Goal: Communication & Community: Answer question/provide support

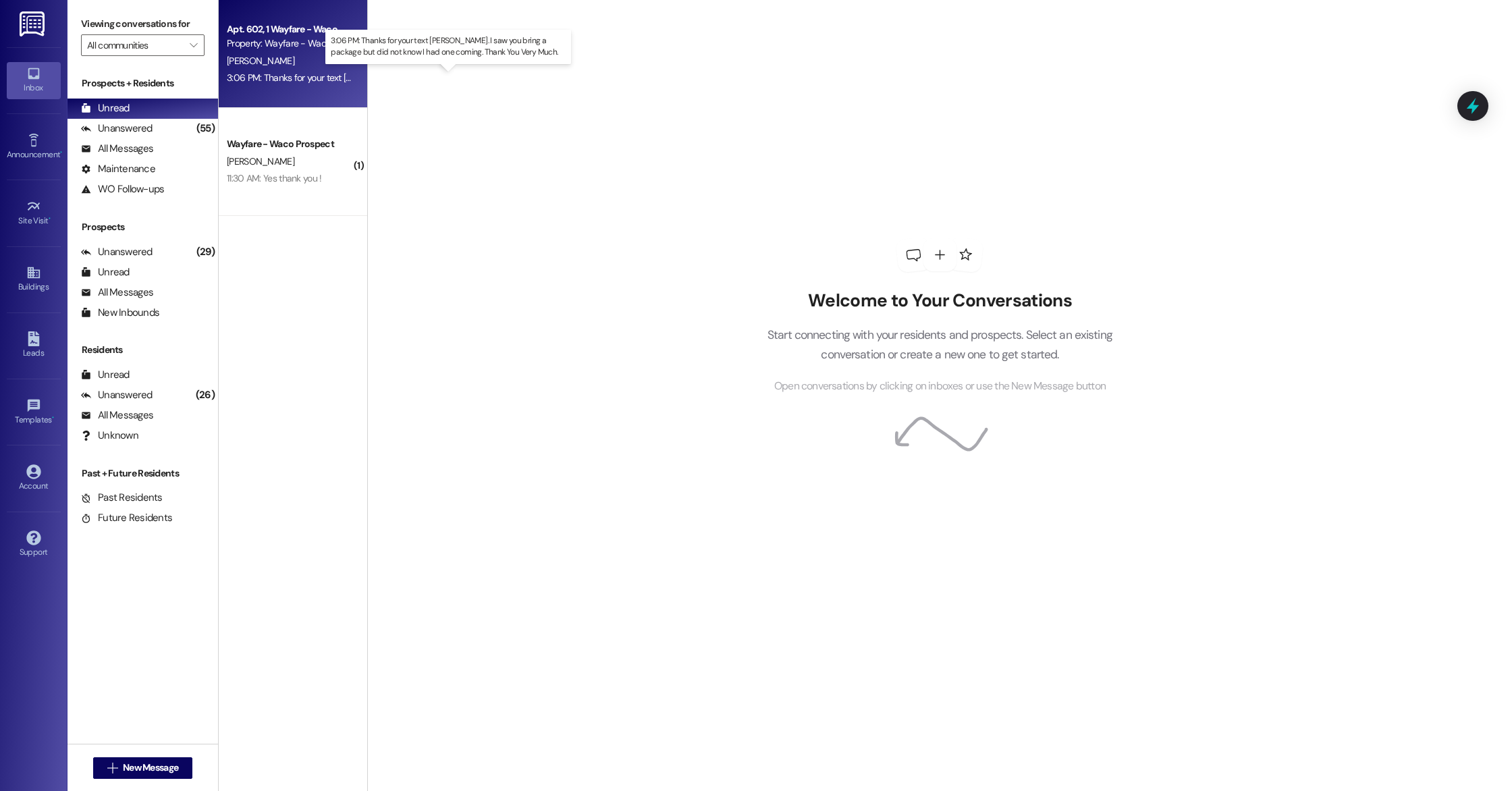
click at [299, 73] on div "3:06 PM: Thanks for your text [PERSON_NAME]. I saw you bring a package but did …" at bounding box center [486, 77] width 519 height 13
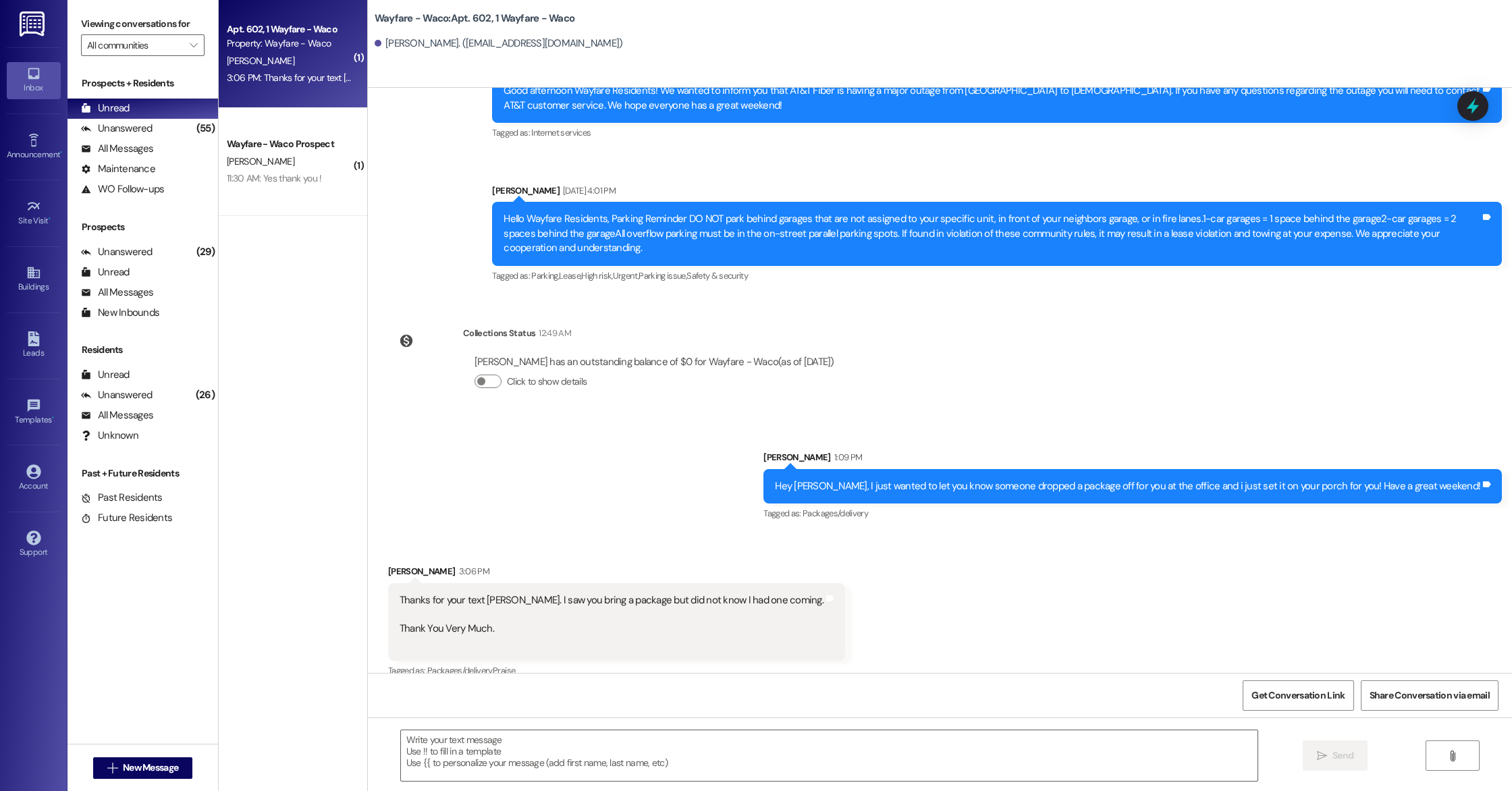
scroll to position [6633, 0]
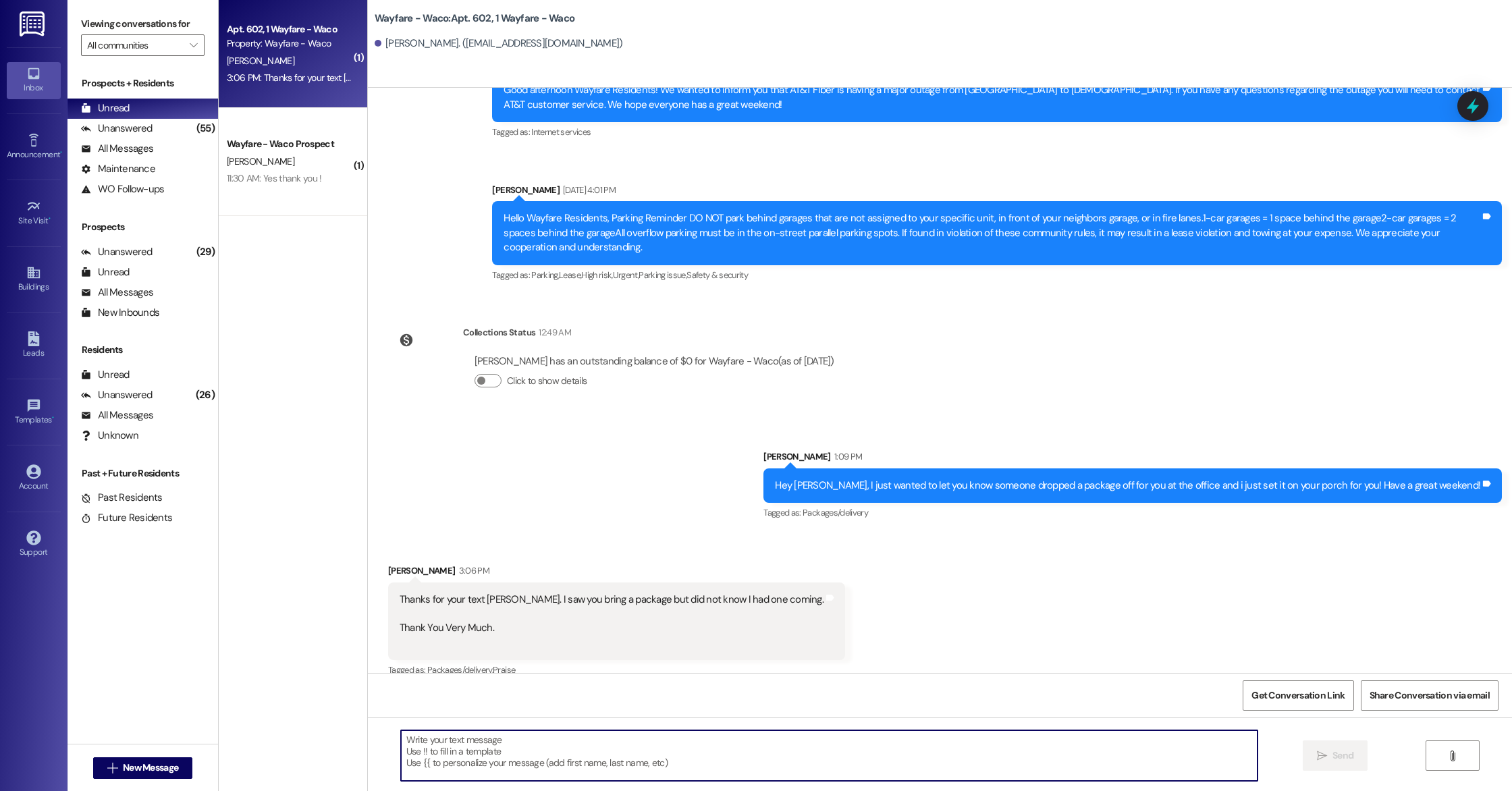
click at [555, 747] on textarea at bounding box center [829, 755] width 856 height 50
type textarea "You are welcome! Have a great weekend!"
click at [1347, 761] on span "Send" at bounding box center [1343, 755] width 21 height 15
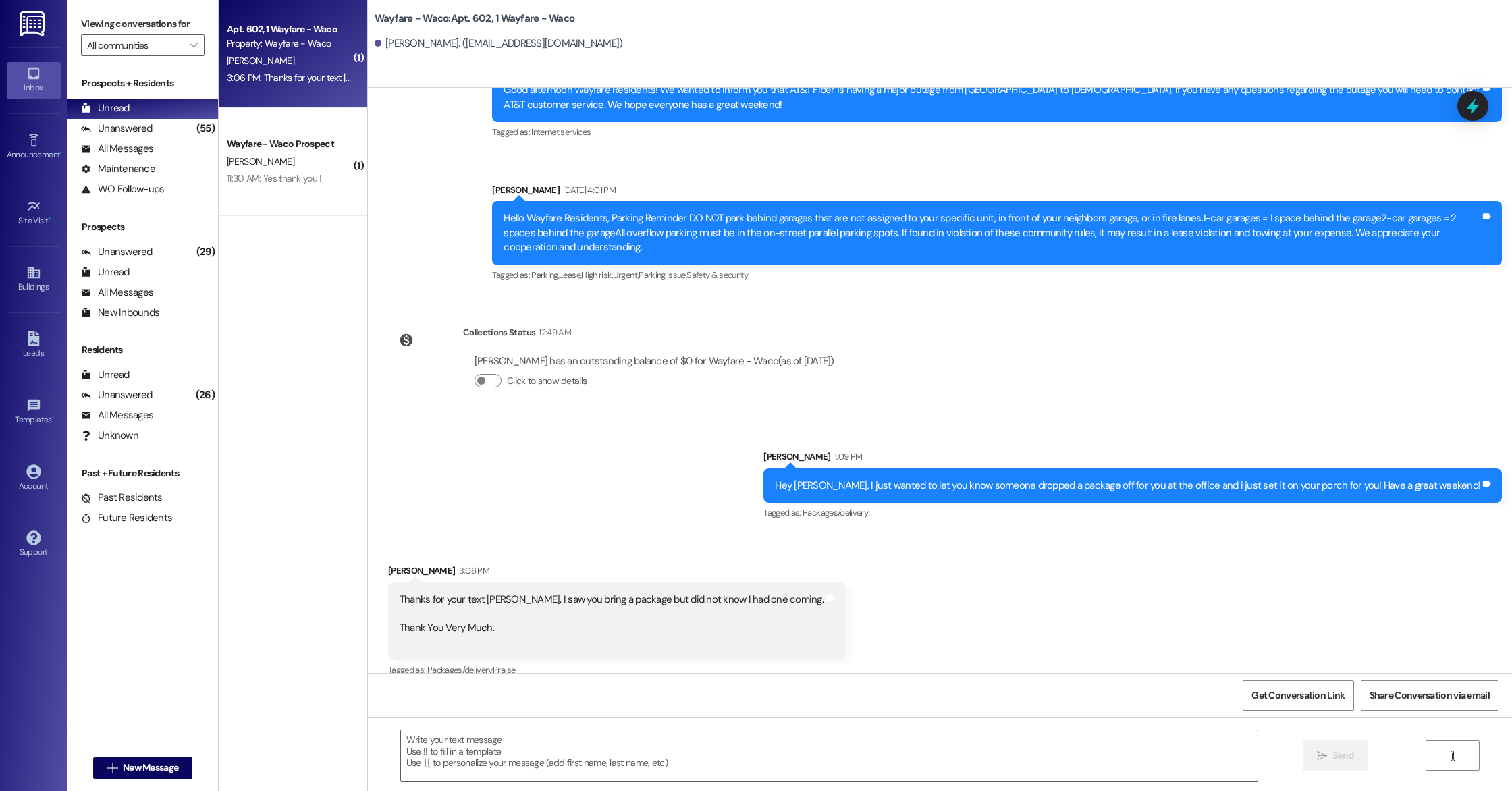
scroll to position [6632, 0]
click at [13, 366] on div "Leads Go to Leads" at bounding box center [34, 346] width 54 height 66
click at [19, 344] on link "Leads" at bounding box center [34, 346] width 54 height 37
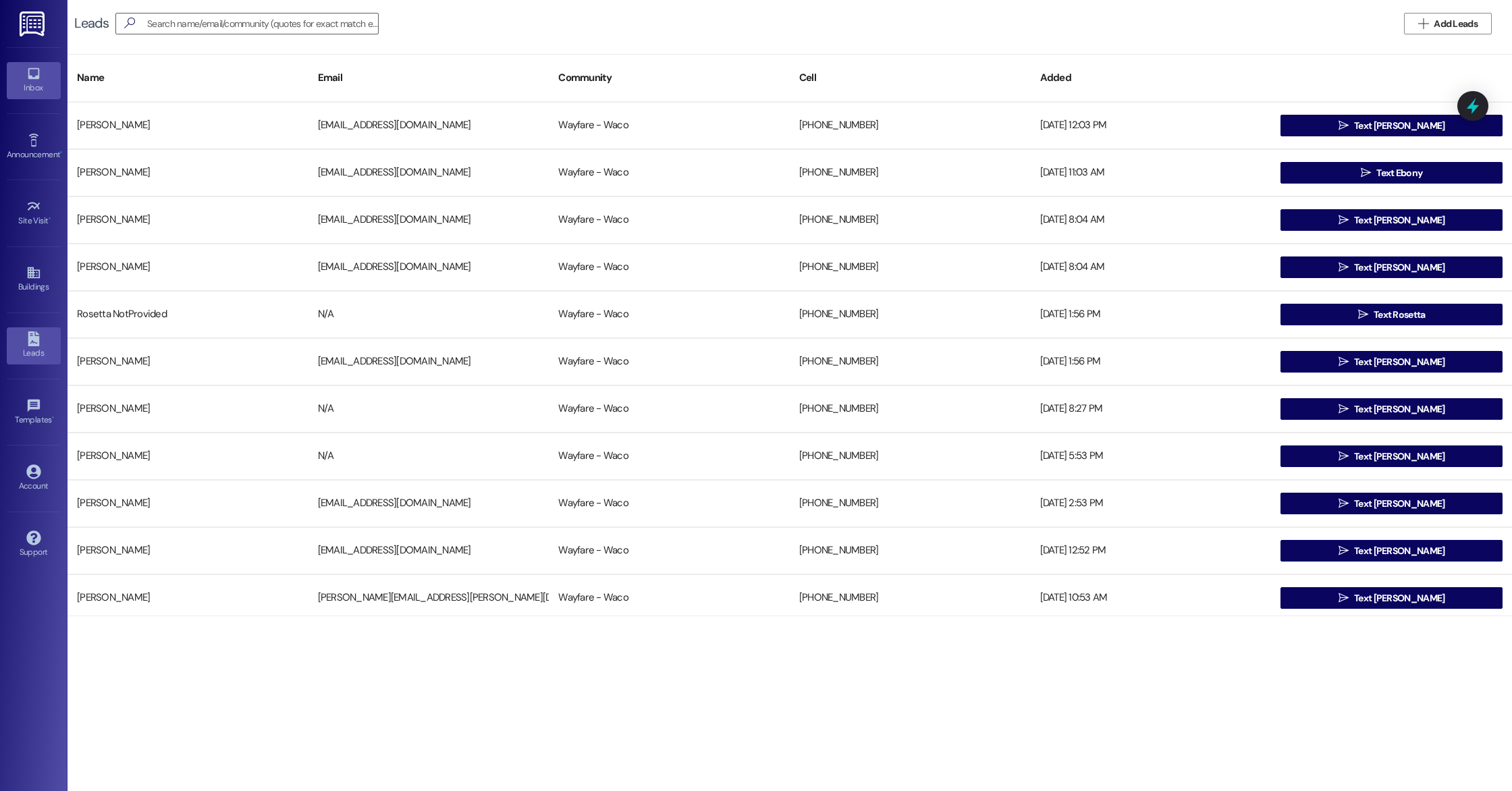
click at [22, 95] on div "Inbox" at bounding box center [34, 88] width 68 height 14
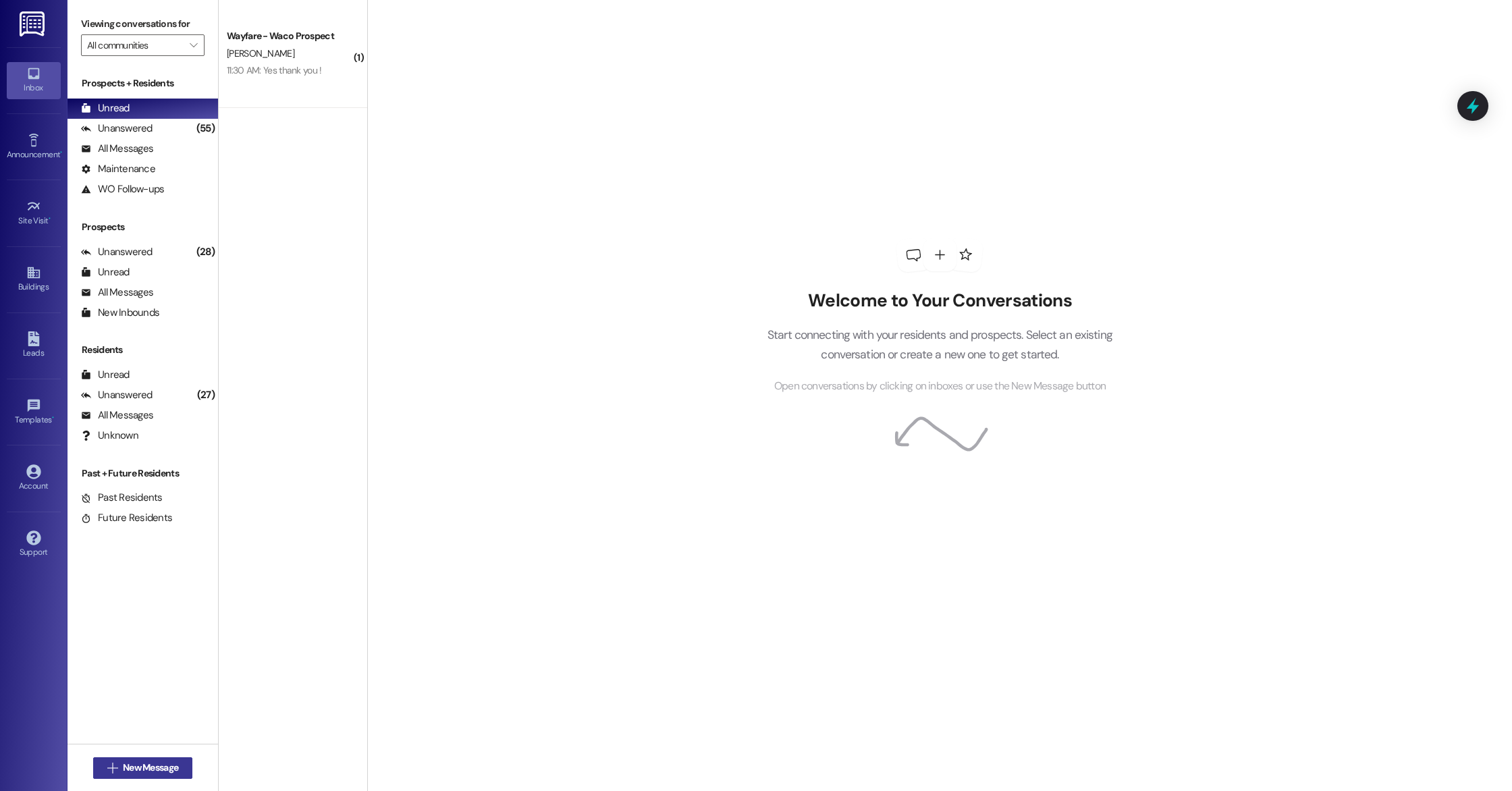
click at [120, 769] on span "New Message" at bounding box center [150, 767] width 61 height 15
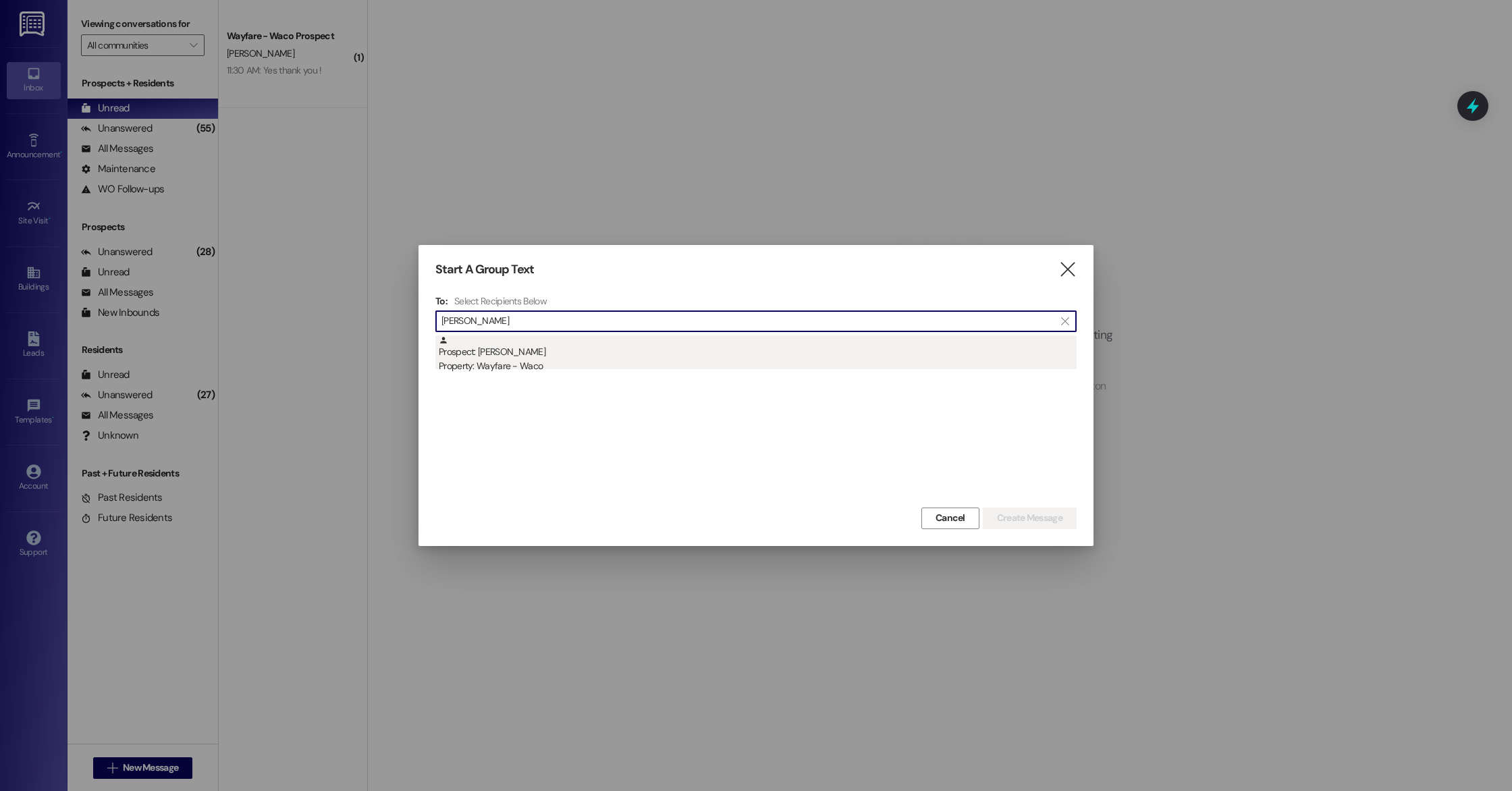
type input "[PERSON_NAME]"
click at [658, 359] on div "Property: Wayfare - Waco" at bounding box center [757, 366] width 638 height 15
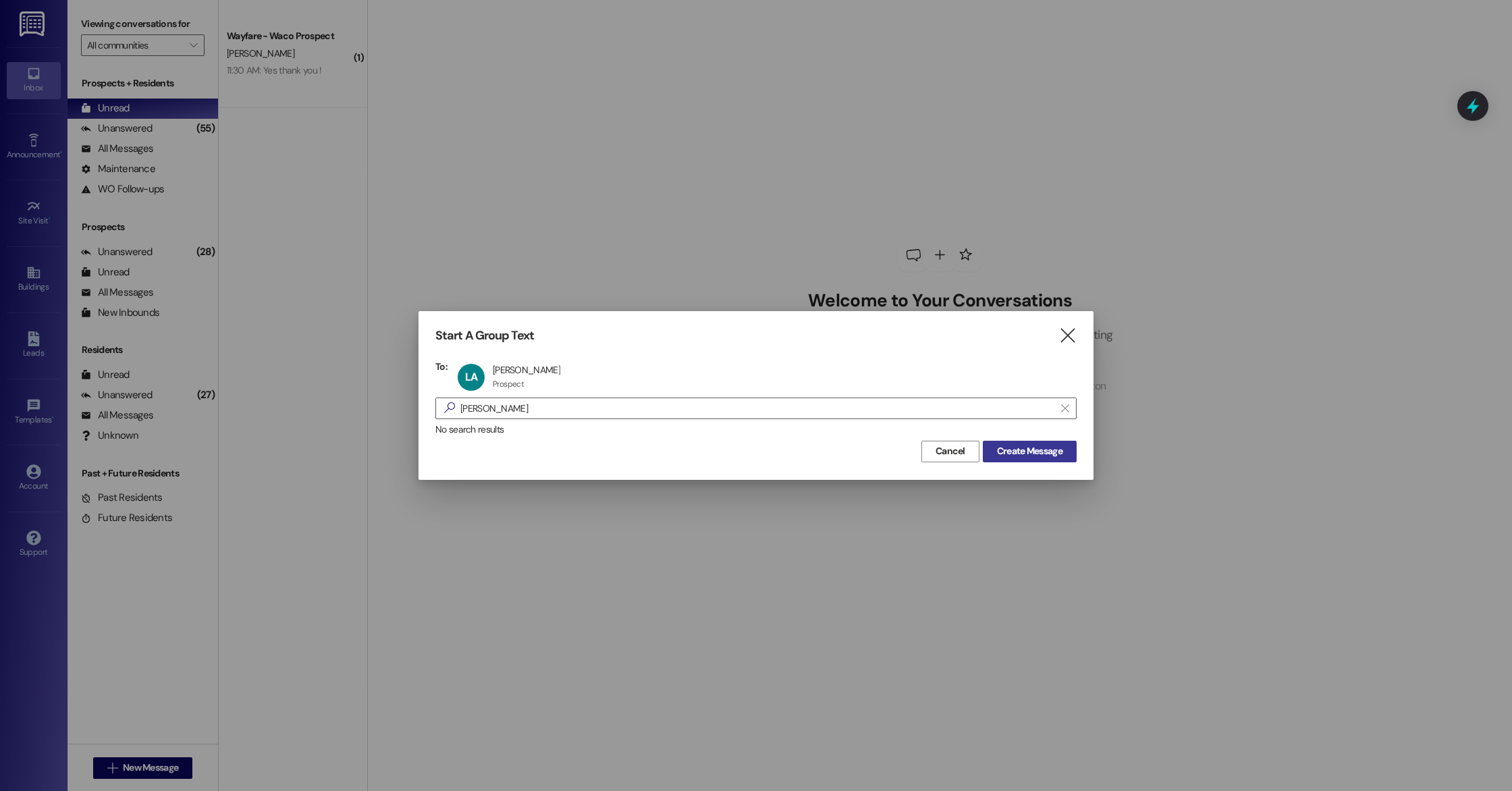
click at [1041, 459] on button "Create Message" at bounding box center [1030, 451] width 94 height 21
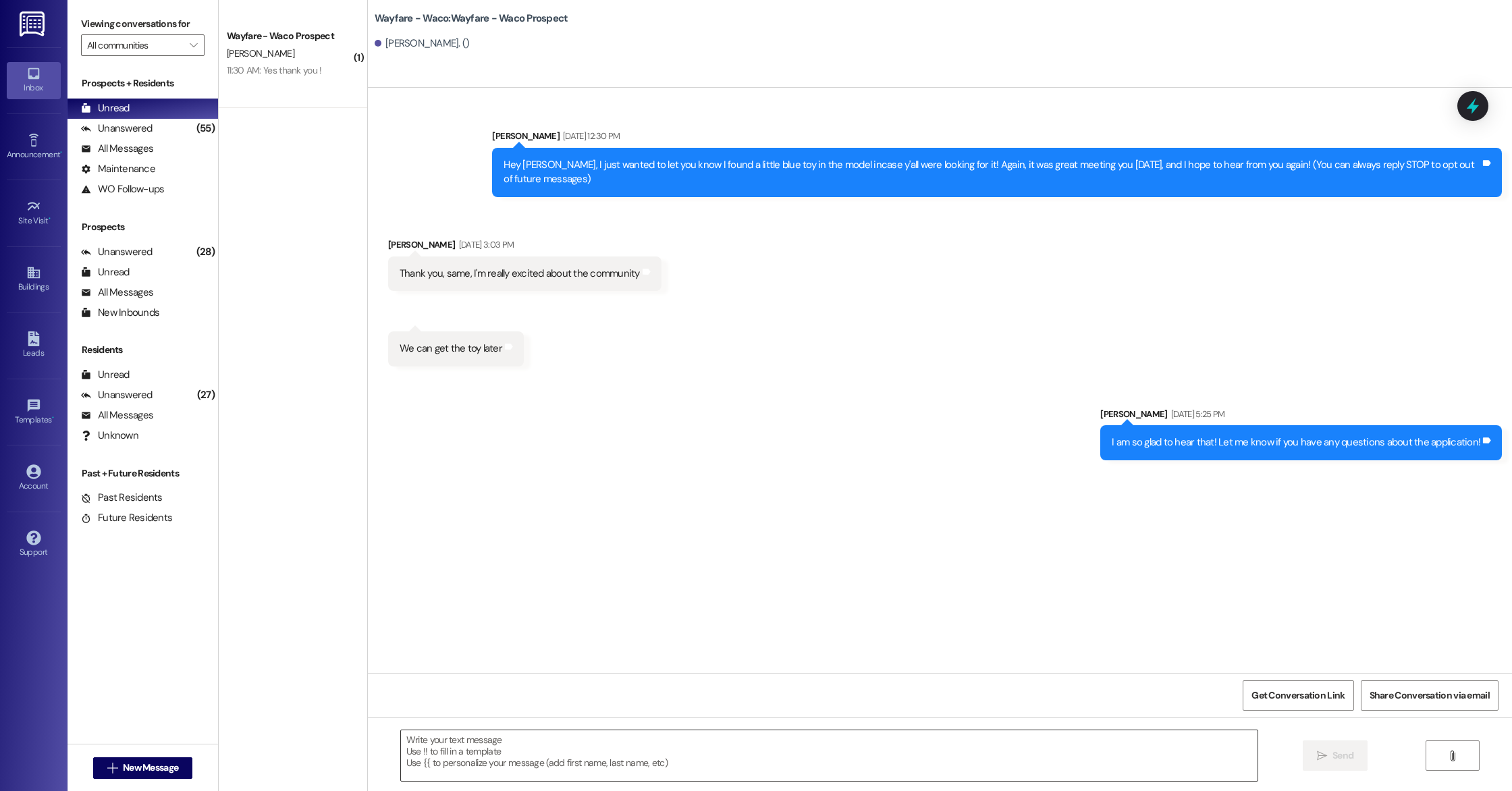
click at [554, 759] on textarea at bounding box center [829, 755] width 856 height 50
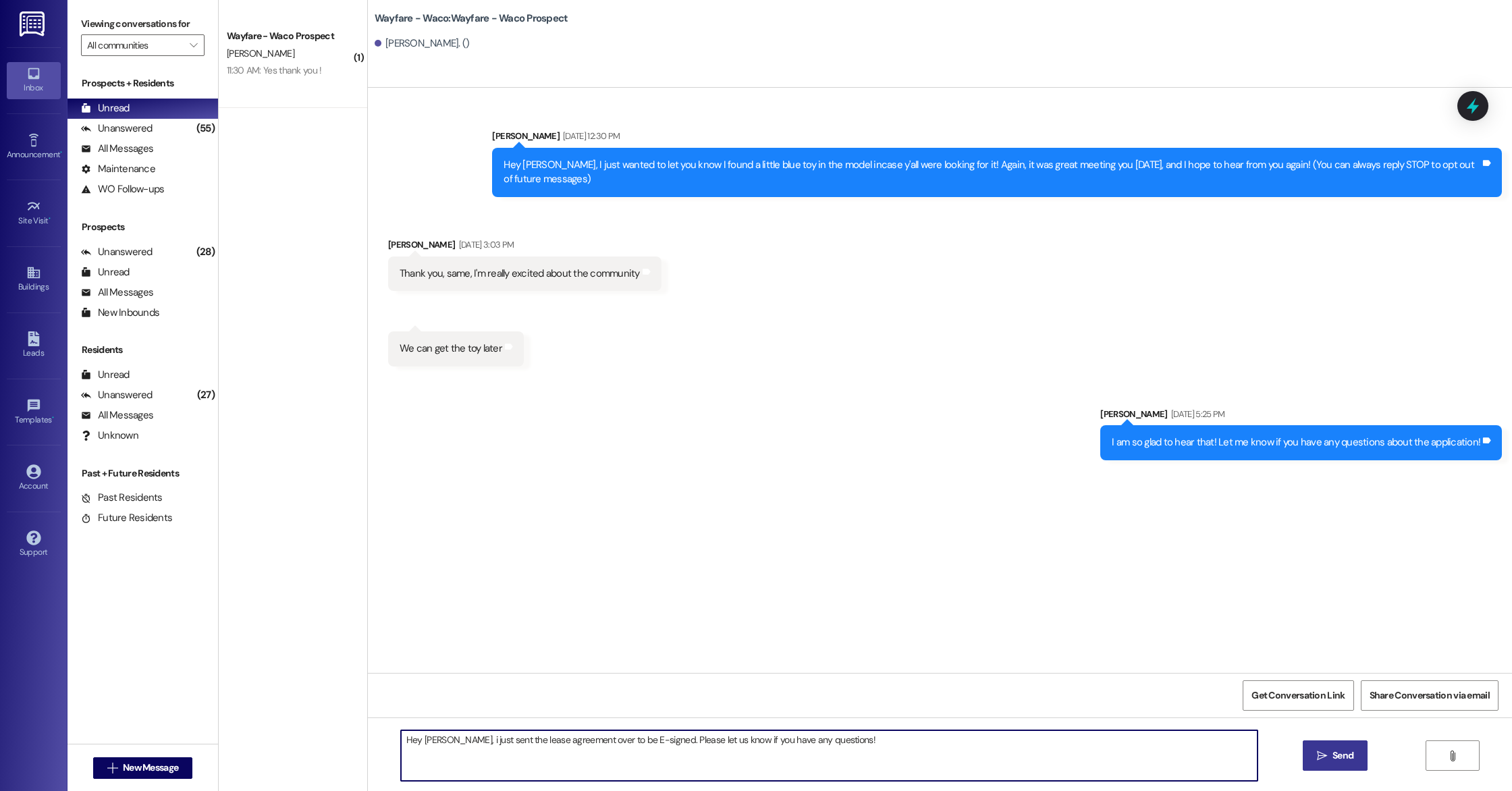
type textarea "Hey [PERSON_NAME], i just sent the lease agreement over to be E-signed. Please …"
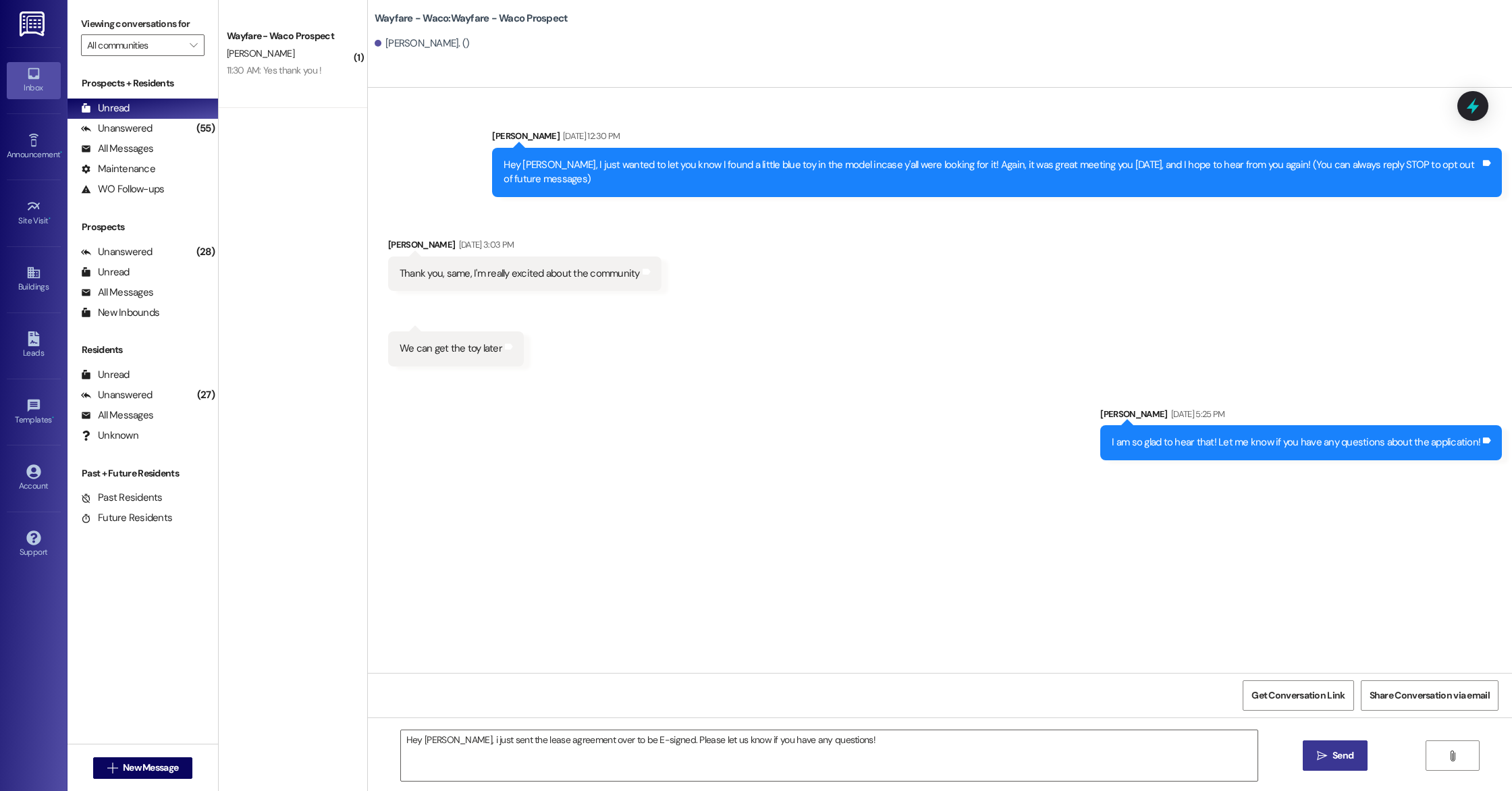
click at [1311, 763] on button " Send" at bounding box center [1336, 755] width 66 height 30
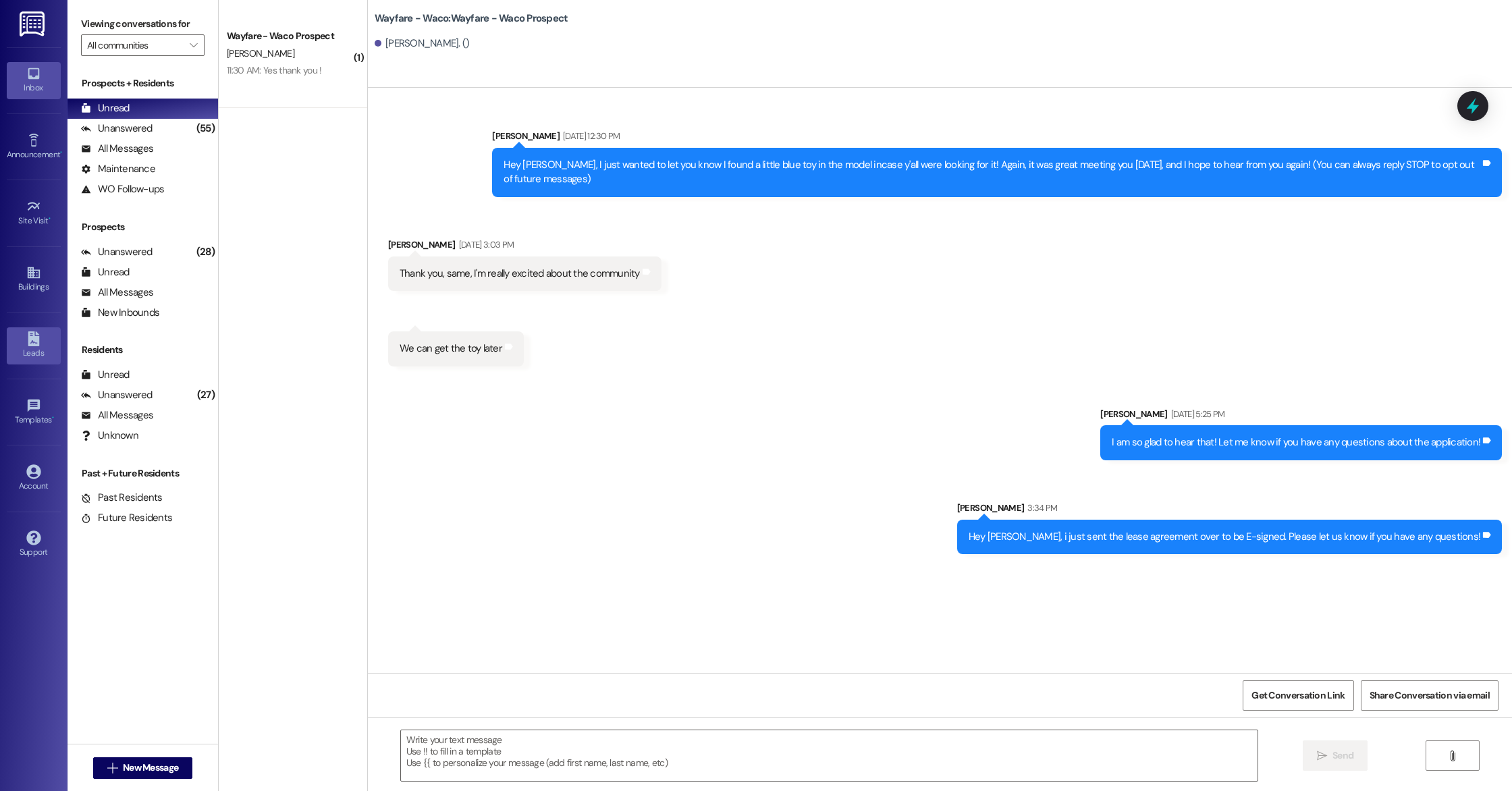
click at [33, 350] on div "Leads" at bounding box center [34, 353] width 68 height 14
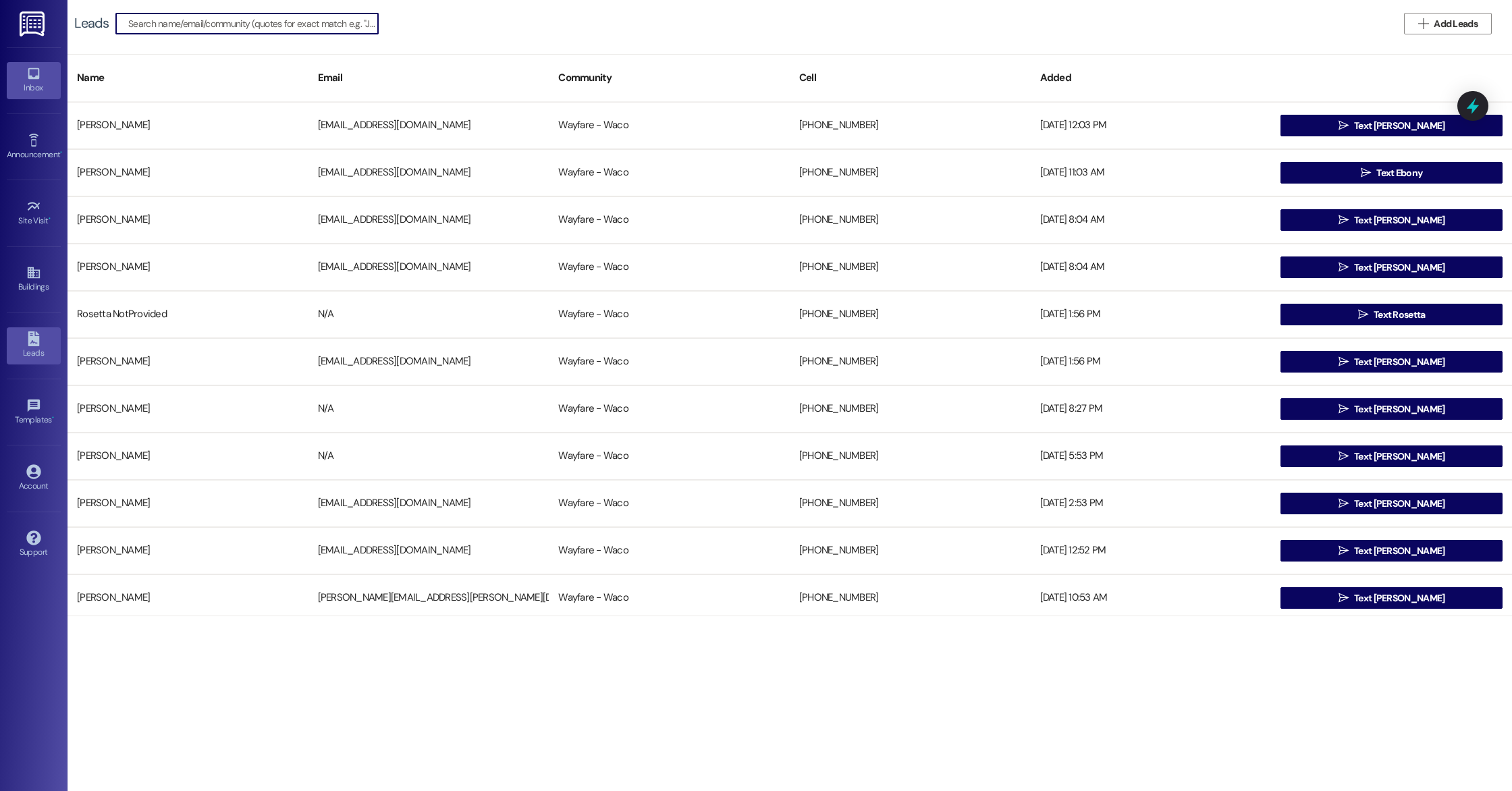
click at [33, 81] on div "Inbox" at bounding box center [34, 88] width 68 height 14
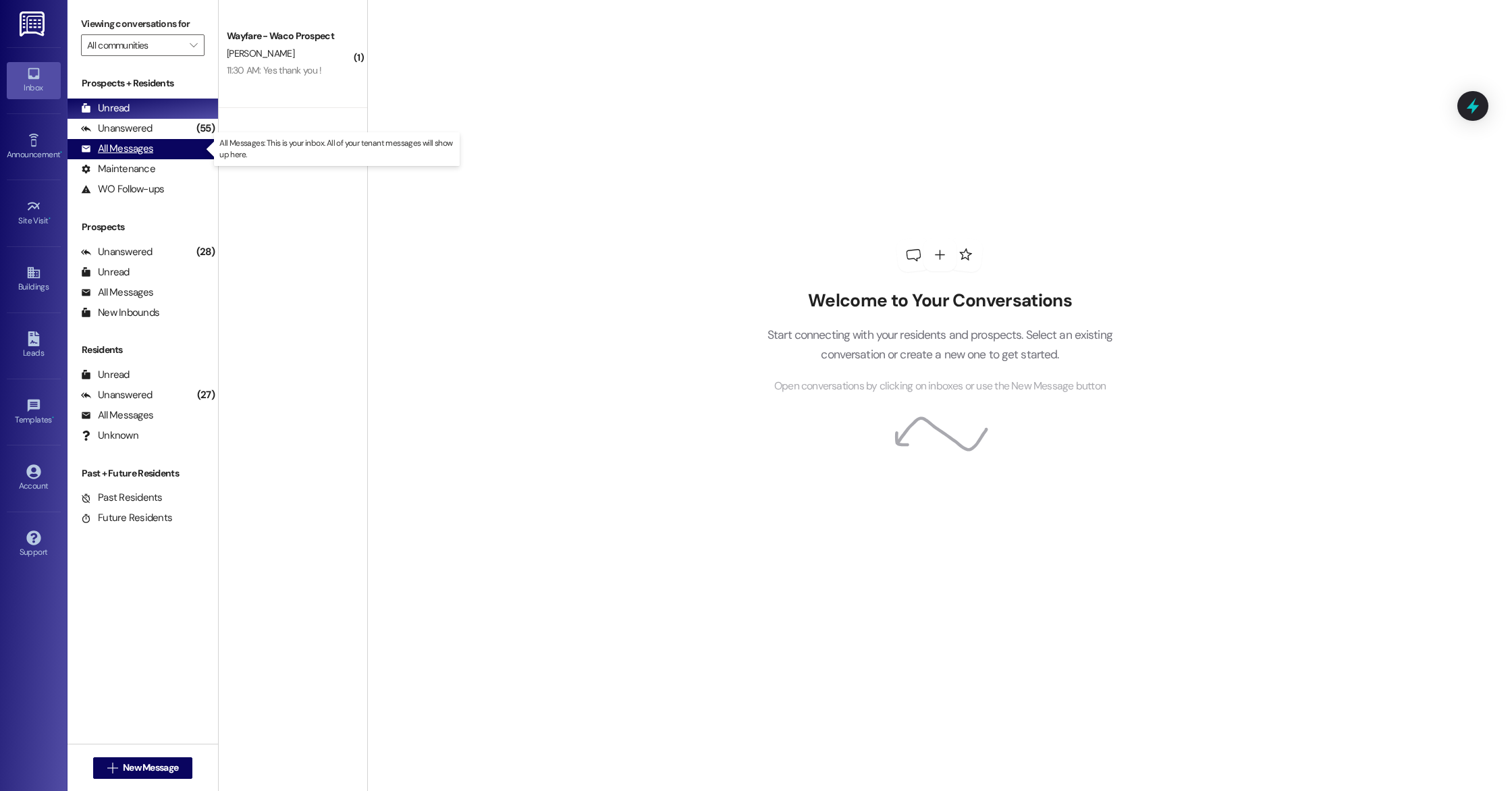
click at [115, 148] on div "All Messages" at bounding box center [117, 148] width 73 height 15
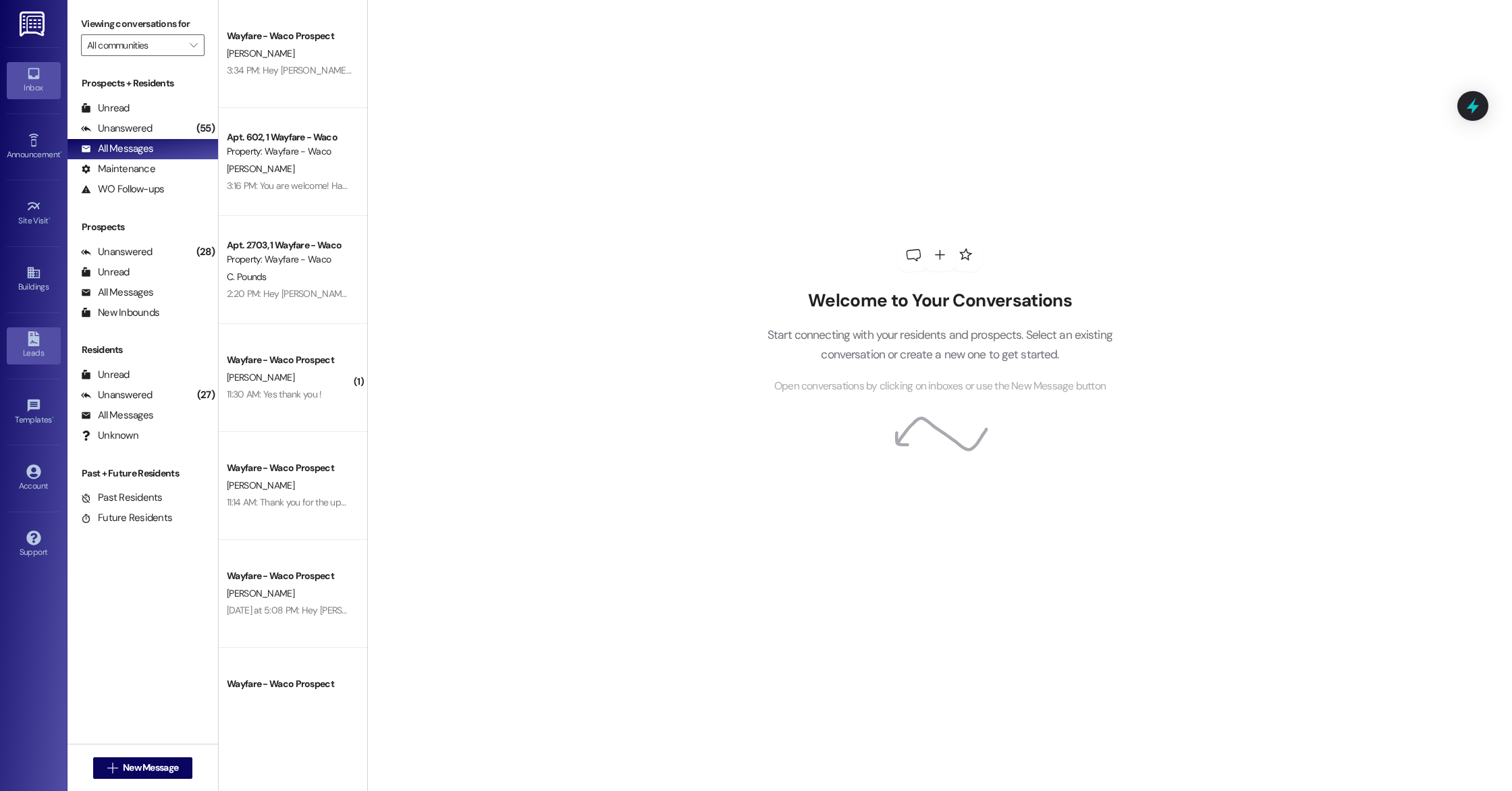
click at [14, 339] on link "Leads" at bounding box center [34, 346] width 54 height 37
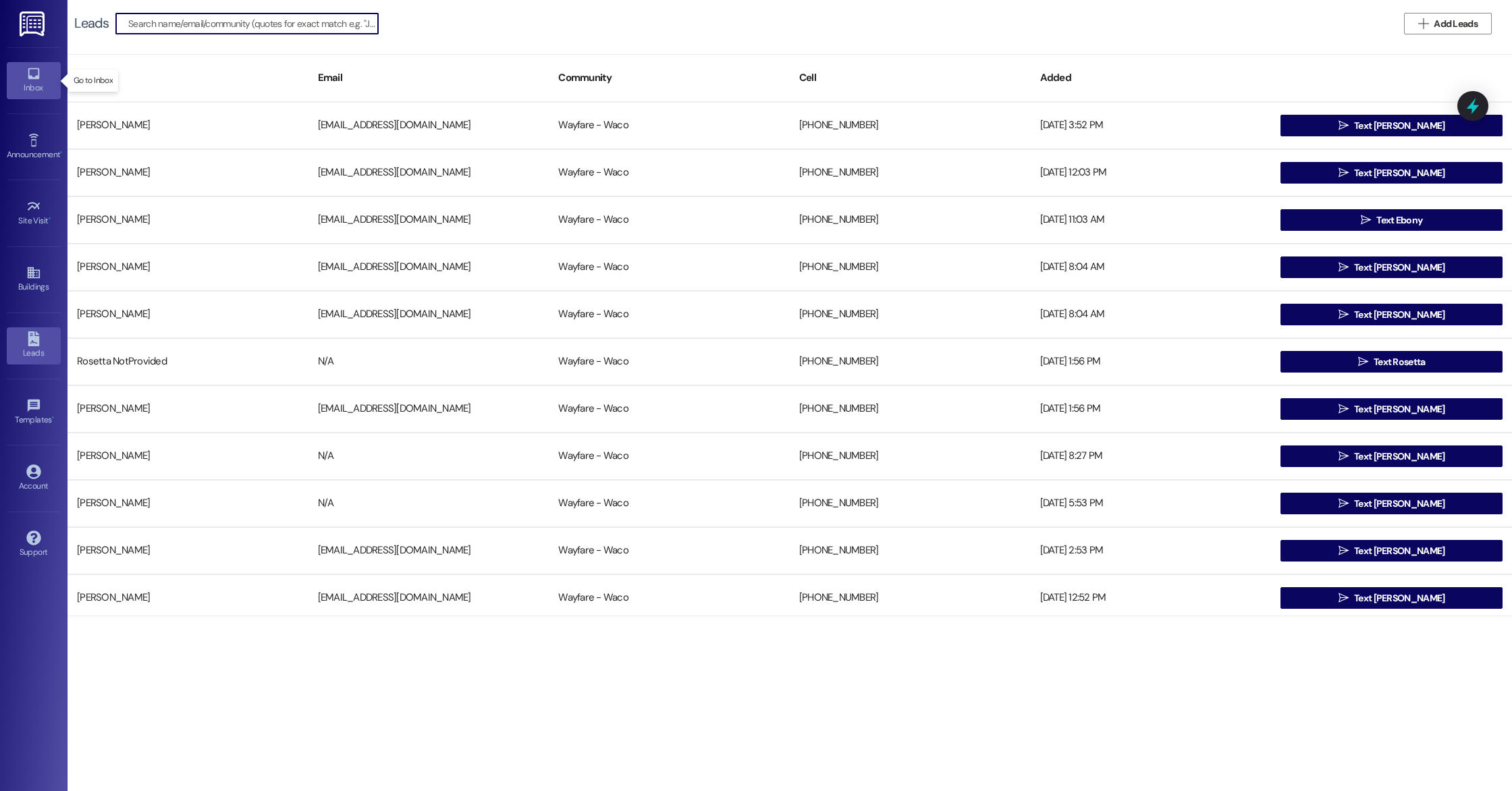
click at [33, 76] on icon at bounding box center [33, 73] width 15 height 15
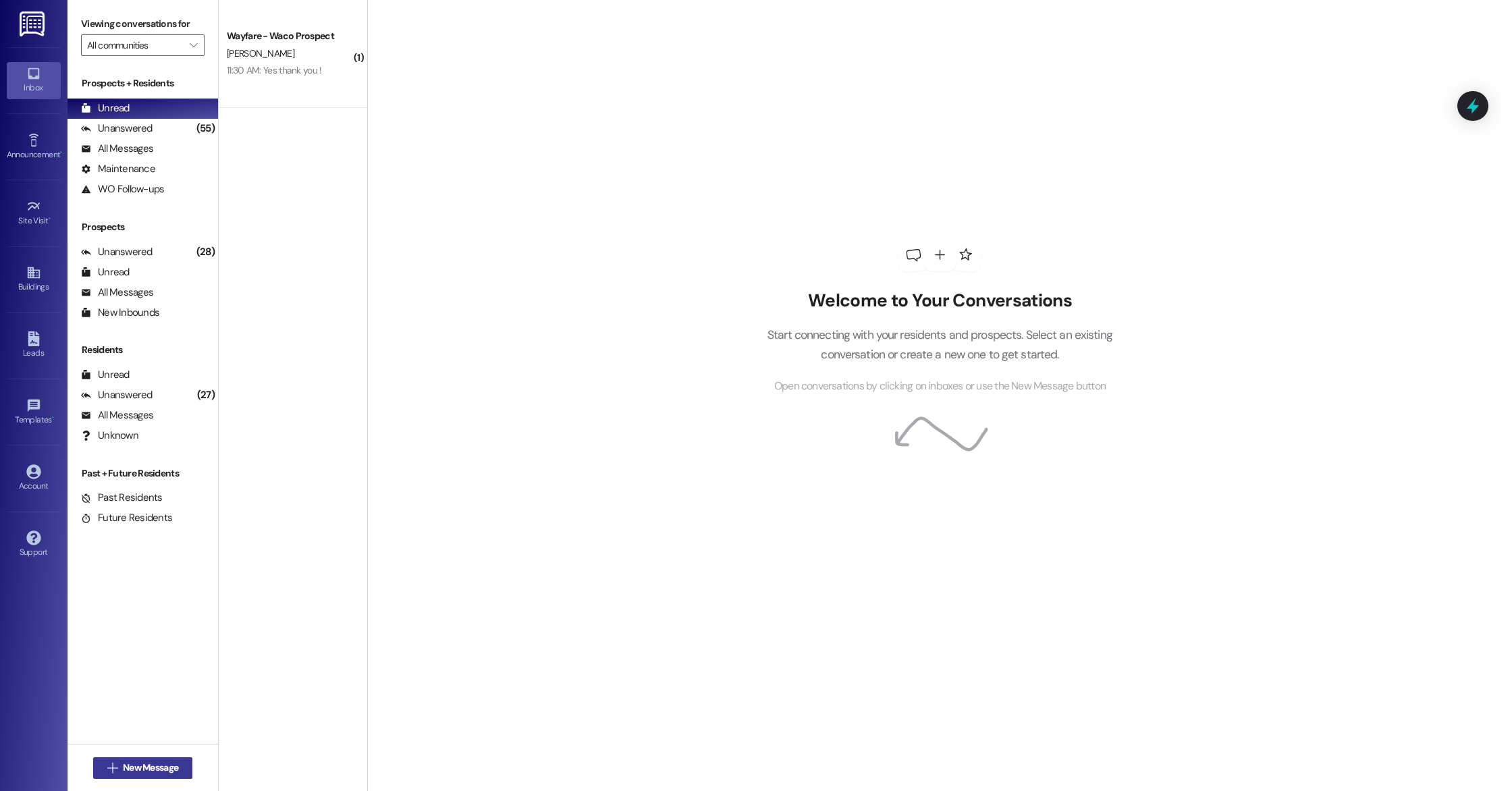
click at [137, 757] on button " New Message" at bounding box center [142, 768] width 100 height 21
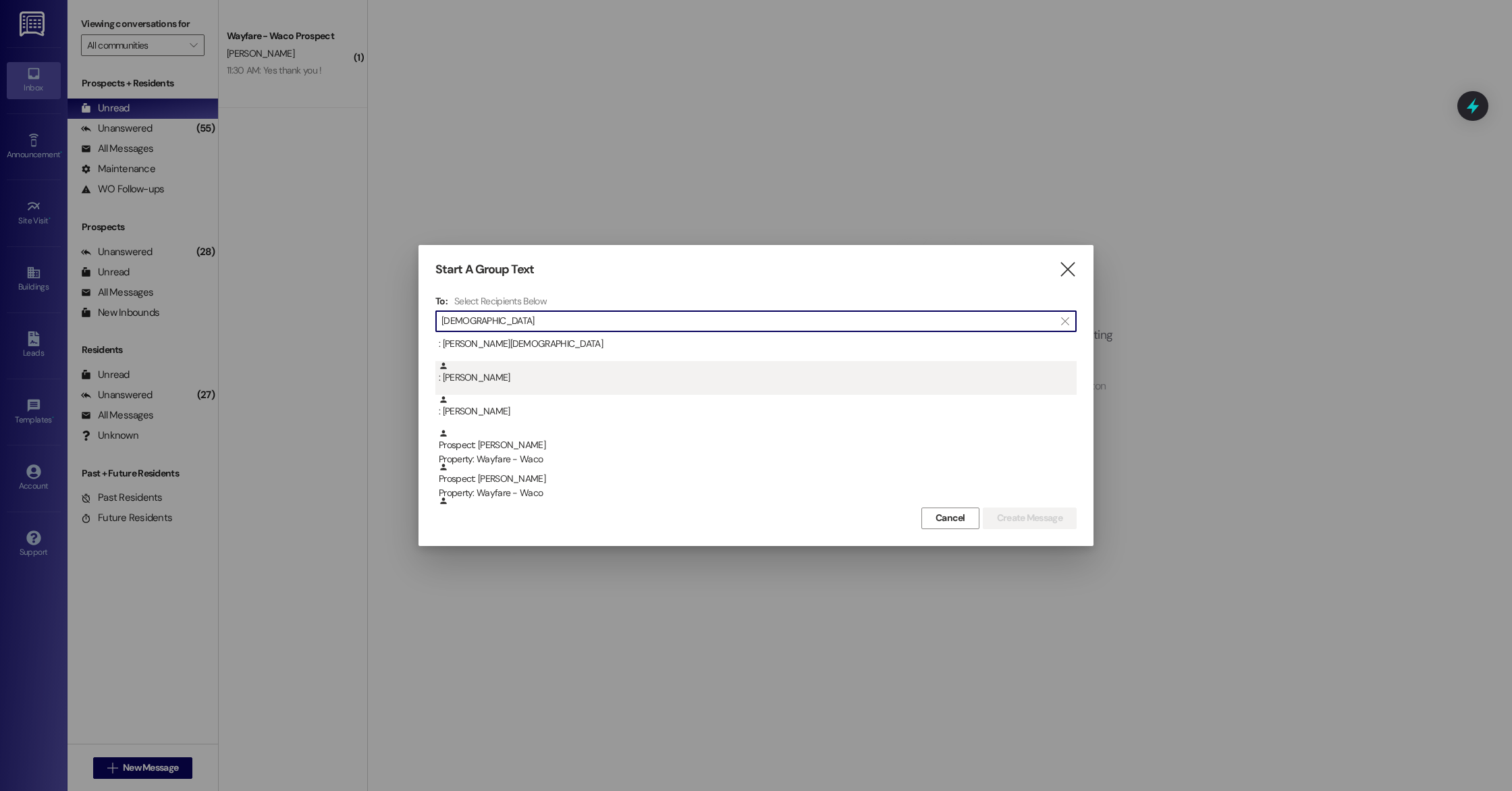
scroll to position [137, 0]
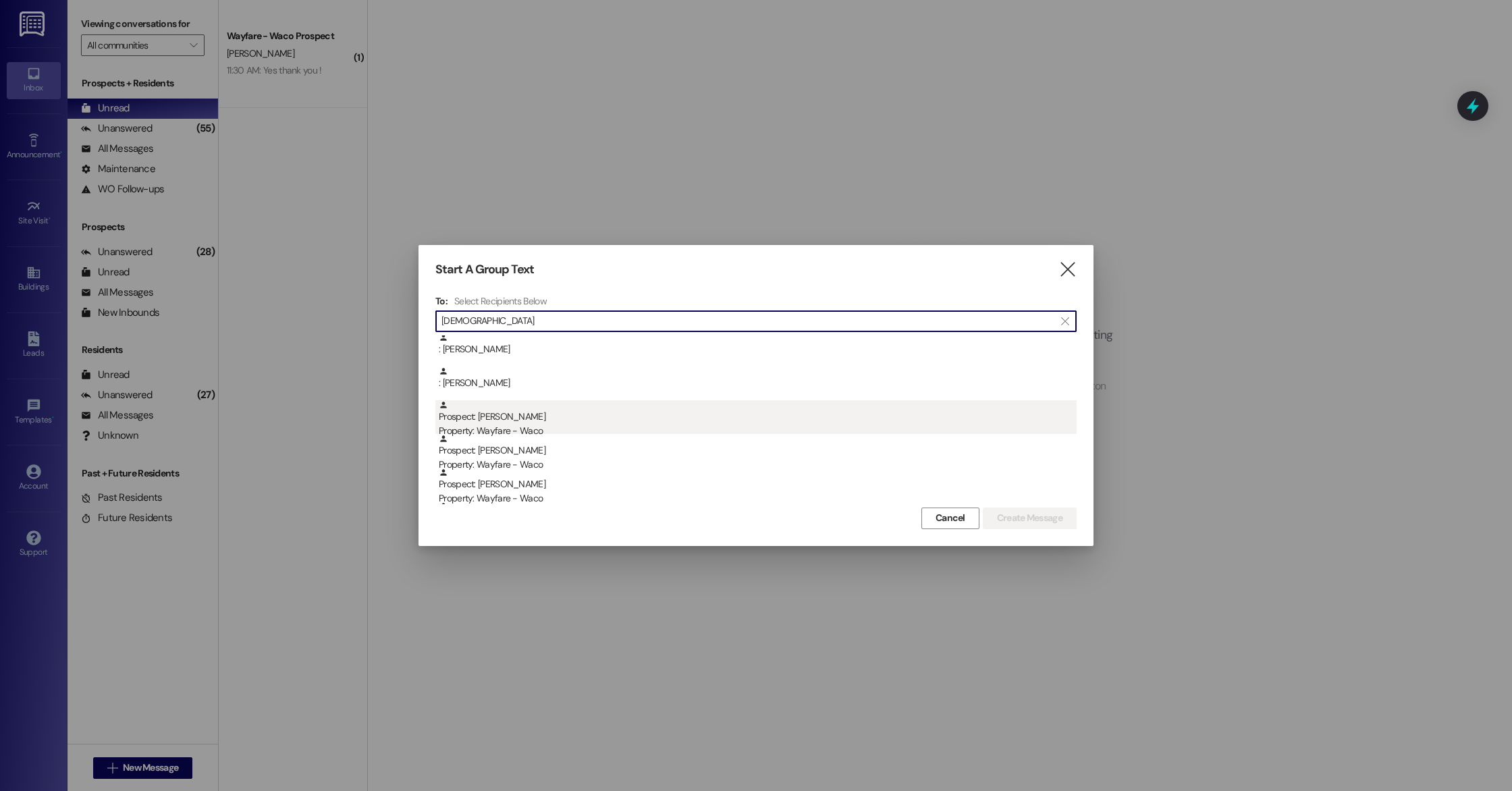
type input "[DEMOGRAPHIC_DATA]"
click at [545, 424] on div "Property: Wayfare - Waco" at bounding box center [757, 431] width 638 height 15
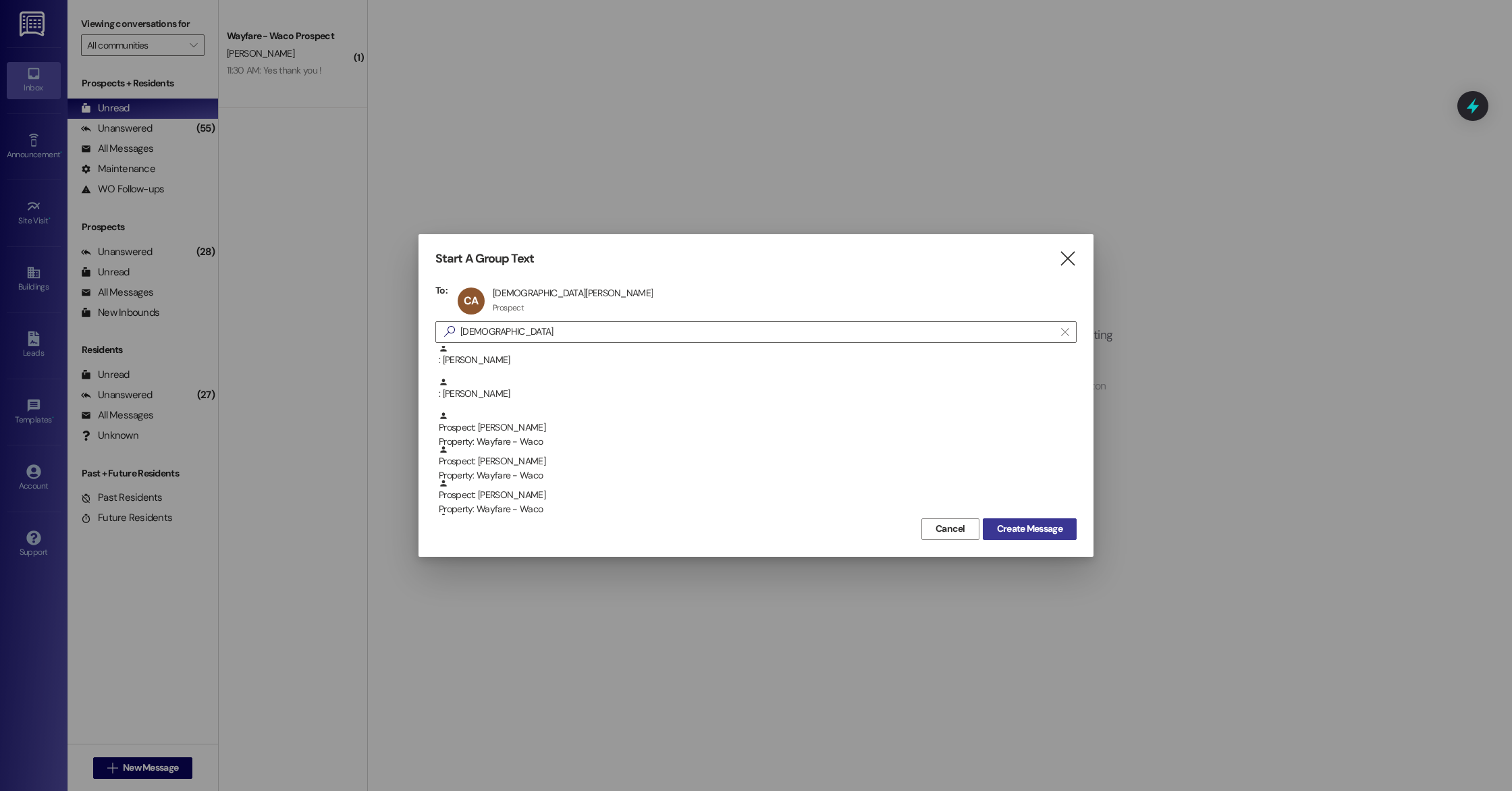
click at [1056, 529] on span "Create Message" at bounding box center [1030, 529] width 66 height 15
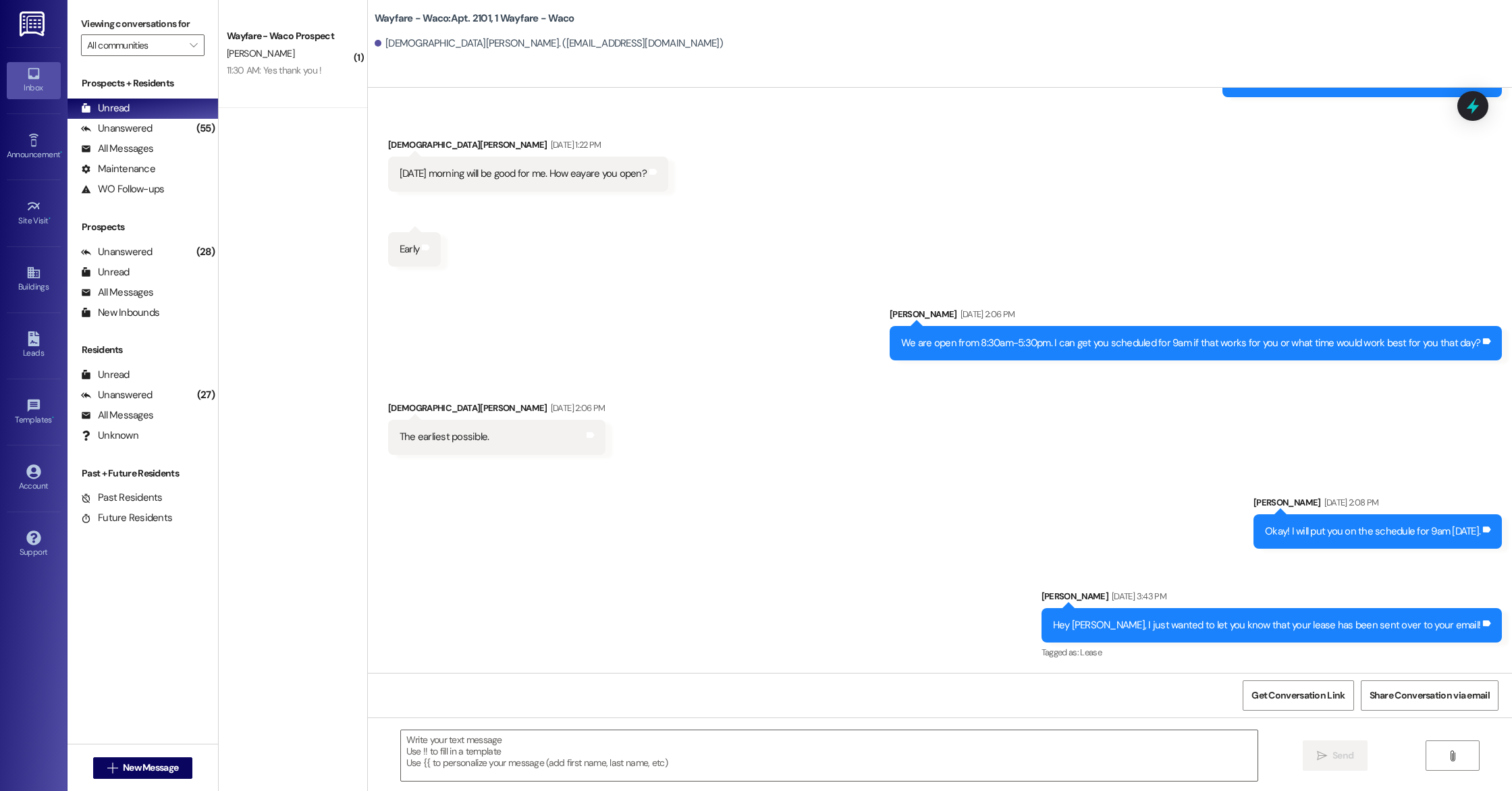
scroll to position [798, 0]
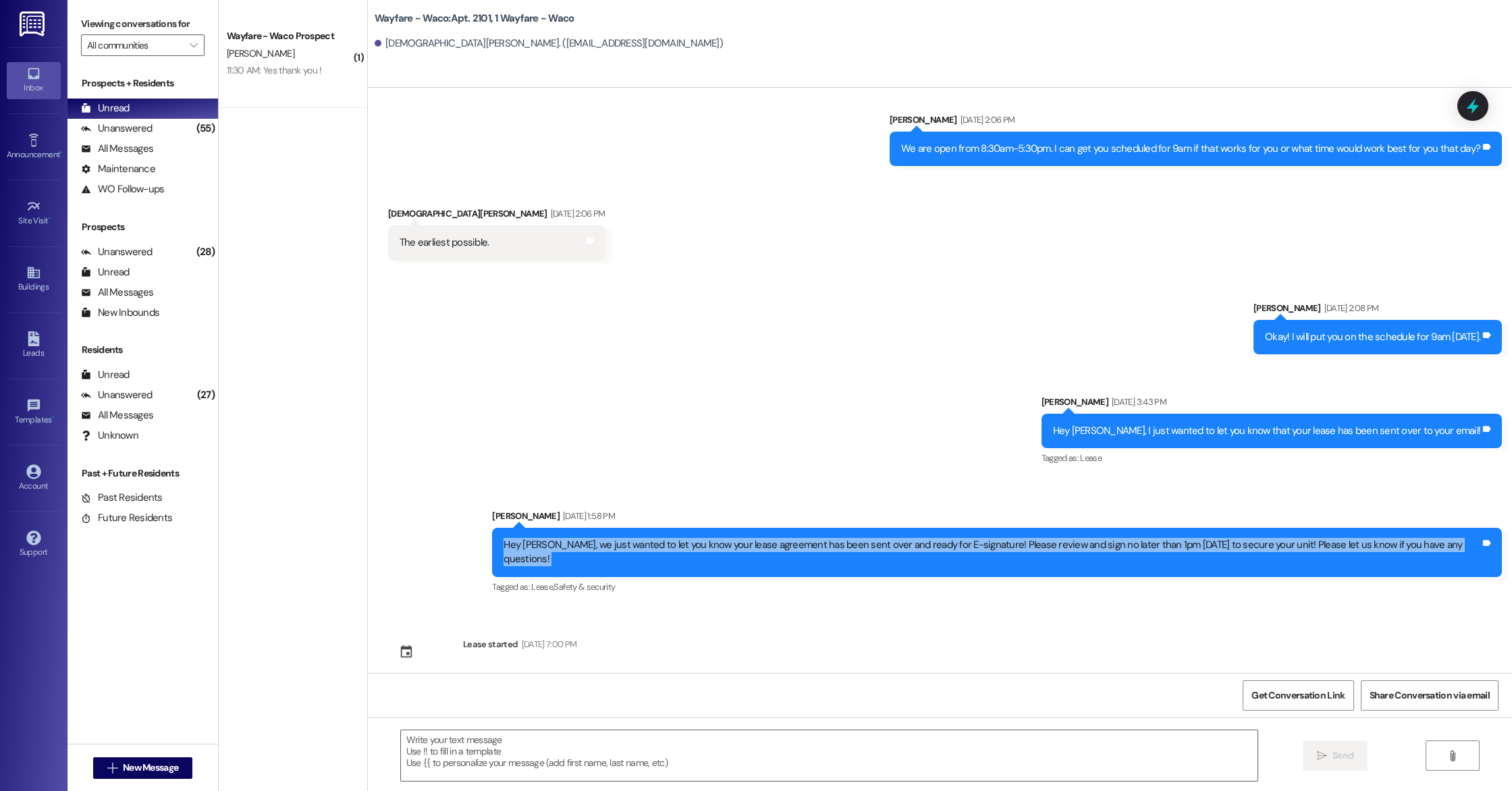
drag, startPoint x: 511, startPoint y: 544, endPoint x: 1091, endPoint y: 563, distance: 580.3
click at [1091, 563] on div "[PERSON_NAME] [DATE] 1:58 PM Hey [PERSON_NAME], we just wanted to let you know …" at bounding box center [997, 553] width 1010 height 88
copy div "Hey [PERSON_NAME], we just wanted to let you know your lease agreement has been…"
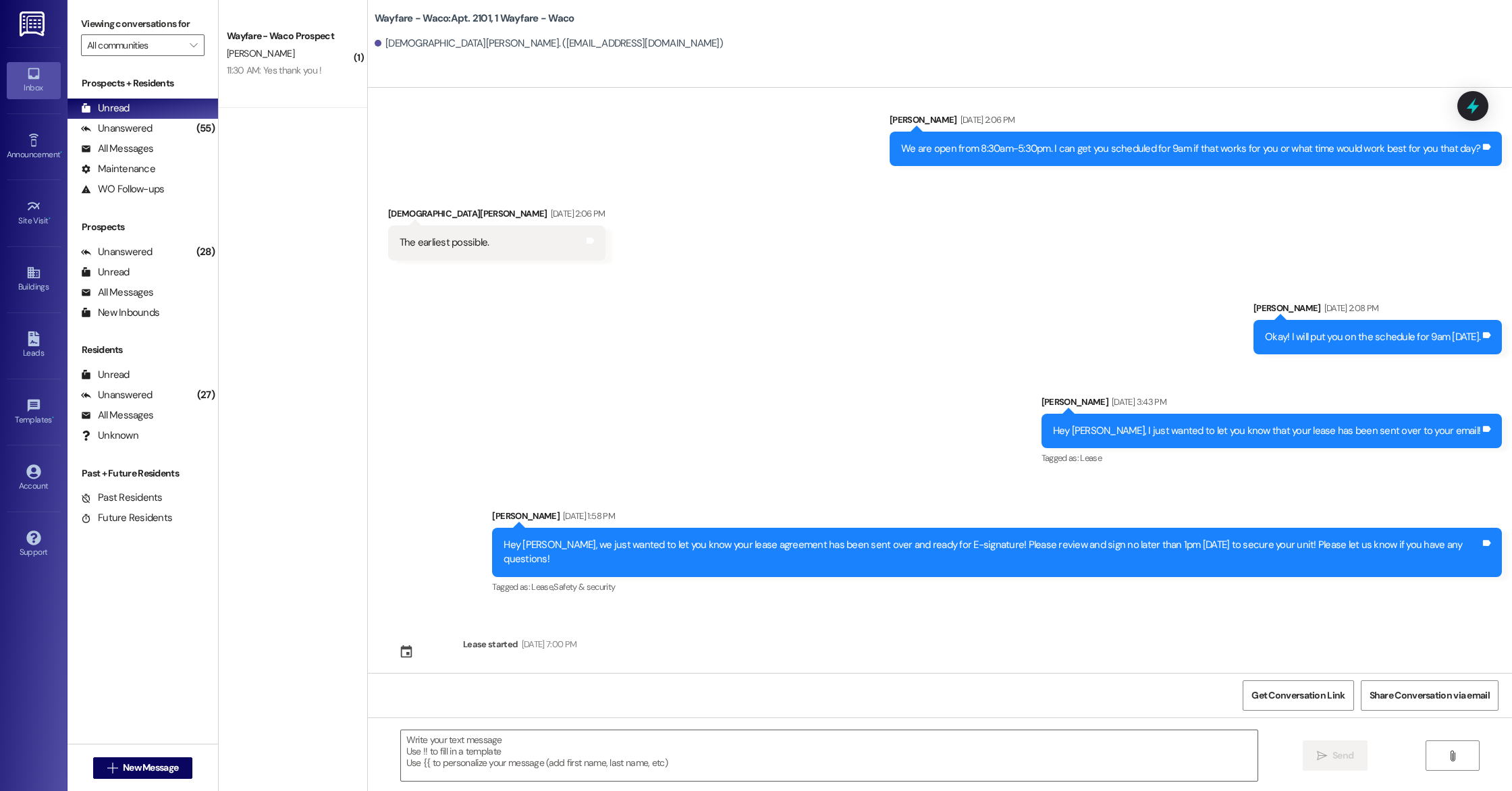
click at [776, 413] on div "Sent via SMS [PERSON_NAME] [DATE] 2:08 PM Okay! I will put you on the schedule …" at bounding box center [940, 438] width 1144 height 336
click at [28, 344] on icon at bounding box center [34, 338] width 12 height 15
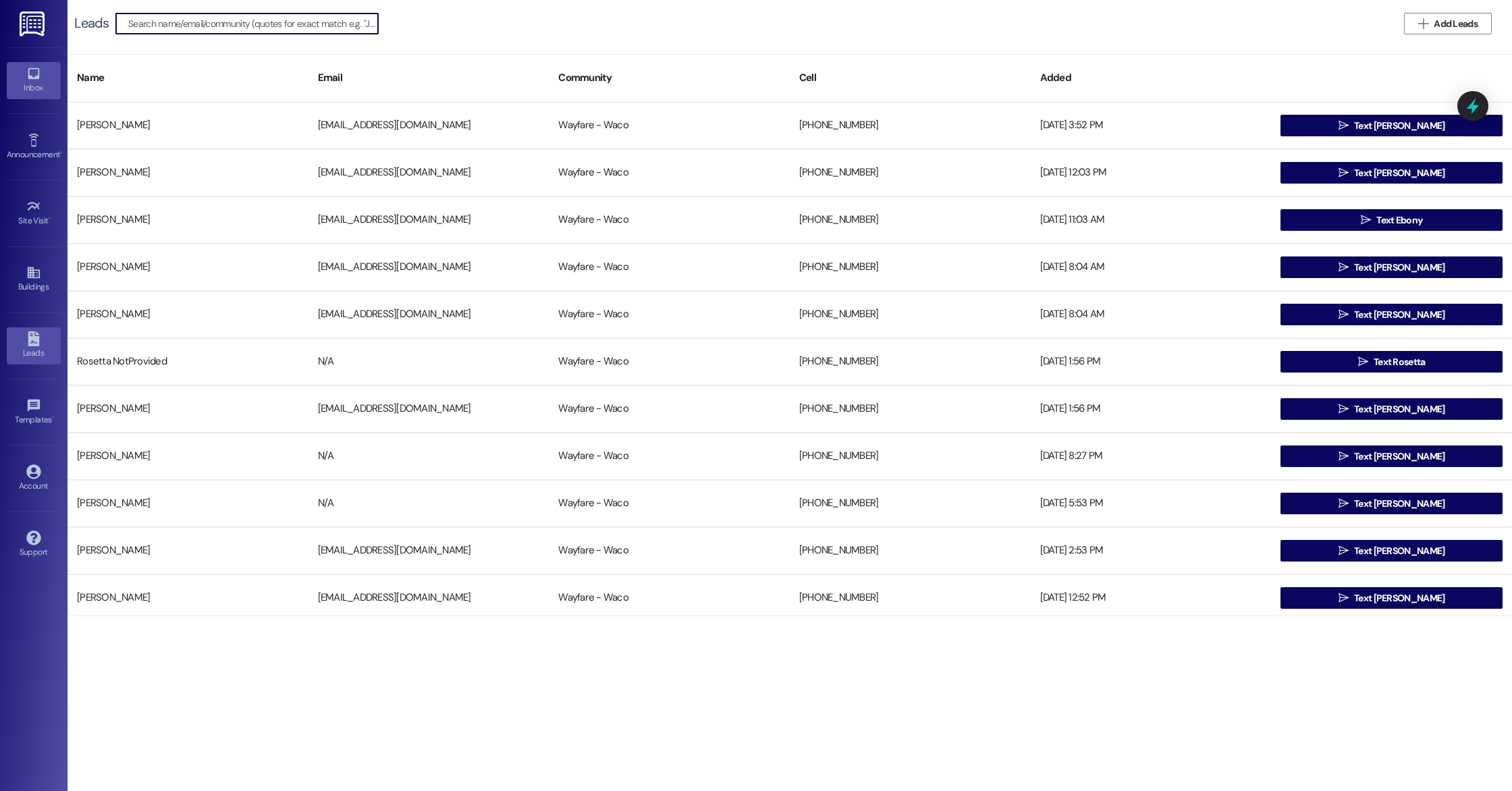
click at [39, 89] on div "Inbox" at bounding box center [34, 88] width 68 height 14
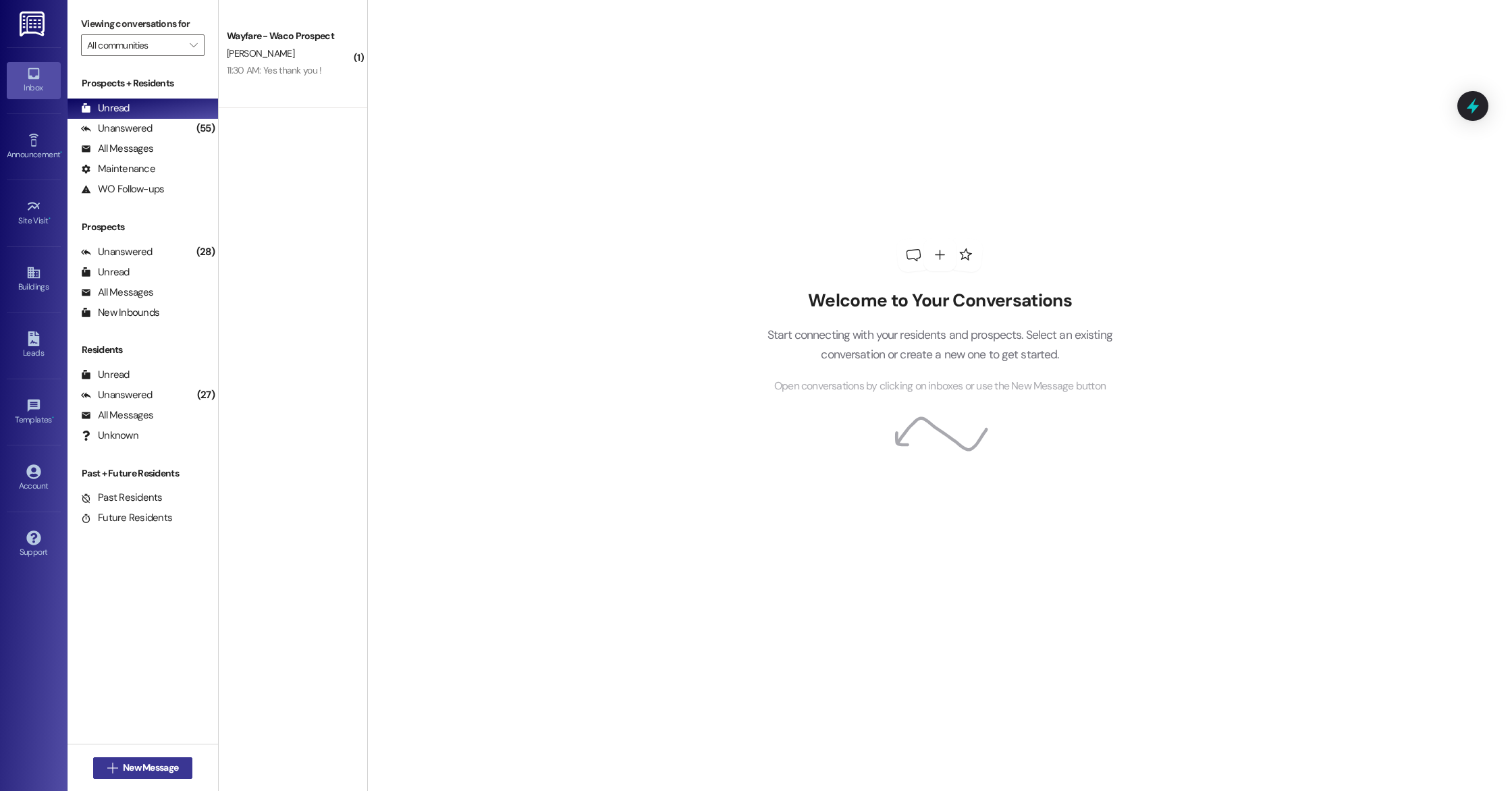
click at [130, 760] on button " New Message" at bounding box center [142, 768] width 100 height 21
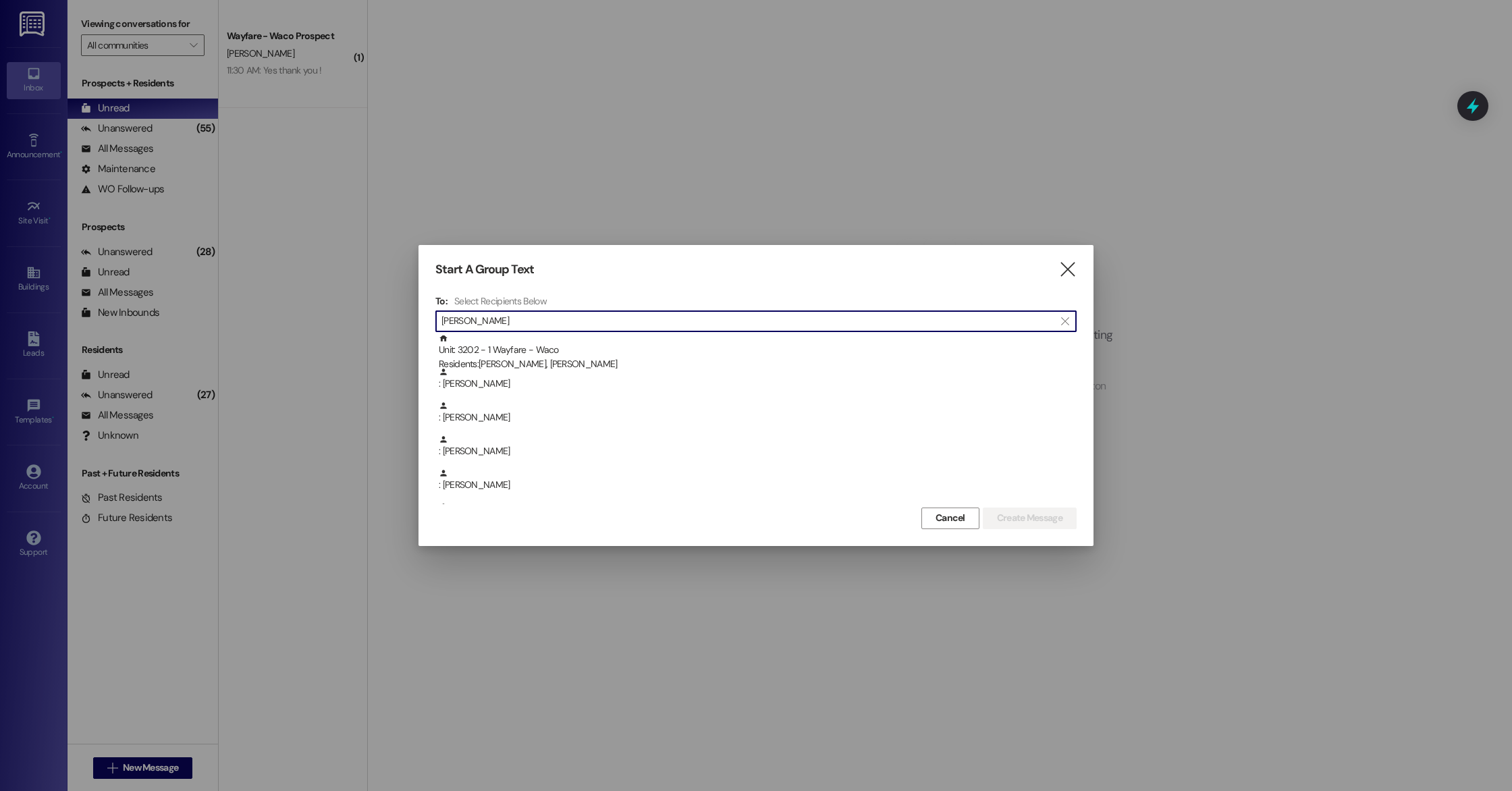
scroll to position [173, 0]
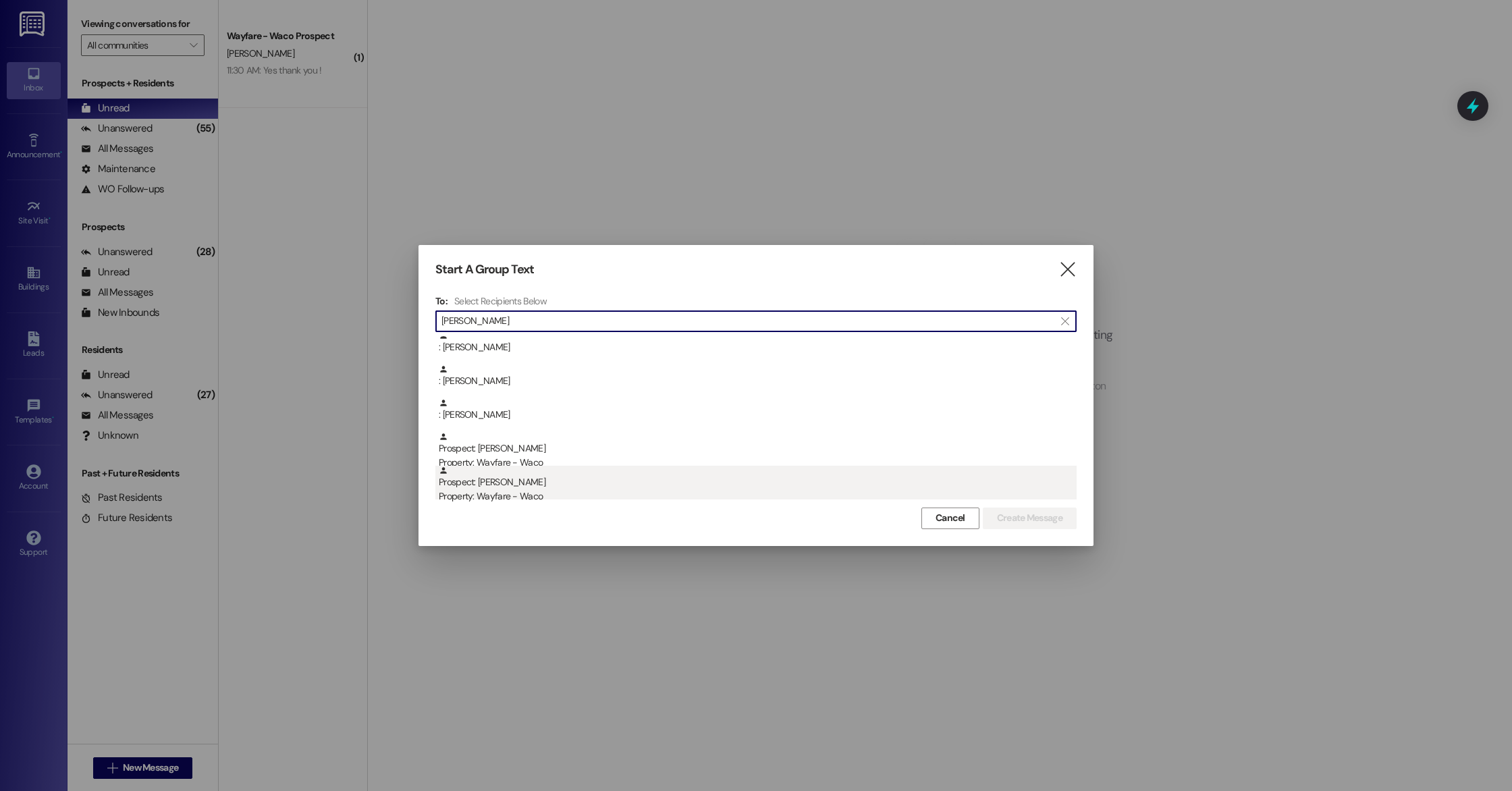
type input "[PERSON_NAME]"
click at [548, 491] on div "Property: Wayfare - Waco" at bounding box center [757, 496] width 638 height 15
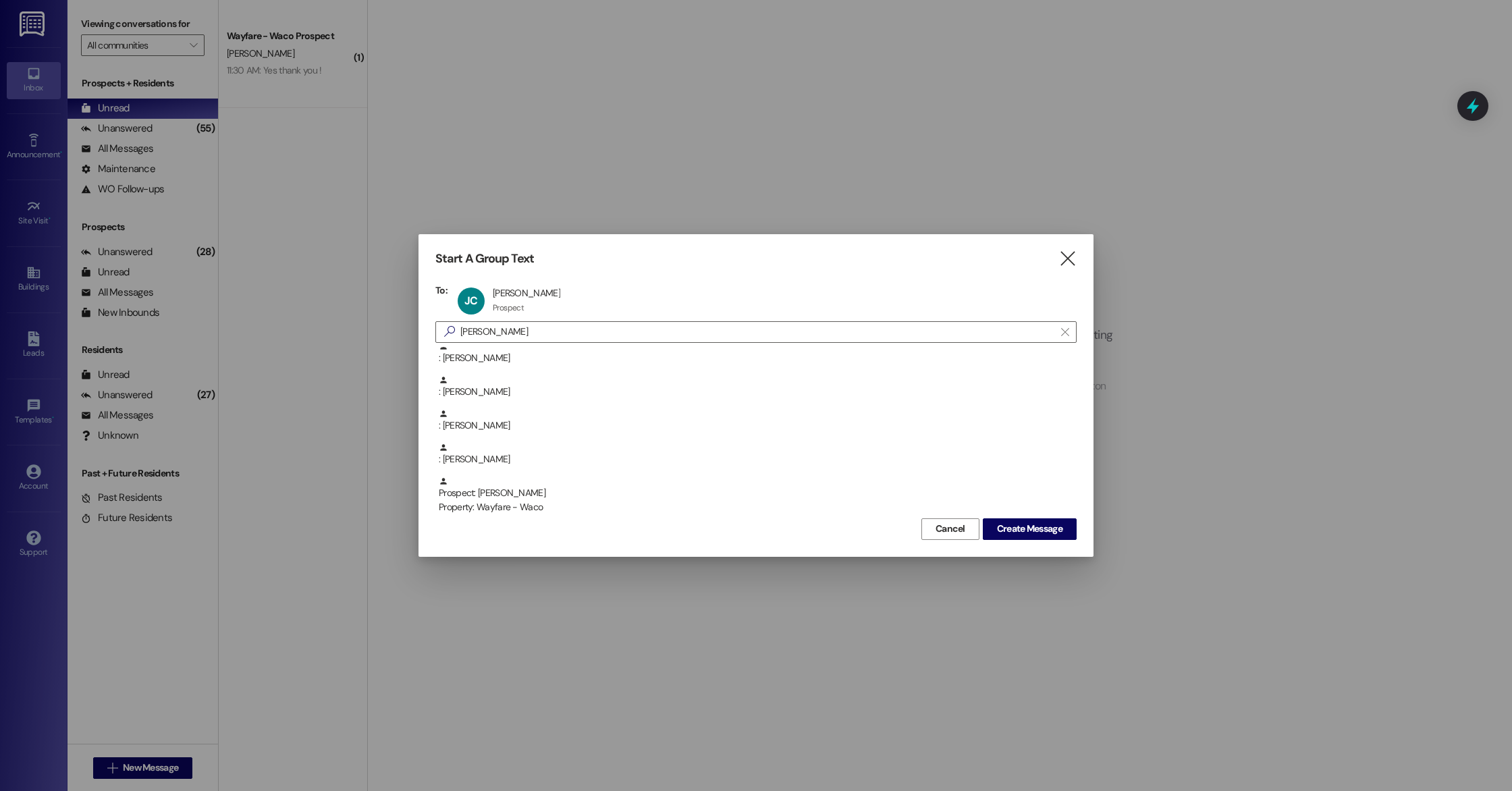
scroll to position [139, 0]
click at [1026, 534] on span "Create Message" at bounding box center [1030, 529] width 66 height 15
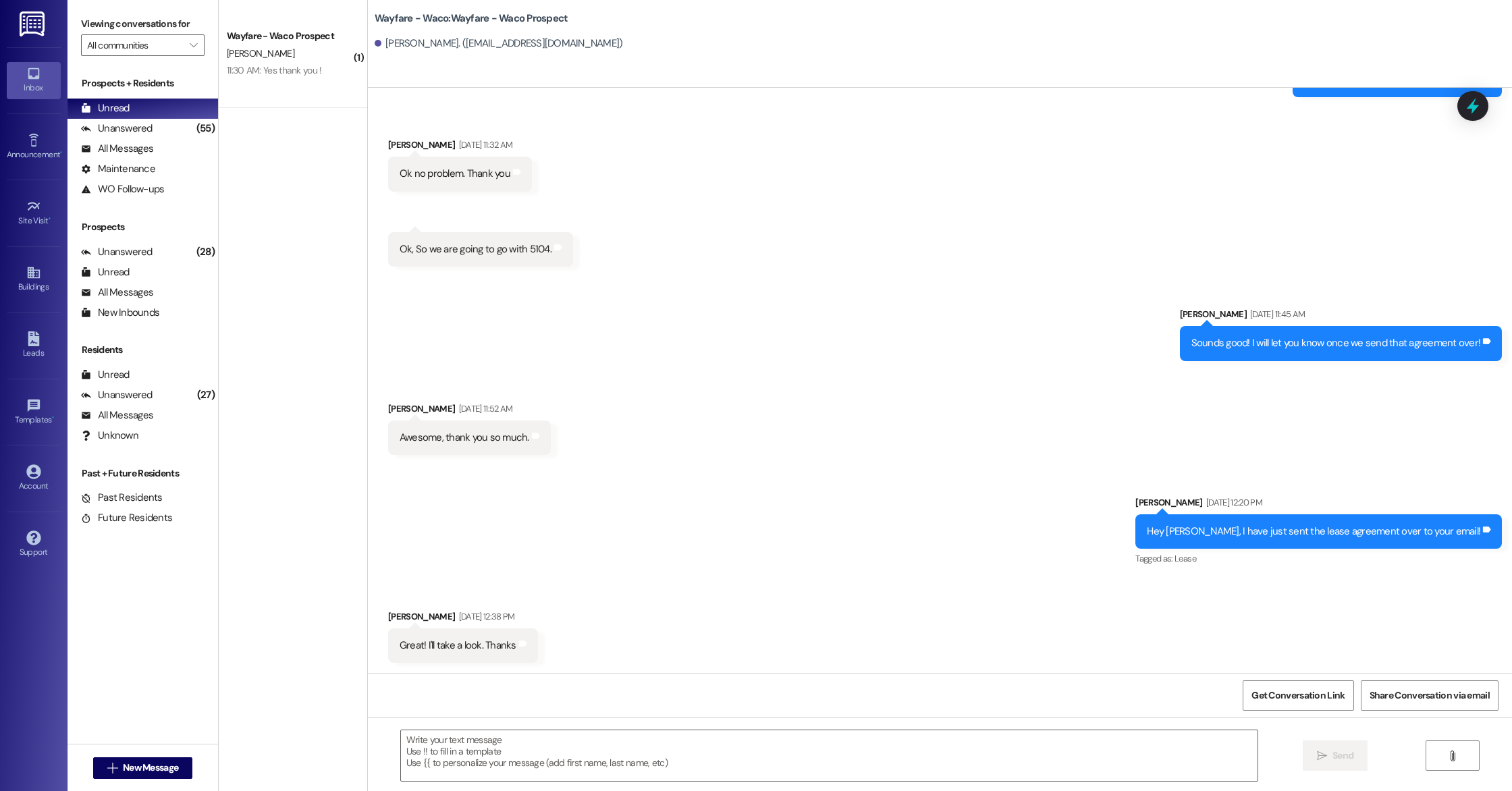
scroll to position [520, 0]
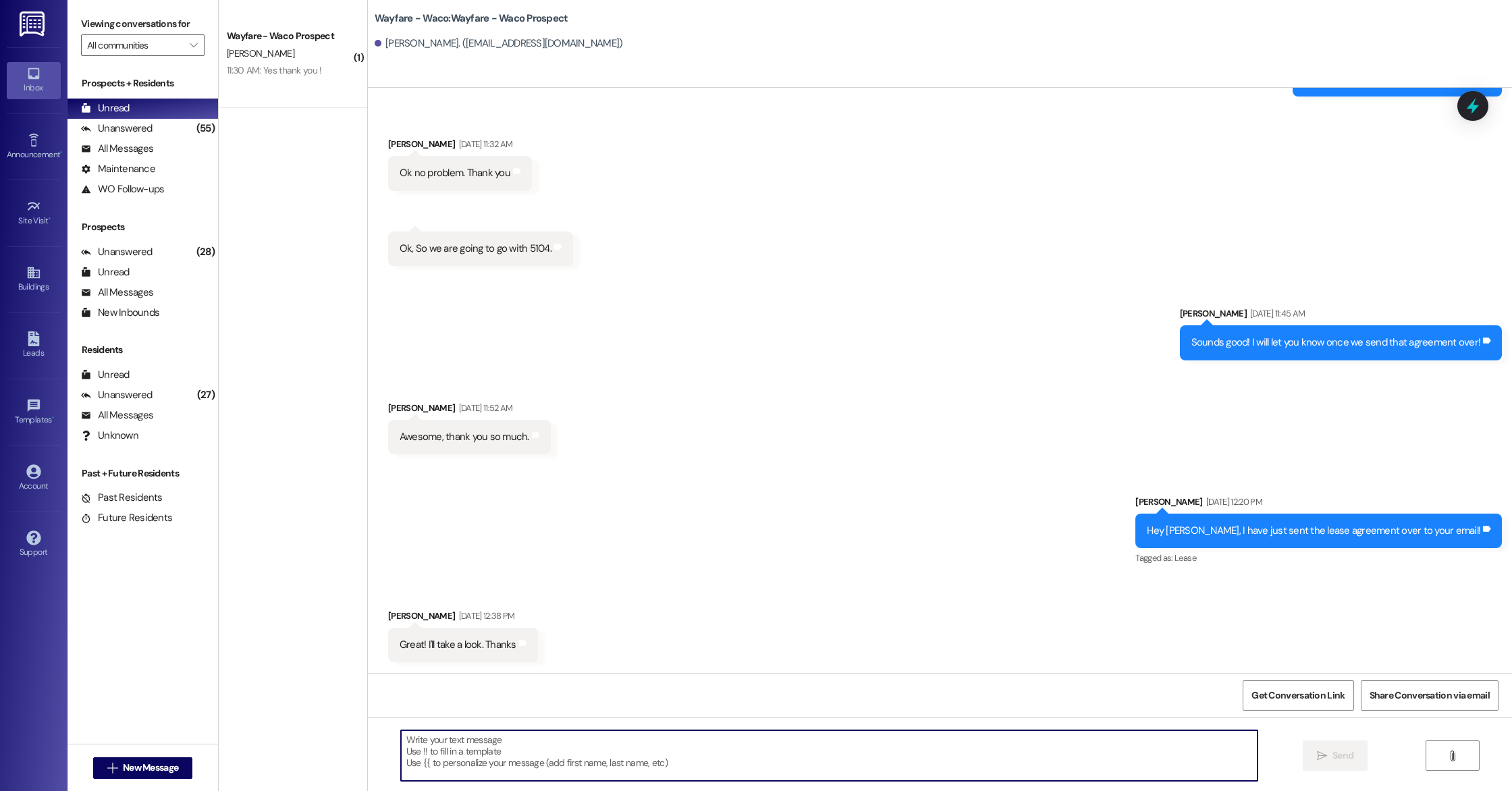
click at [667, 742] on textarea at bounding box center [829, 755] width 856 height 50
paste textarea "Hey [PERSON_NAME], we just wanted to let you know your lease agreement has been…"
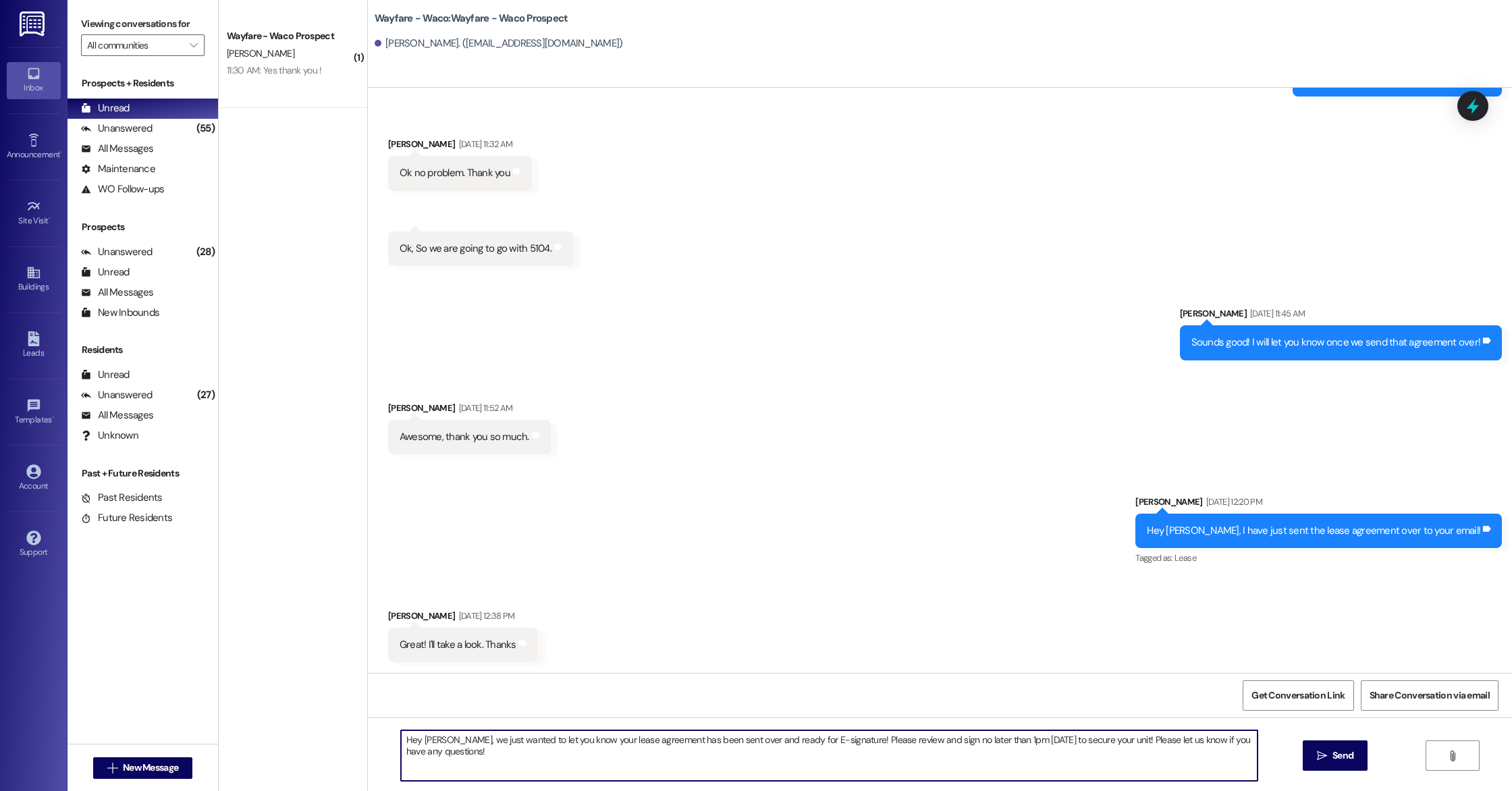
click at [447, 735] on textarea "Hey [PERSON_NAME], we just wanted to let you know your lease agreement has been…" at bounding box center [829, 755] width 856 height 50
click at [507, 765] on textarea "Hey [PERSON_NAME], we just wanted to let you know your lease agreement has been…" at bounding box center [829, 755] width 856 height 50
click at [988, 743] on textarea "Hey [PERSON_NAME], we just wanted to let you know your lease agreement has been…" at bounding box center [829, 755] width 856 height 50
click at [1001, 757] on textarea "Hey [PERSON_NAME], we just wanted to let you know your lease agreement has been…" at bounding box center [829, 755] width 856 height 50
type textarea "Hey [PERSON_NAME], we just wanted to let you know your lease agreement has been…"
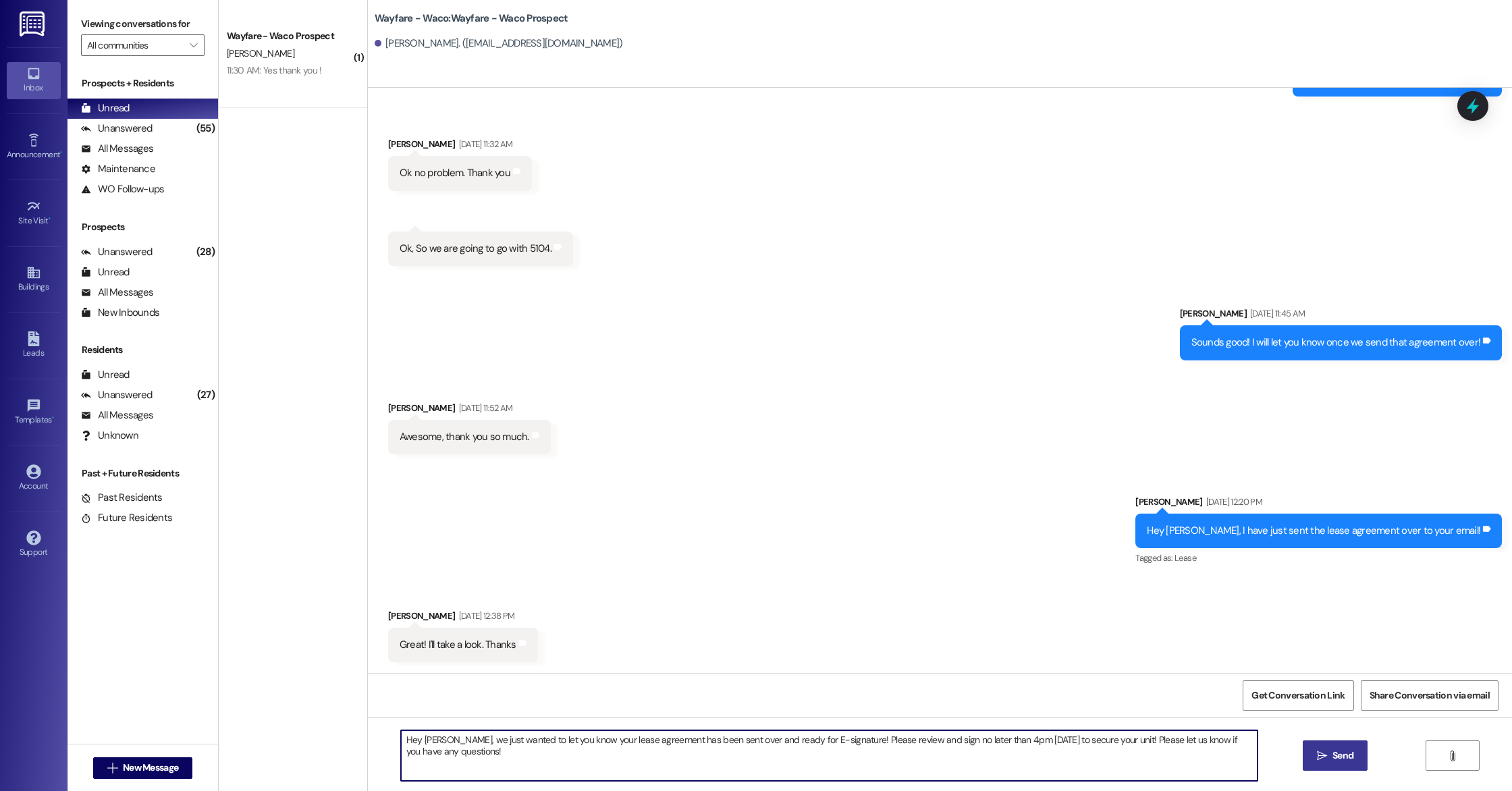
click at [1333, 758] on span "Send" at bounding box center [1343, 755] width 21 height 15
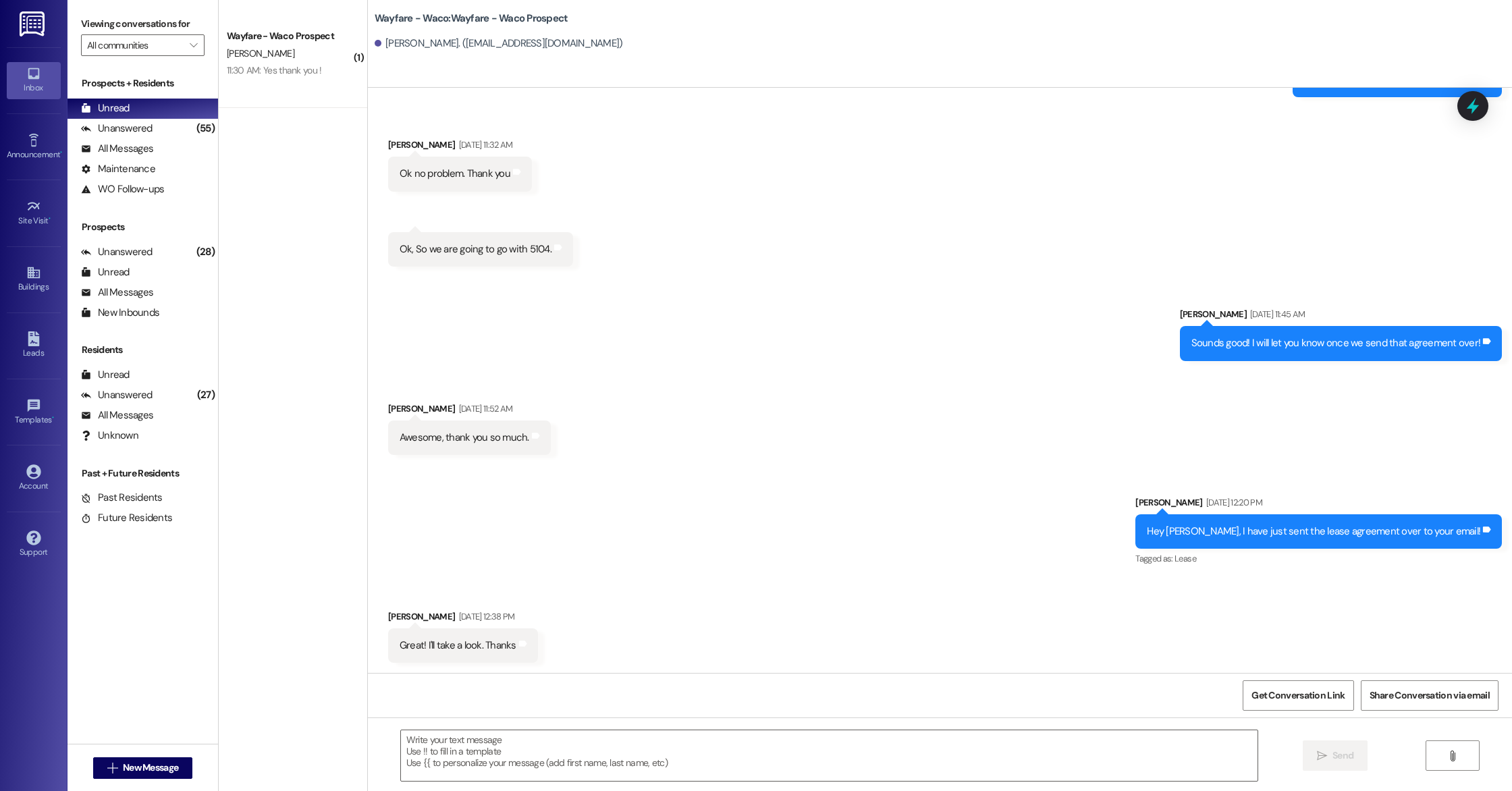
scroll to position [614, 0]
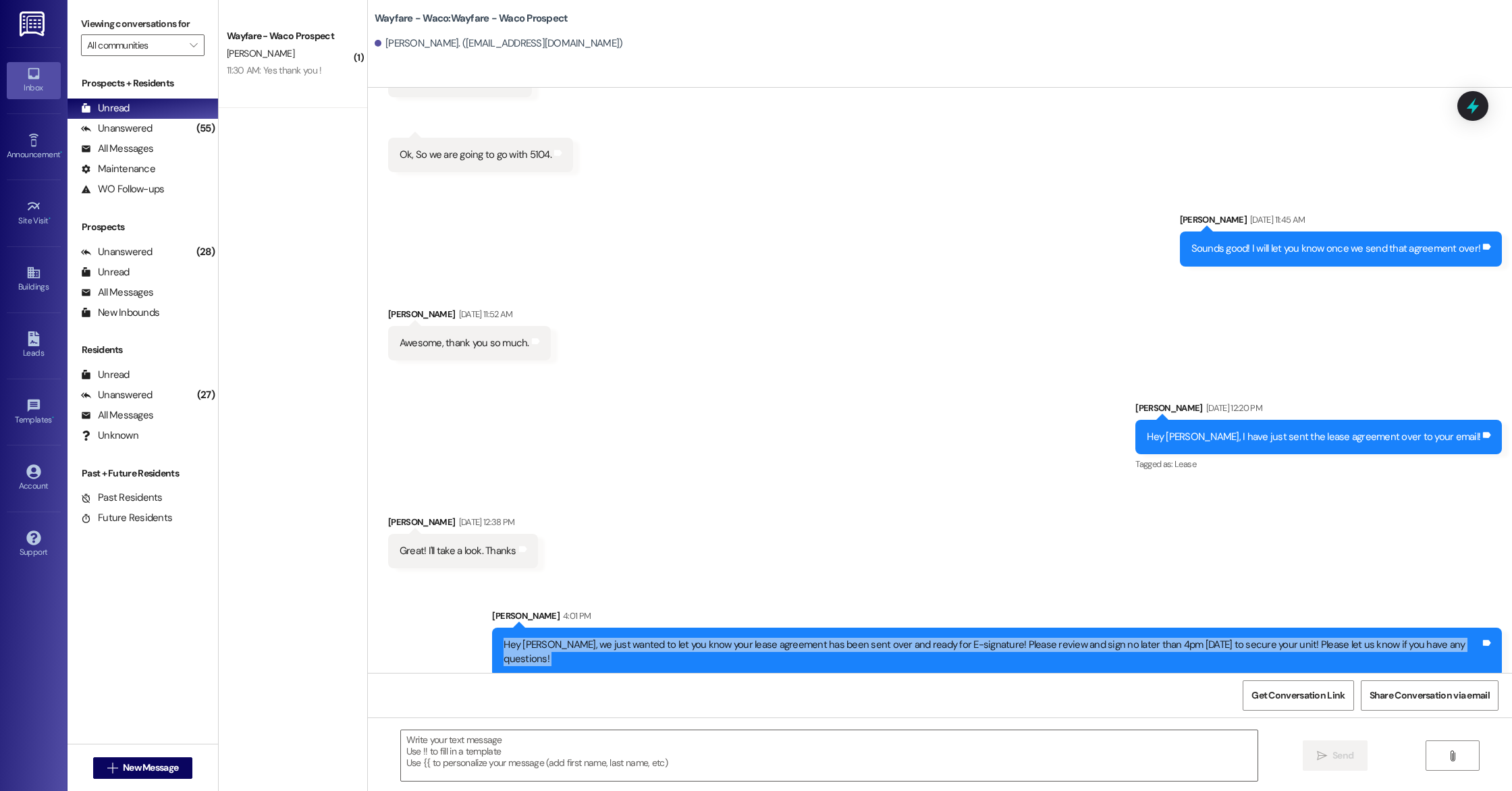
drag, startPoint x: 509, startPoint y: 647, endPoint x: 1380, endPoint y: 678, distance: 871.6
click at [1380, 678] on div "Sent via SMS [PERSON_NAME] [DATE] 10:13 AM (You can always reply STOP to opt ou…" at bounding box center [940, 483] width 1144 height 791
copy div "Hey [PERSON_NAME], we just wanted to let you know your lease agreement has been…"
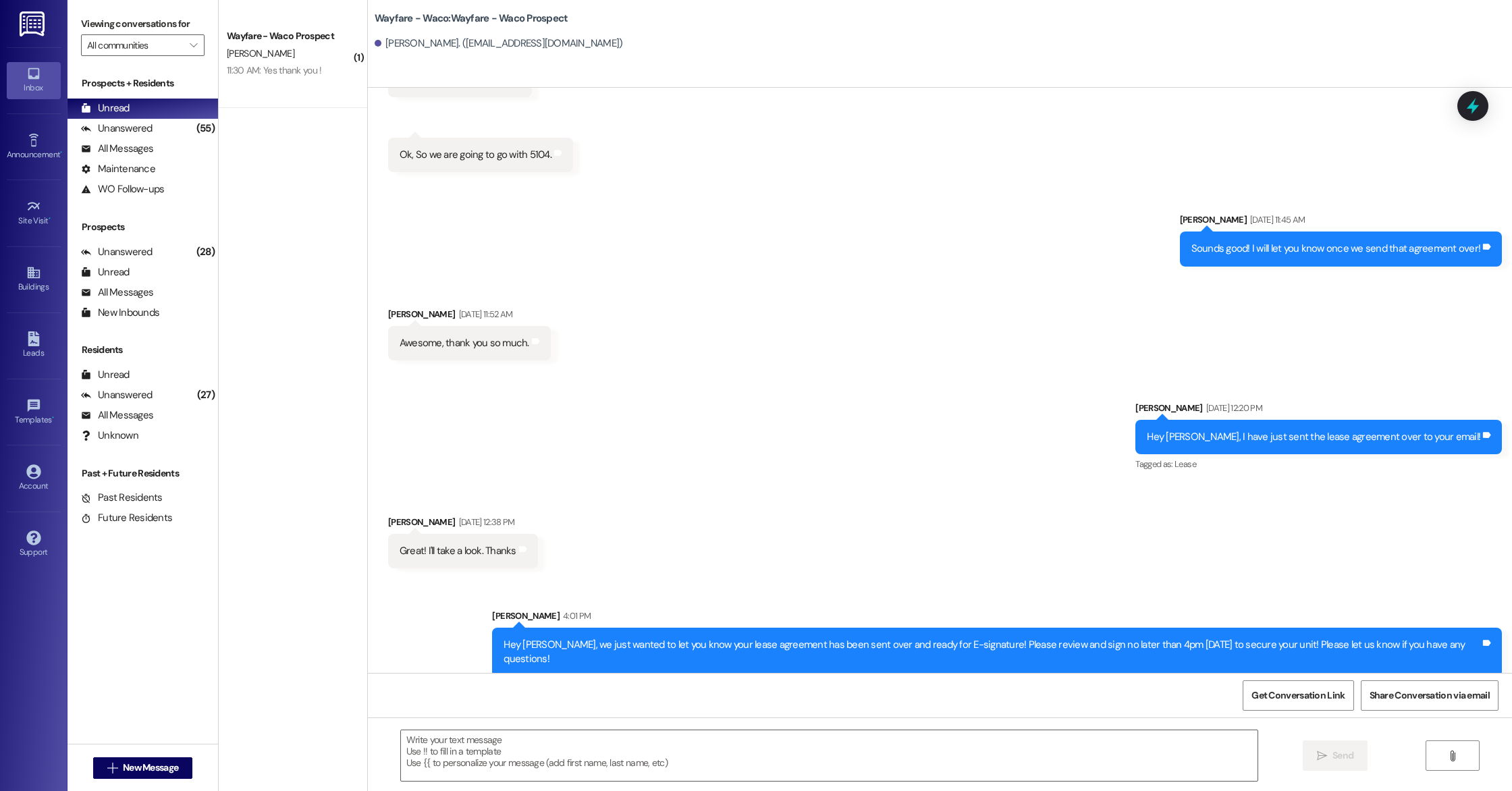
click at [581, 398] on div "Sent via SMS [PERSON_NAME] [DATE] 12:20 PM Hey [PERSON_NAME], I have just sent …" at bounding box center [940, 428] width 1144 height 114
click at [25, 350] on div "Leads" at bounding box center [34, 353] width 68 height 14
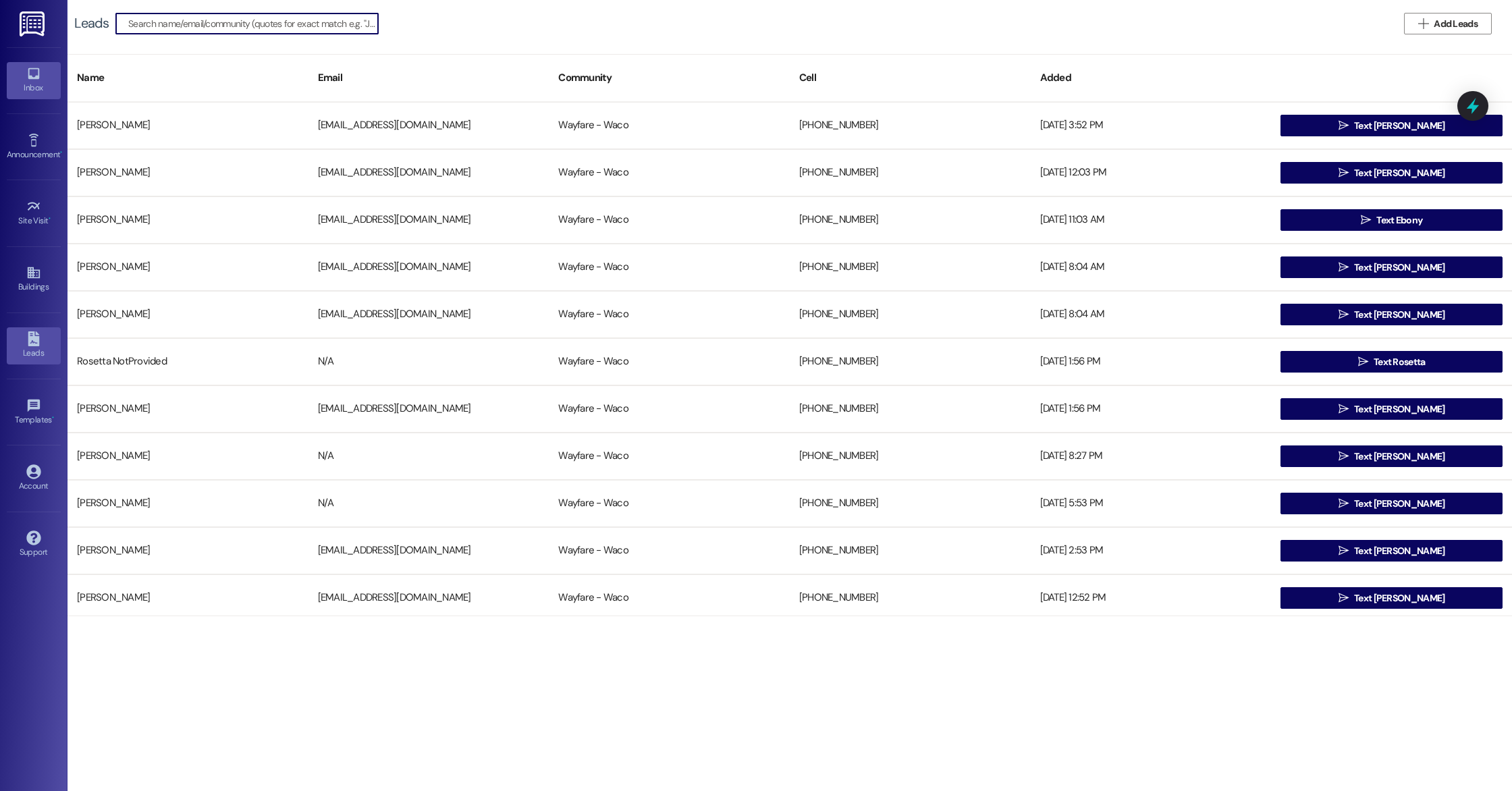
click at [34, 92] on div "Inbox" at bounding box center [34, 88] width 68 height 14
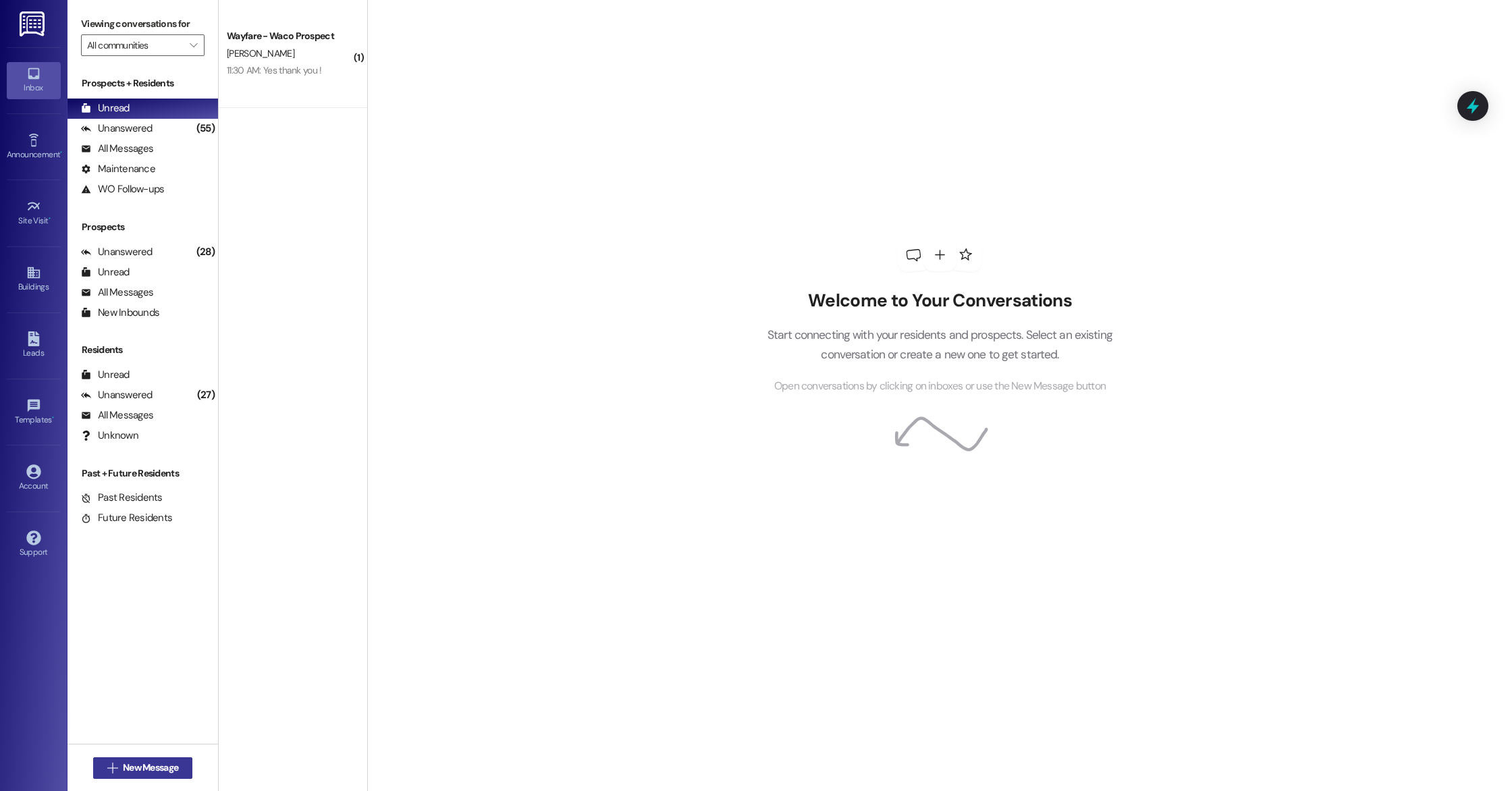
click at [149, 772] on span "New Message" at bounding box center [150, 767] width 55 height 15
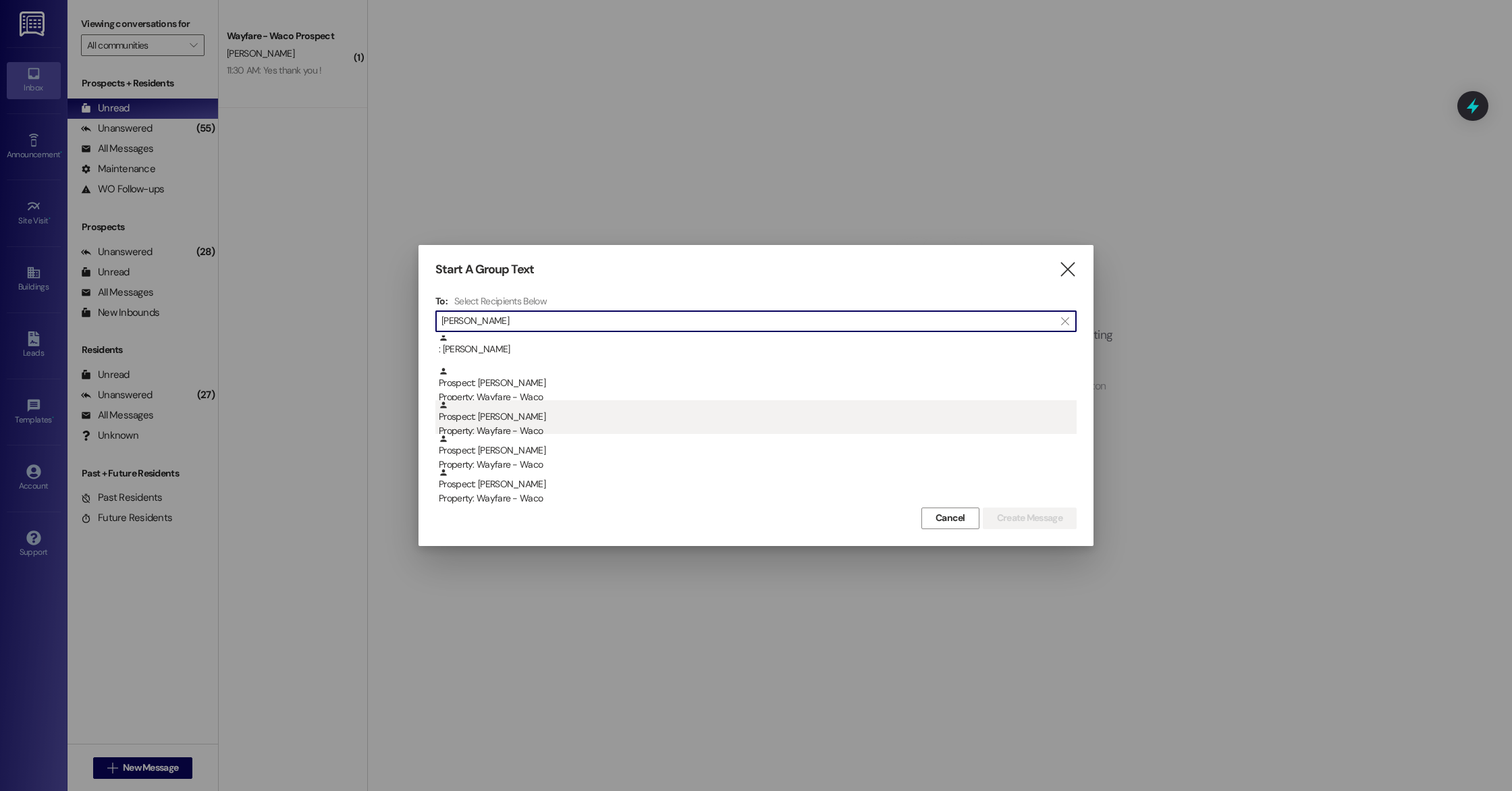
scroll to position [39, 0]
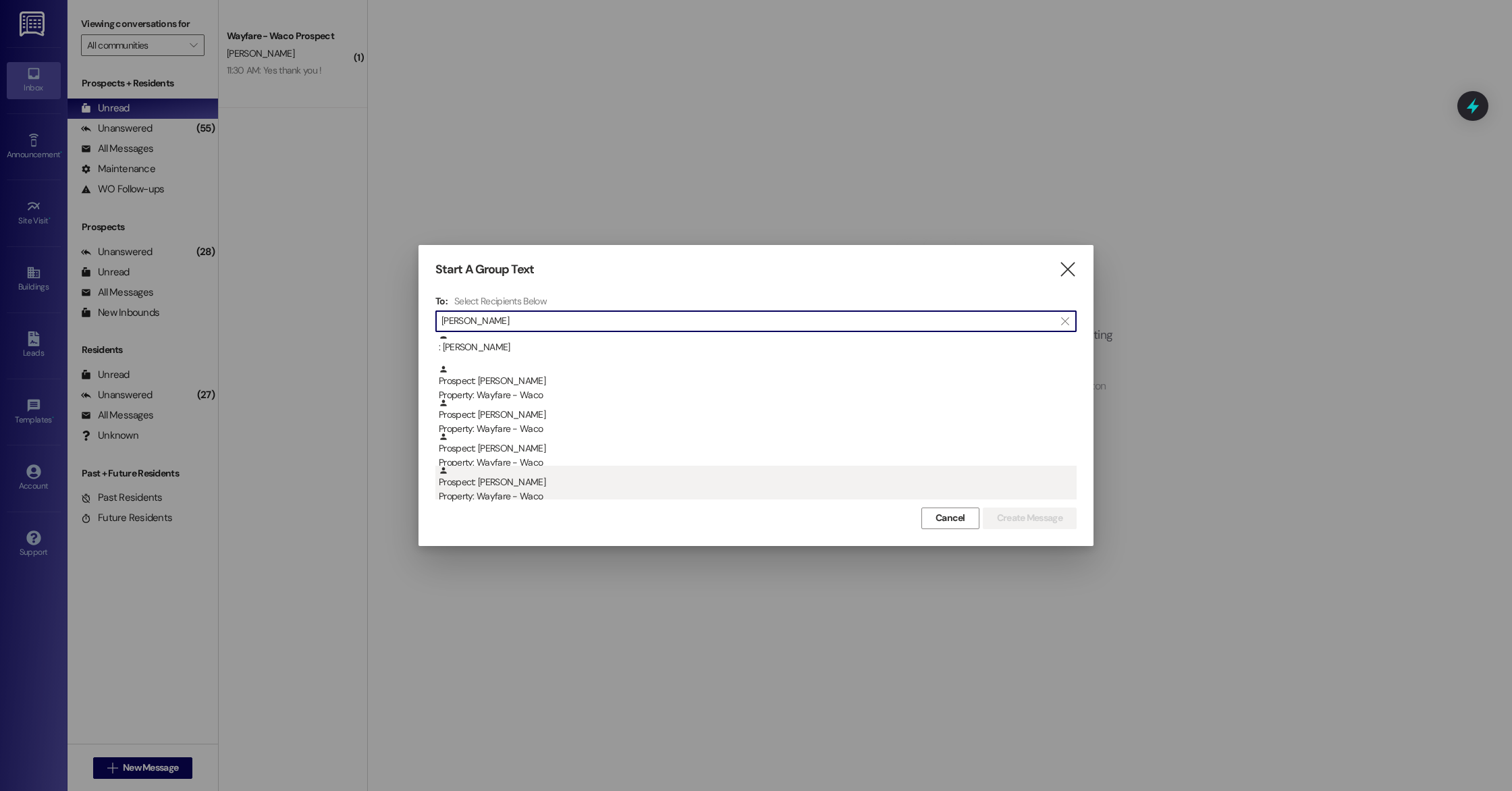
type input "[PERSON_NAME]"
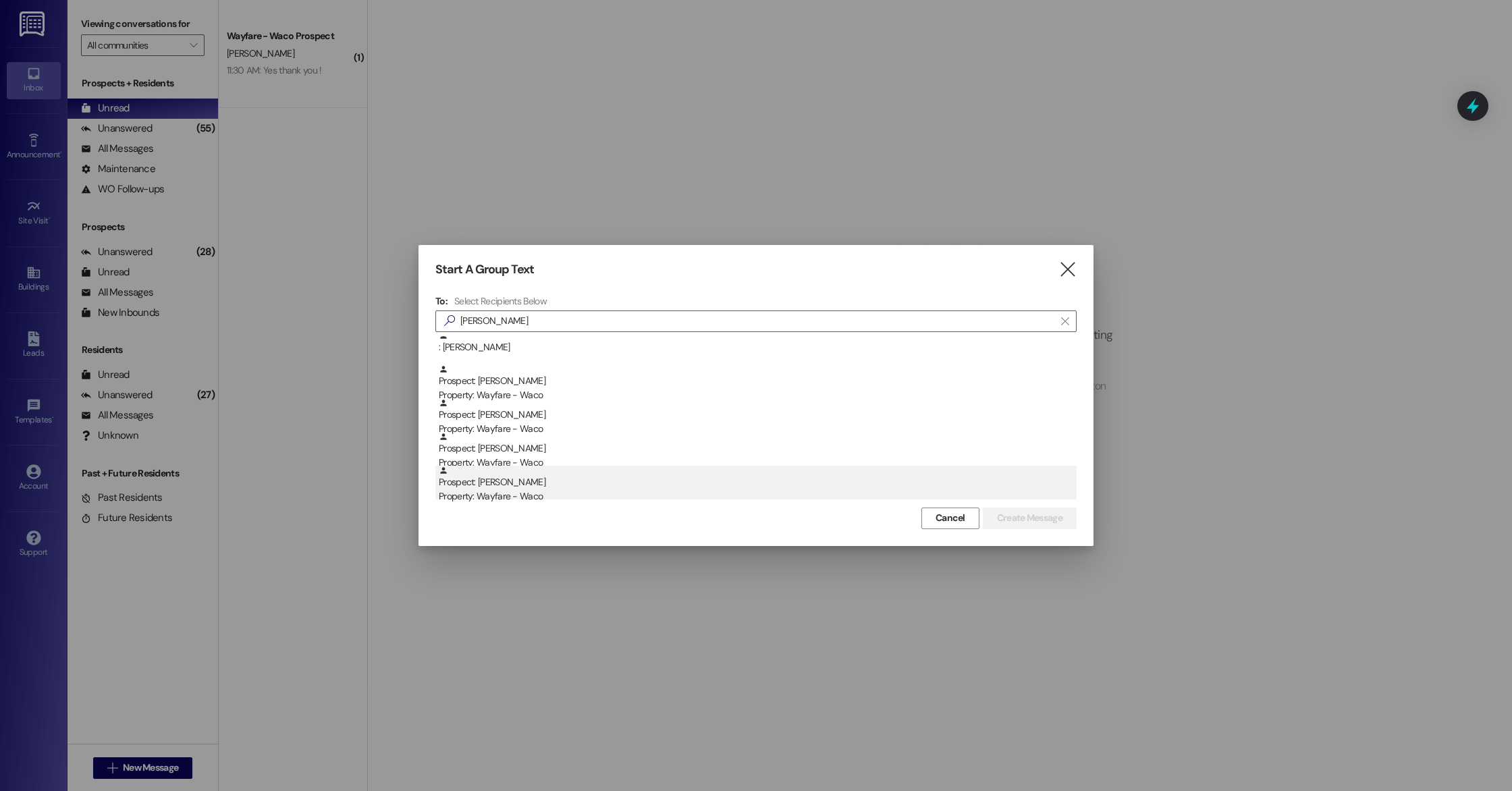
click at [578, 484] on div "Prospect: [PERSON_NAME] Property: Wayfare - Waco" at bounding box center [757, 485] width 638 height 39
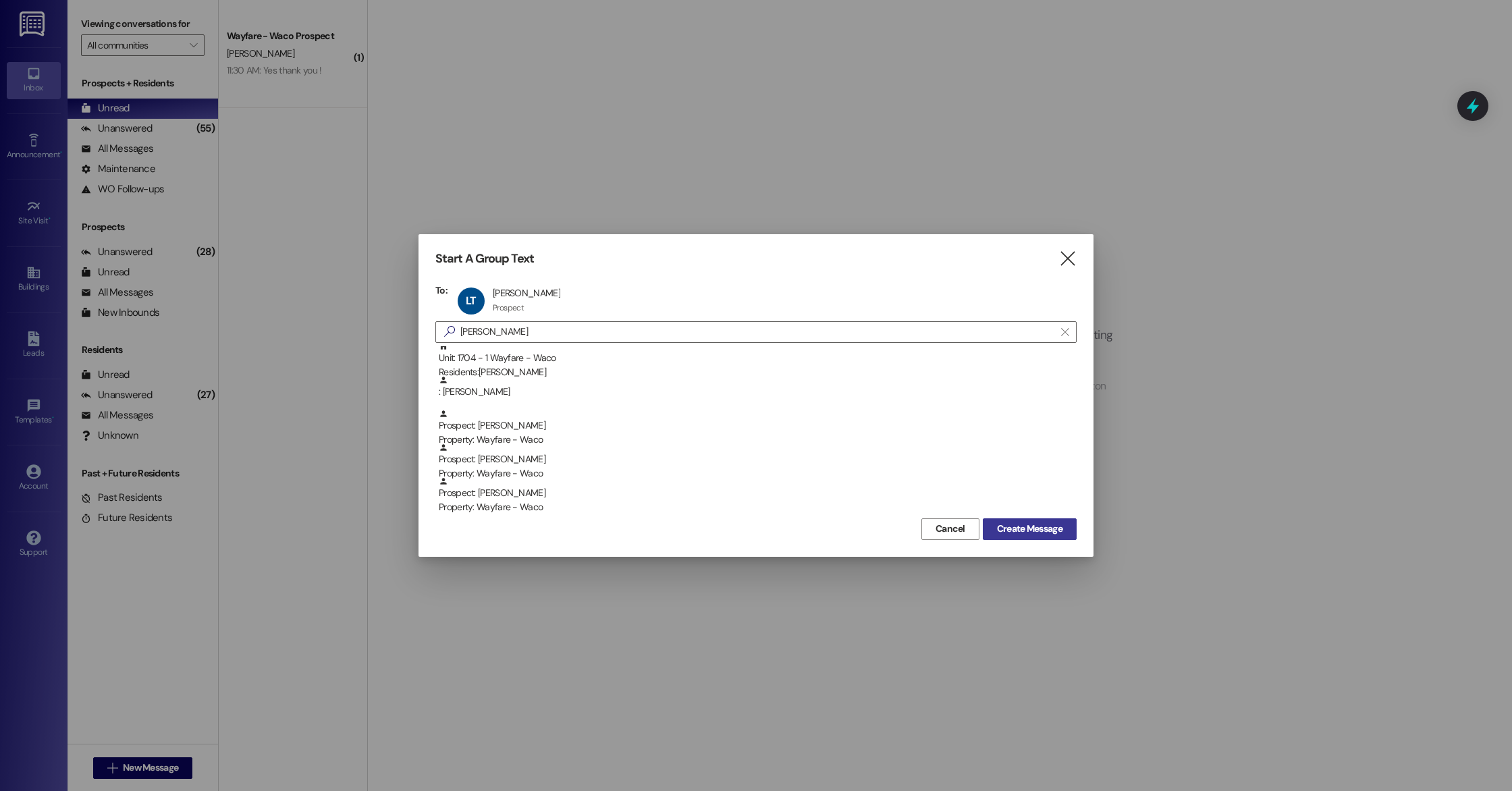
click at [1008, 533] on span "Create Message" at bounding box center [1030, 529] width 66 height 15
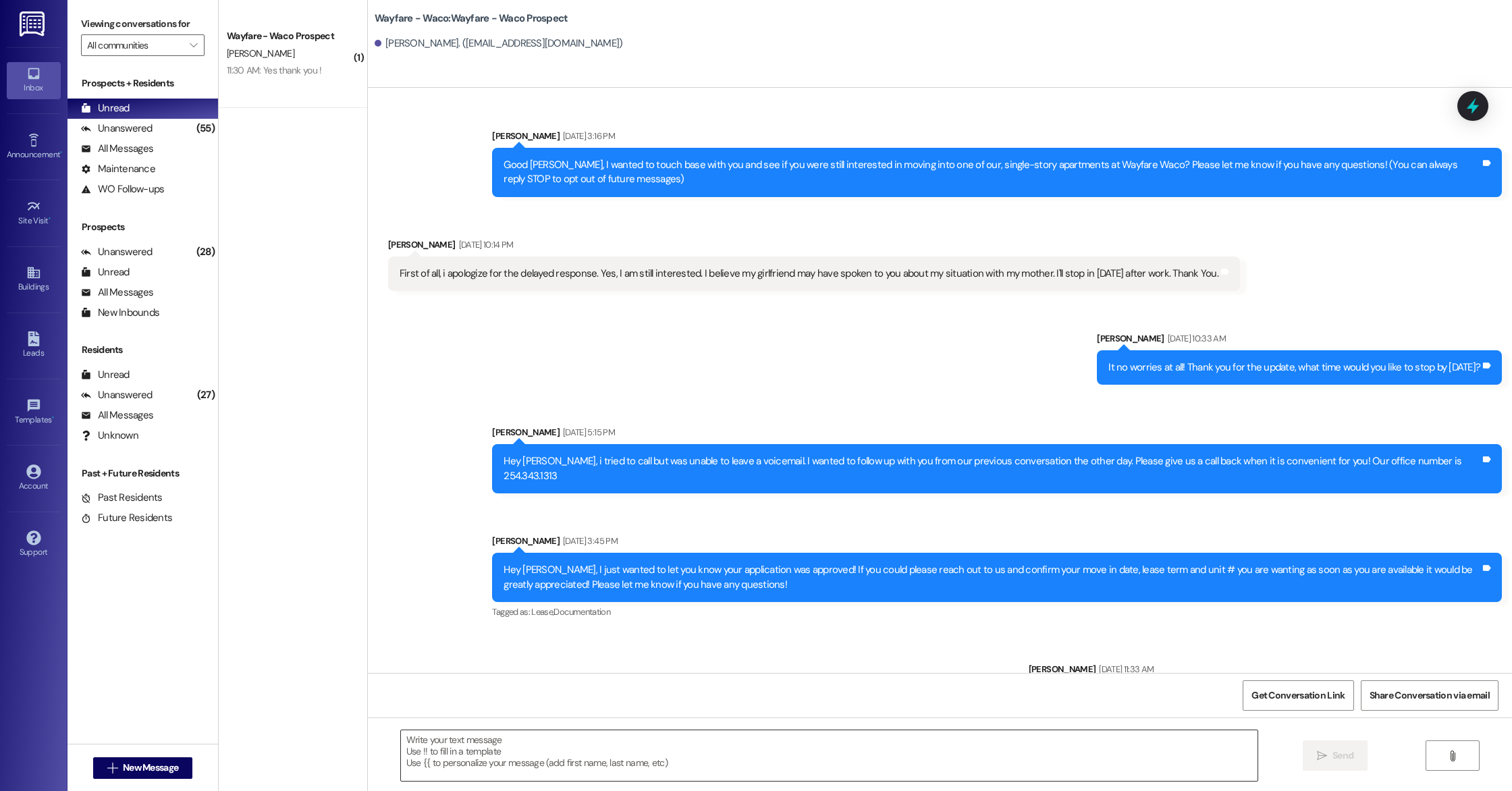
click at [608, 738] on textarea at bounding box center [829, 755] width 856 height 50
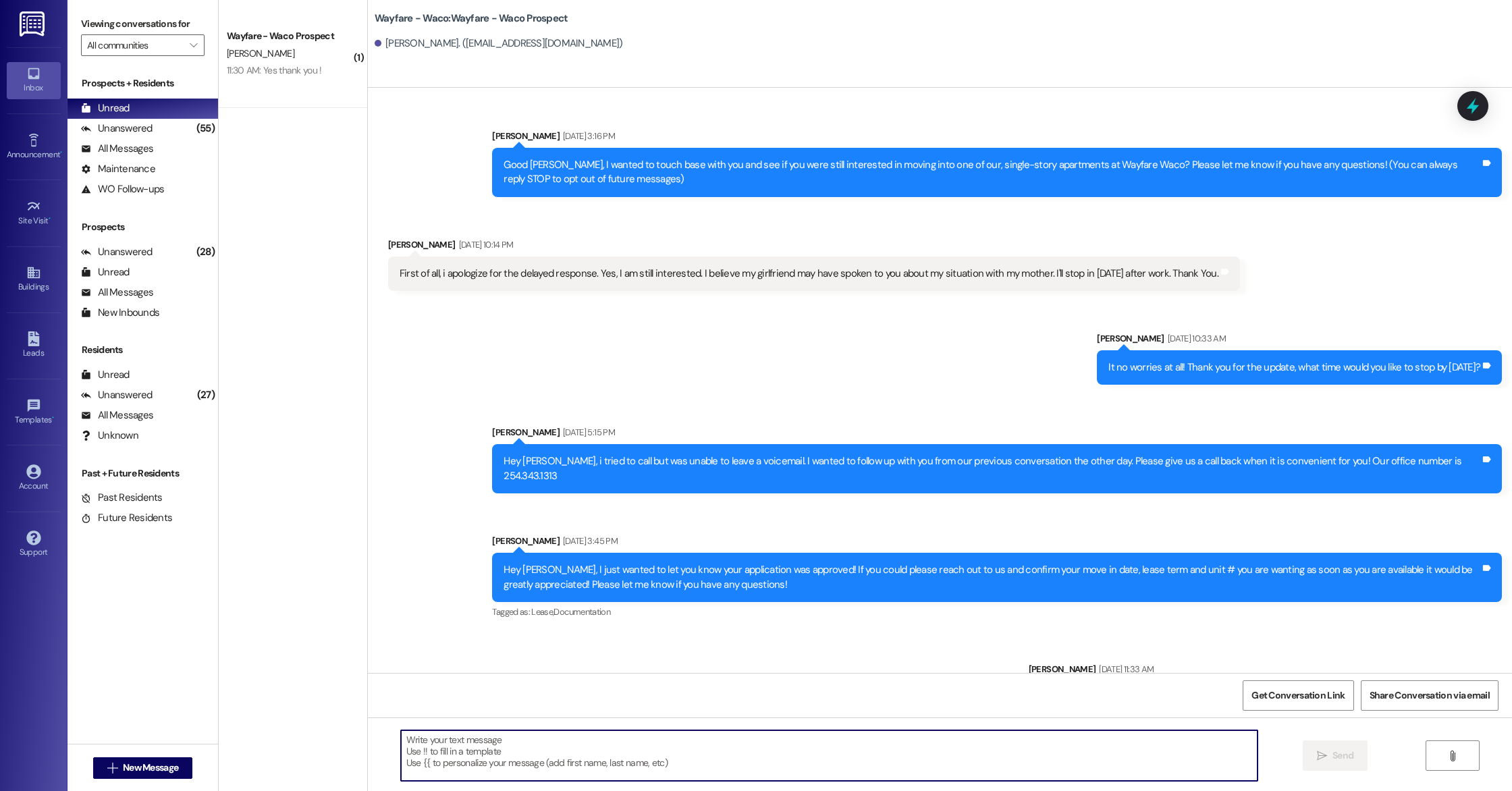
scroll to position [59, 0]
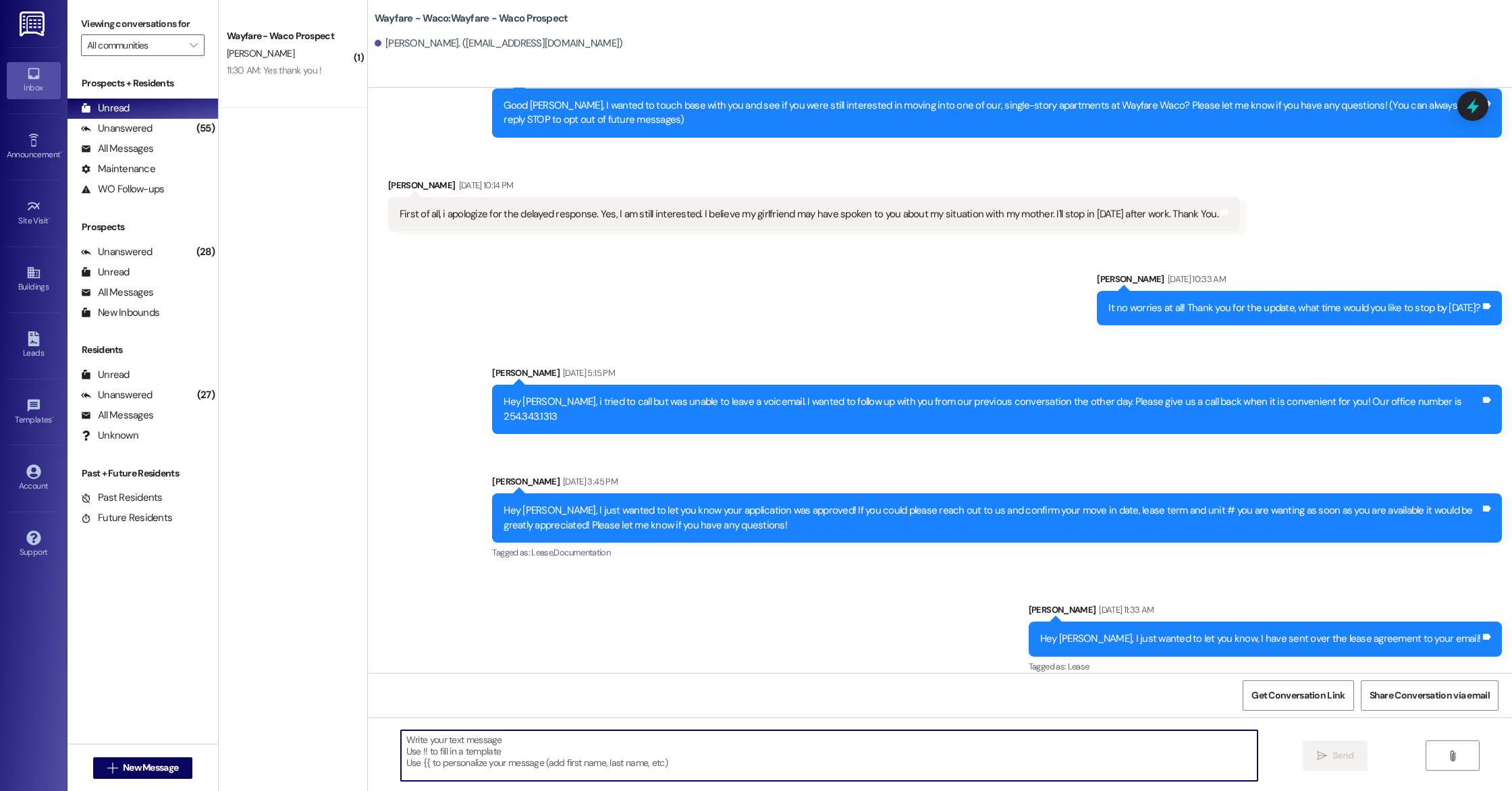
paste textarea "Hey [PERSON_NAME], we just wanted to let you know your lease agreement has been…"
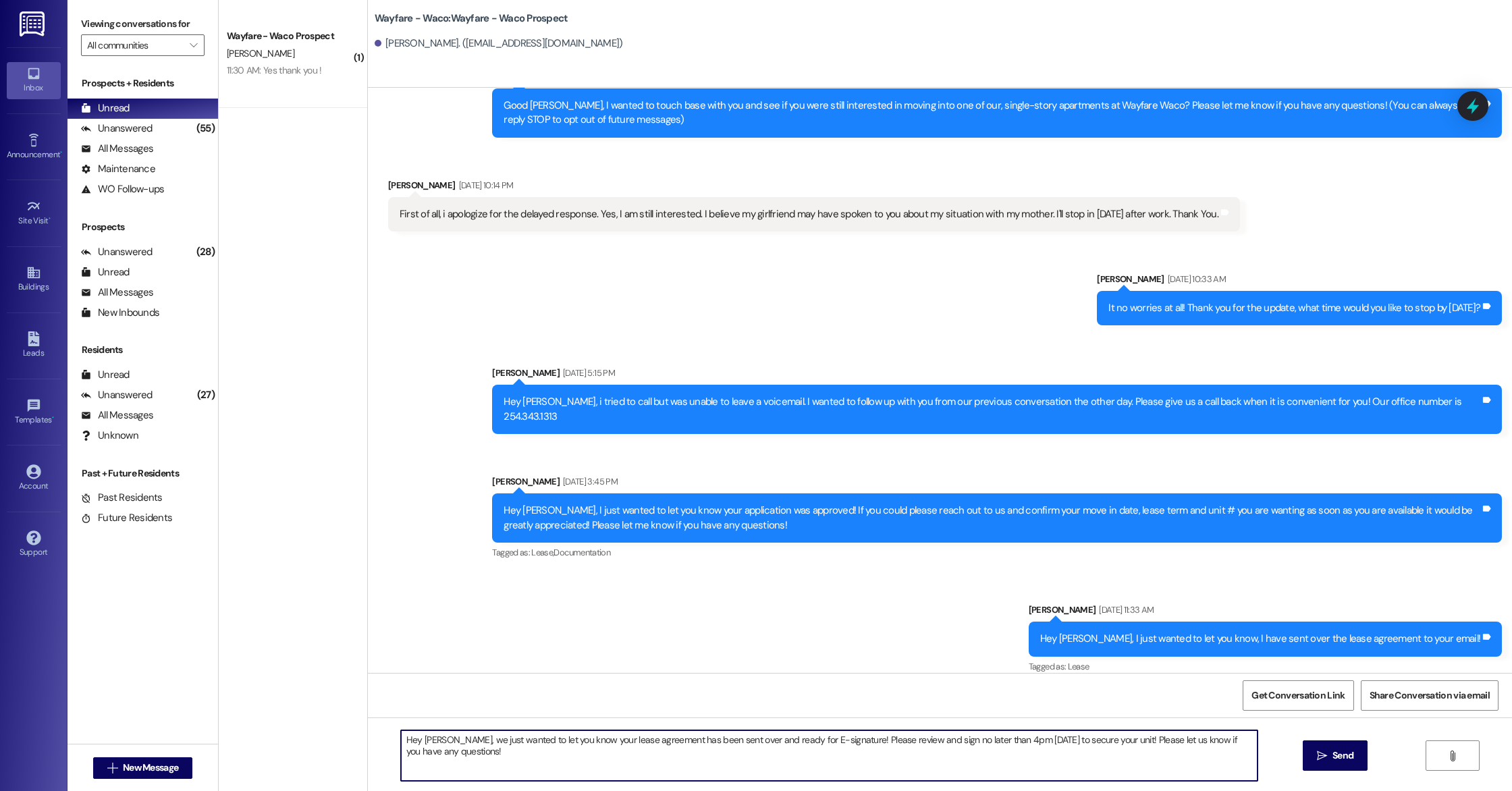
click at [449, 740] on textarea "Hey [PERSON_NAME], we just wanted to let you know your lease agreement has been…" at bounding box center [829, 755] width 856 height 50
click at [508, 763] on textarea "Hey [PERSON_NAME], we just wanted to let you know your lease agreement has been…" at bounding box center [829, 755] width 856 height 50
type textarea "Hey [PERSON_NAME], we just wanted to let you know your lease agreement has been…"
click at [1325, 756] on icon "" at bounding box center [1322, 755] width 10 height 11
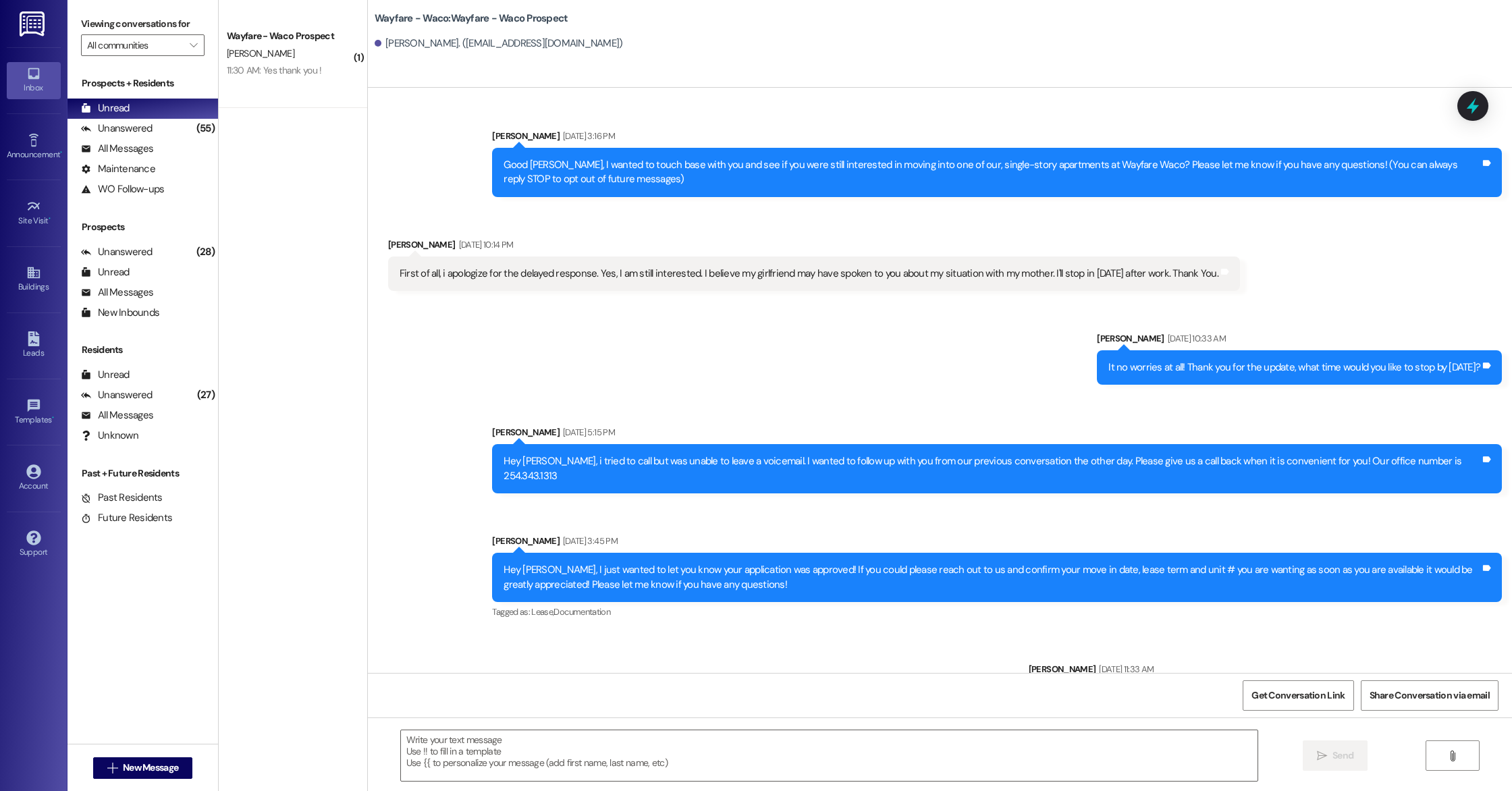
scroll to position [153, 0]
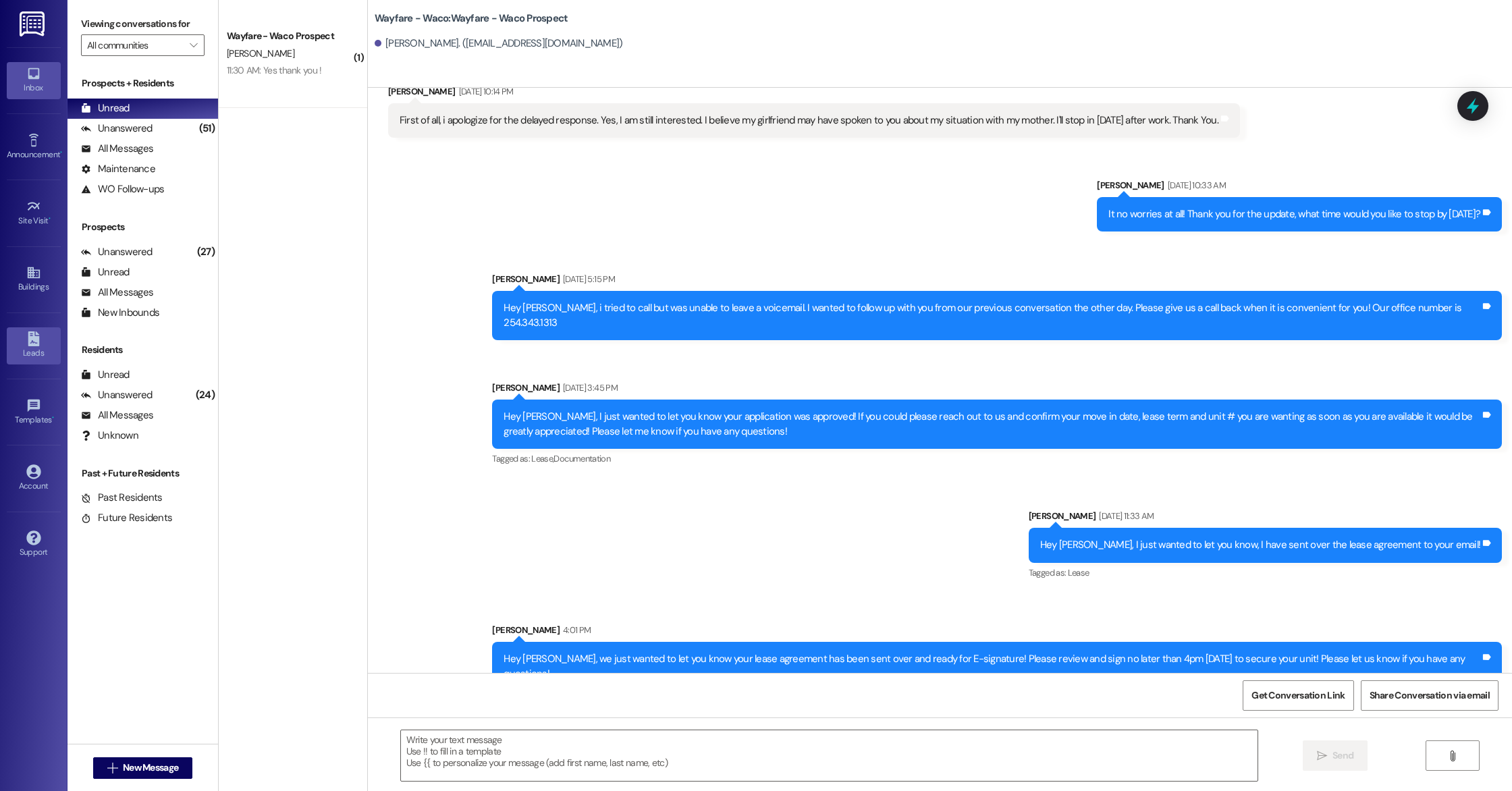
click at [21, 347] on div "Leads" at bounding box center [34, 353] width 68 height 14
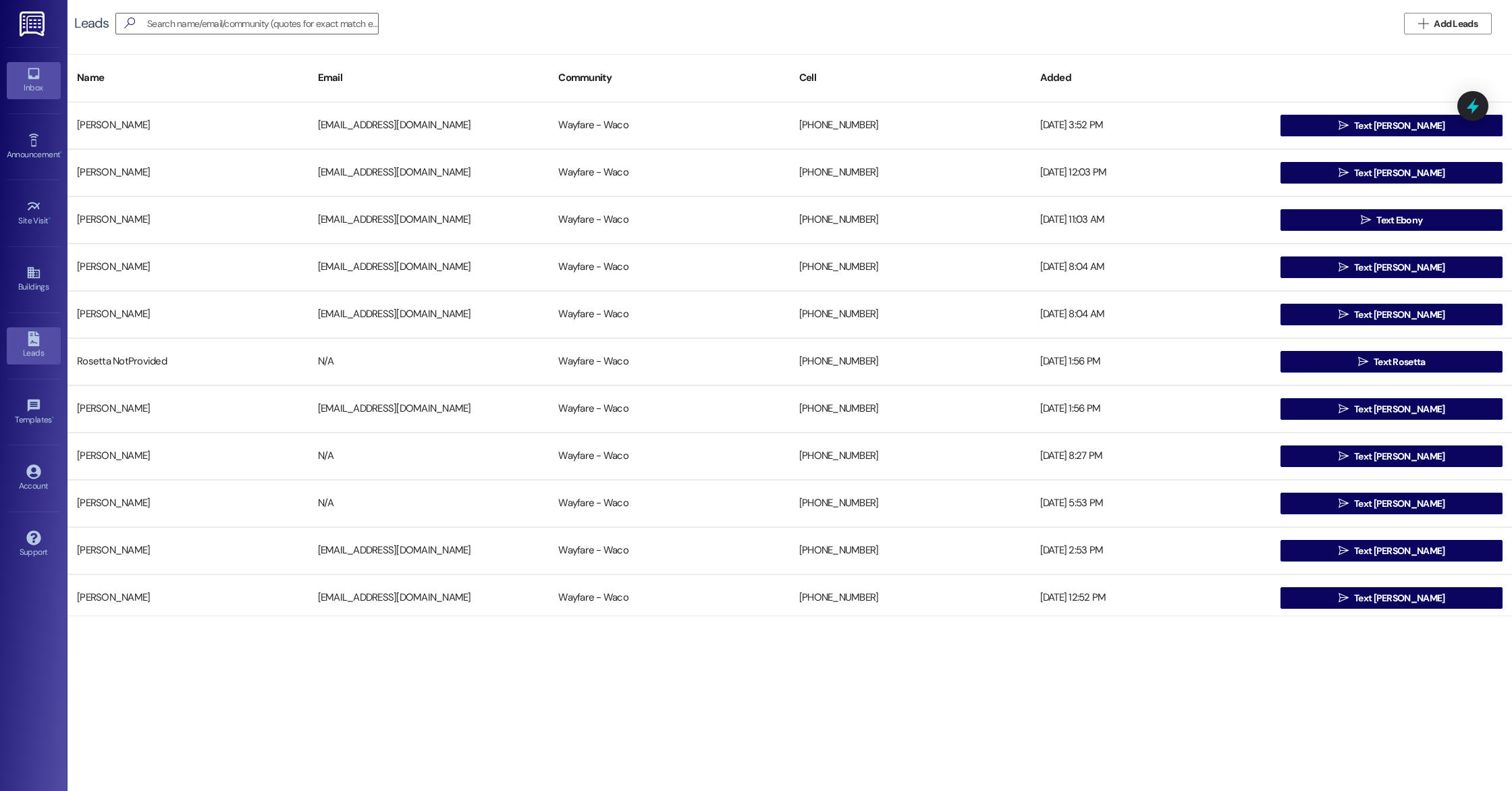
click at [40, 83] on div "Inbox" at bounding box center [34, 88] width 68 height 14
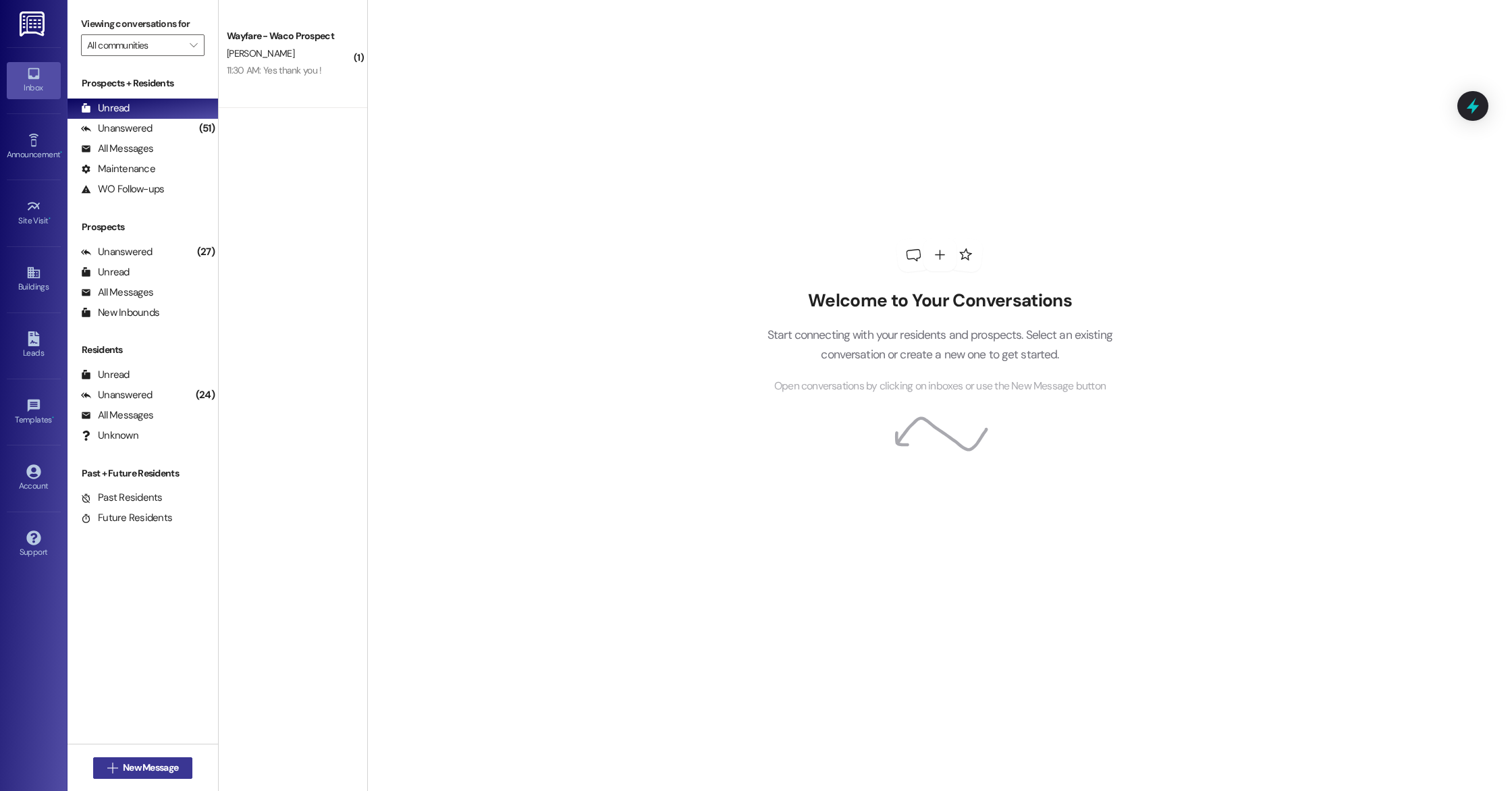
click at [131, 767] on span "New Message" at bounding box center [150, 767] width 55 height 15
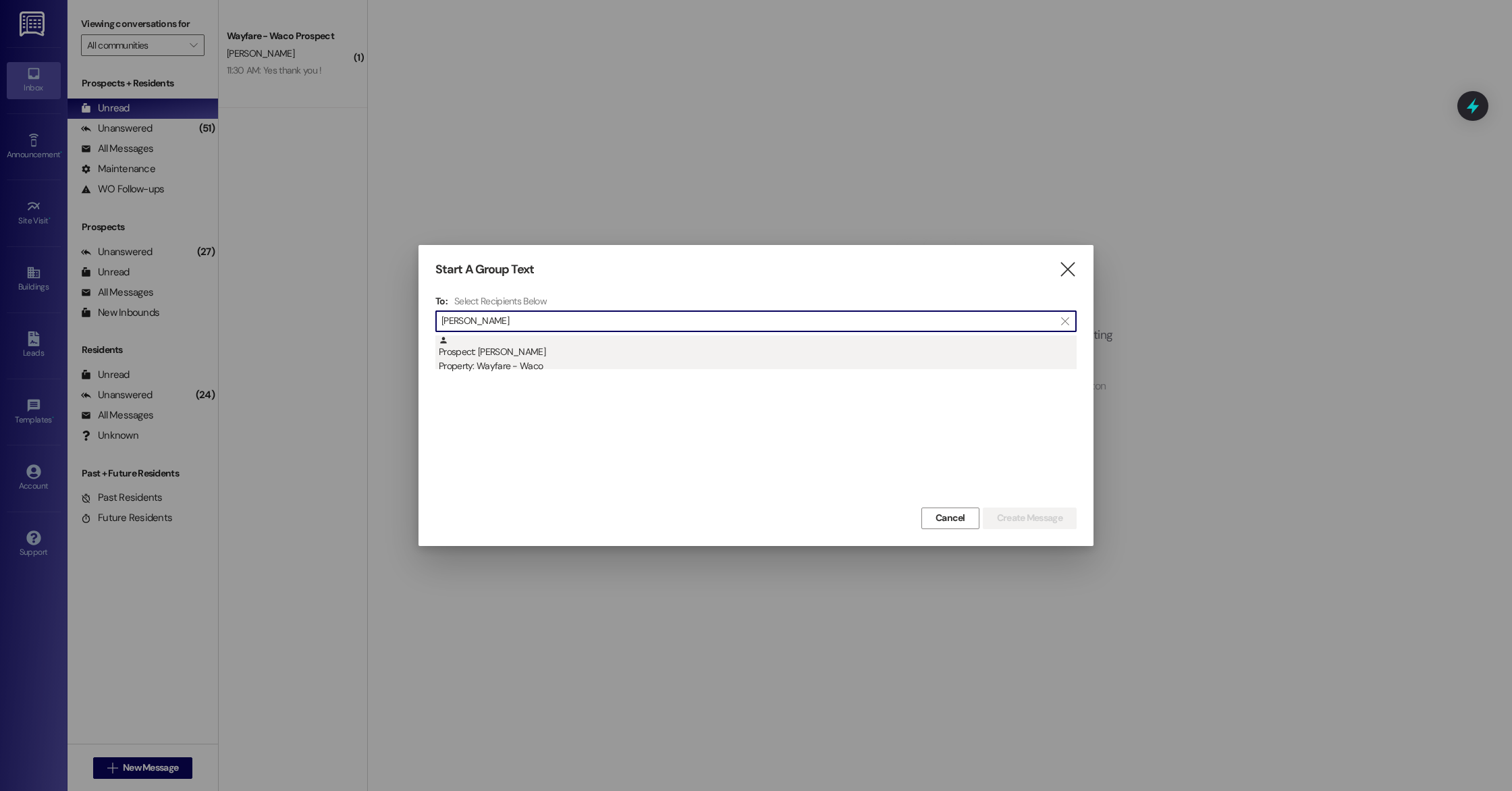
type input "[PERSON_NAME]"
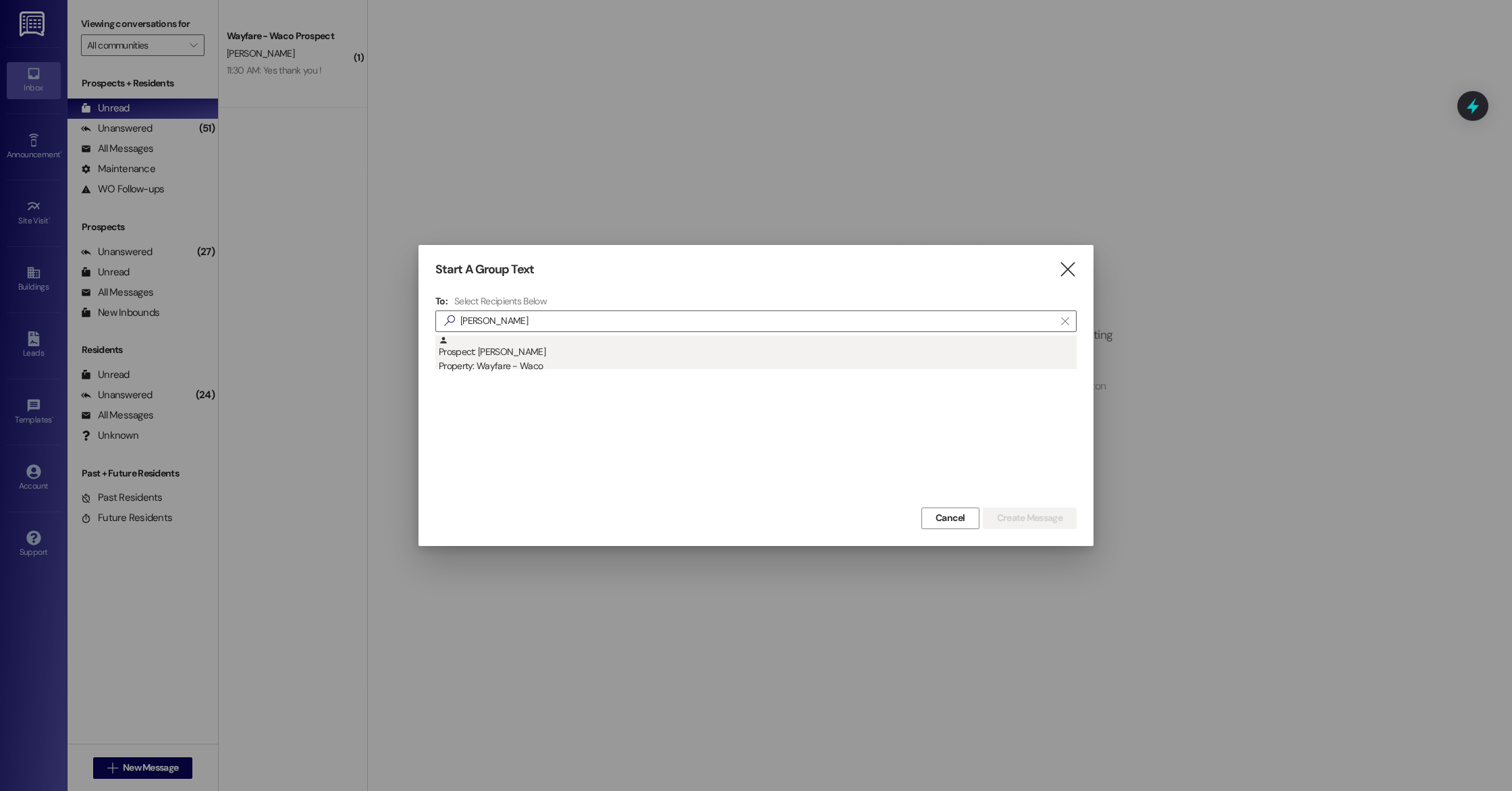
click at [512, 363] on div "Property: Wayfare - Waco" at bounding box center [757, 366] width 638 height 15
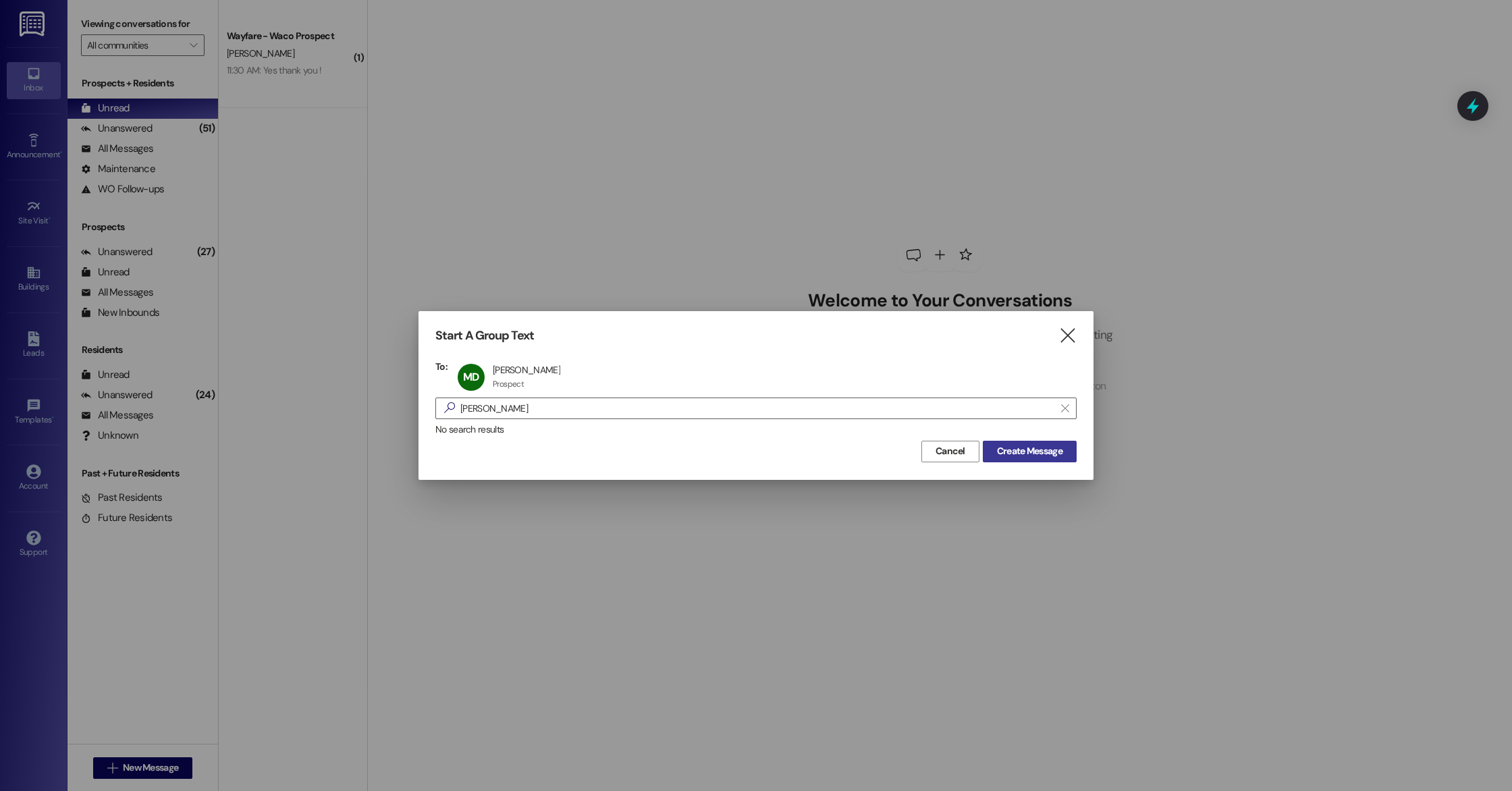
click at [1040, 452] on span "Create Message" at bounding box center [1030, 451] width 66 height 15
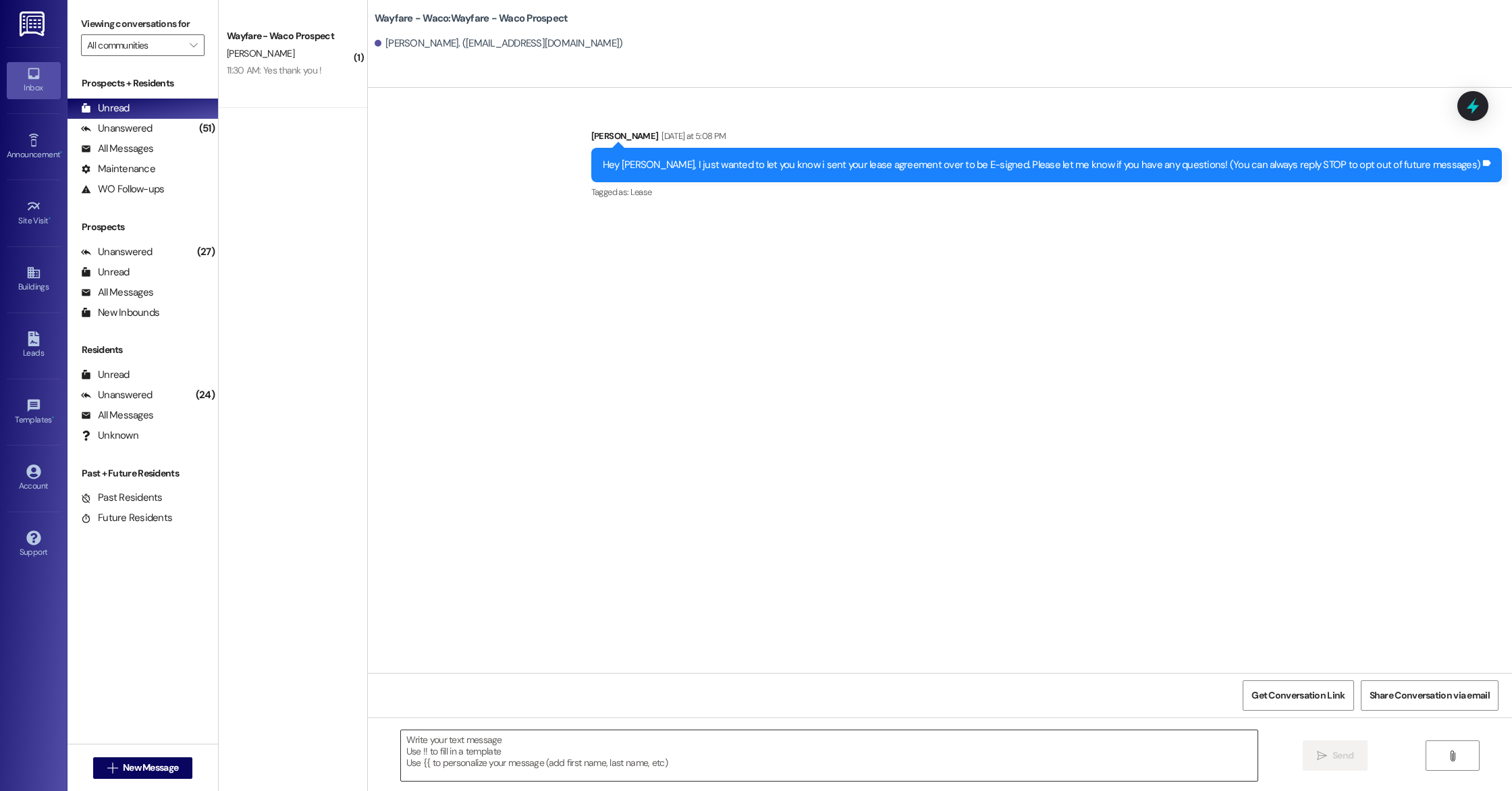
click at [581, 767] on textarea at bounding box center [829, 755] width 856 height 50
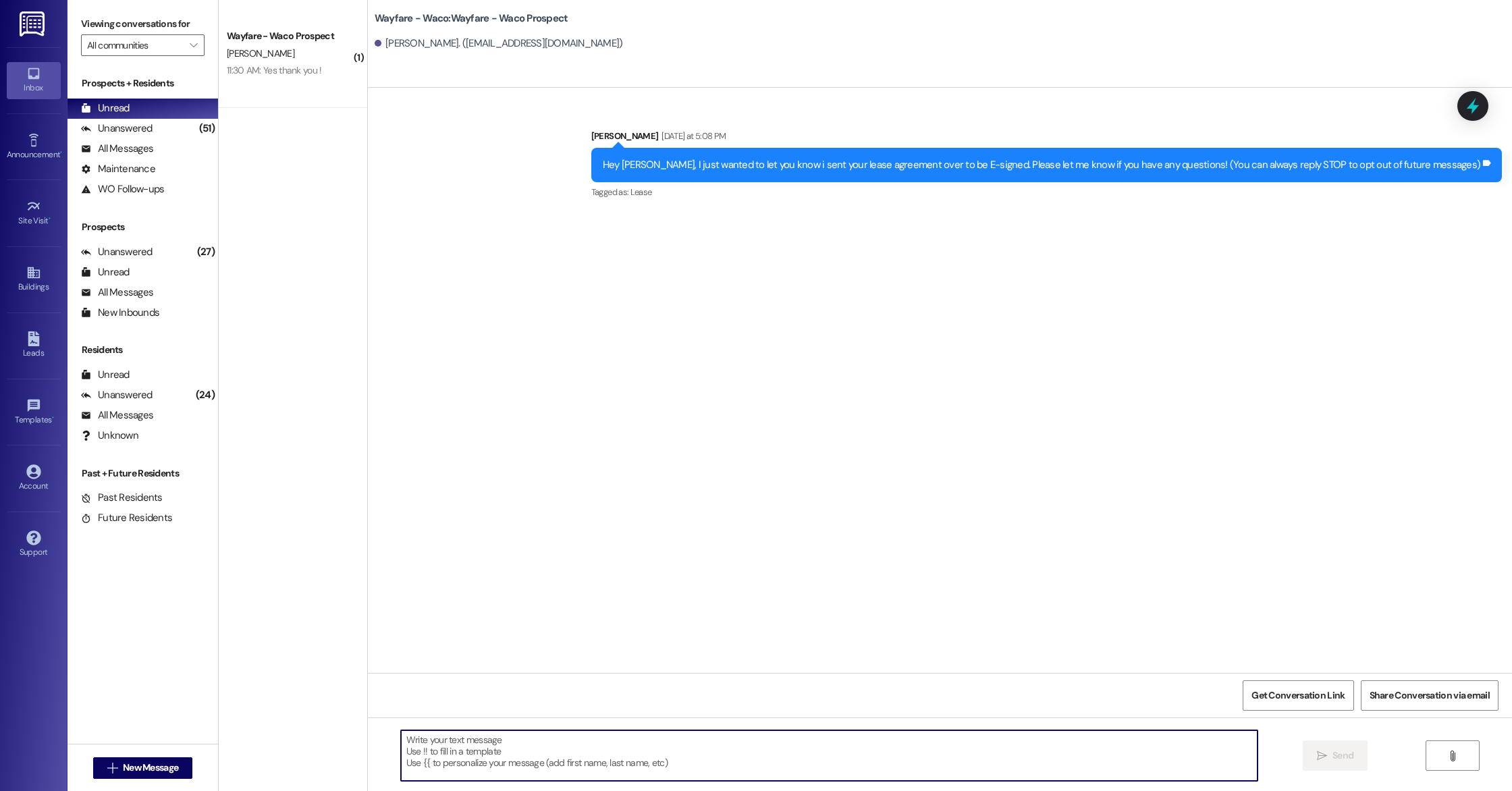
paste textarea "Hey [PERSON_NAME], we just wanted to let you know your lease agreement has been…"
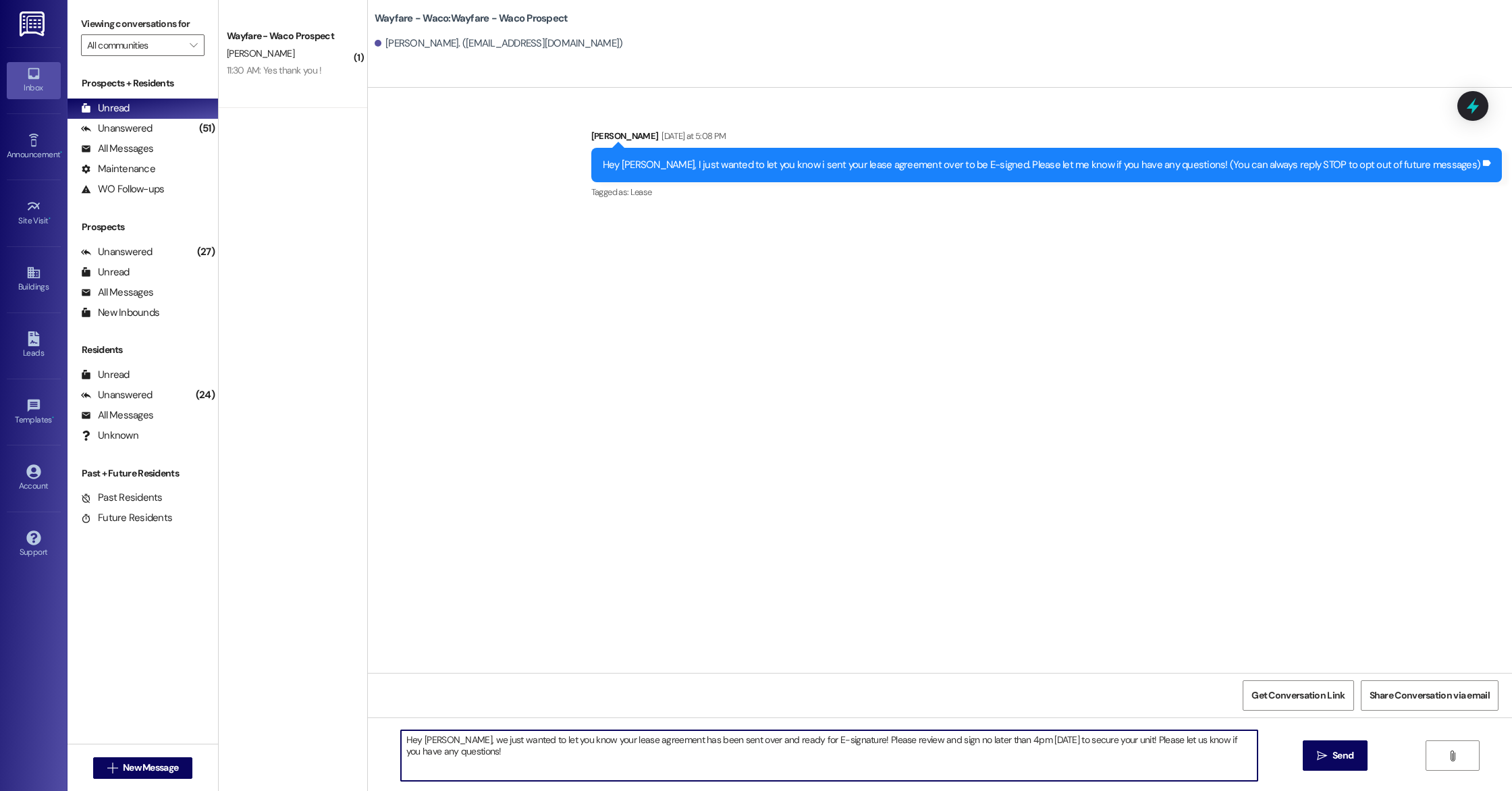
click at [448, 738] on textarea "Hey [PERSON_NAME], we just wanted to let you know your lease agreement has been…" at bounding box center [829, 755] width 856 height 50
click at [497, 759] on textarea "Hey [PERSON_NAME], we just wanted to let you know your lease agreement has been…" at bounding box center [829, 755] width 856 height 50
type textarea "Hey [PERSON_NAME], we just wanted to let you know your lease agreement has been…"
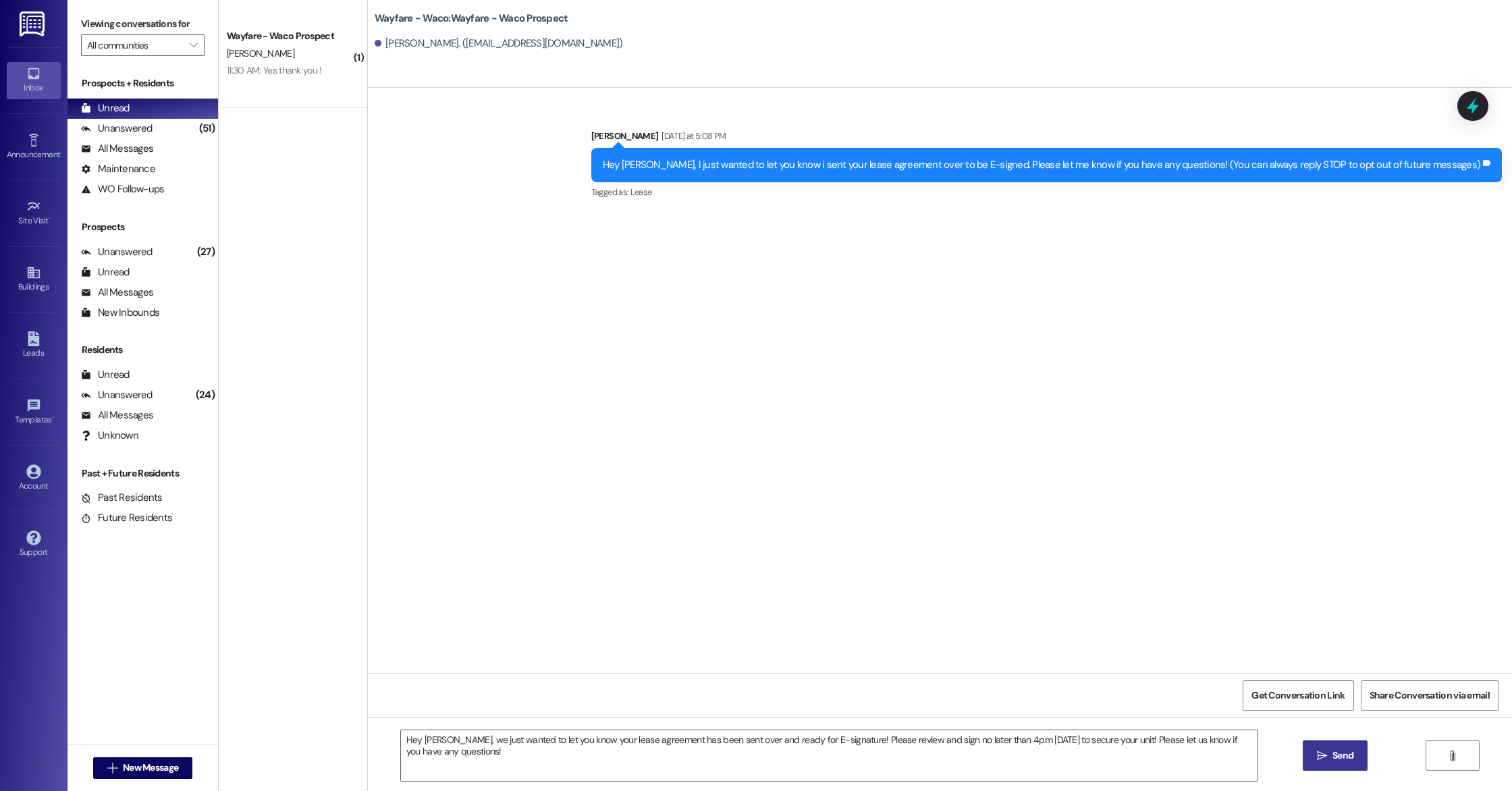
click at [1317, 751] on icon "" at bounding box center [1322, 755] width 10 height 11
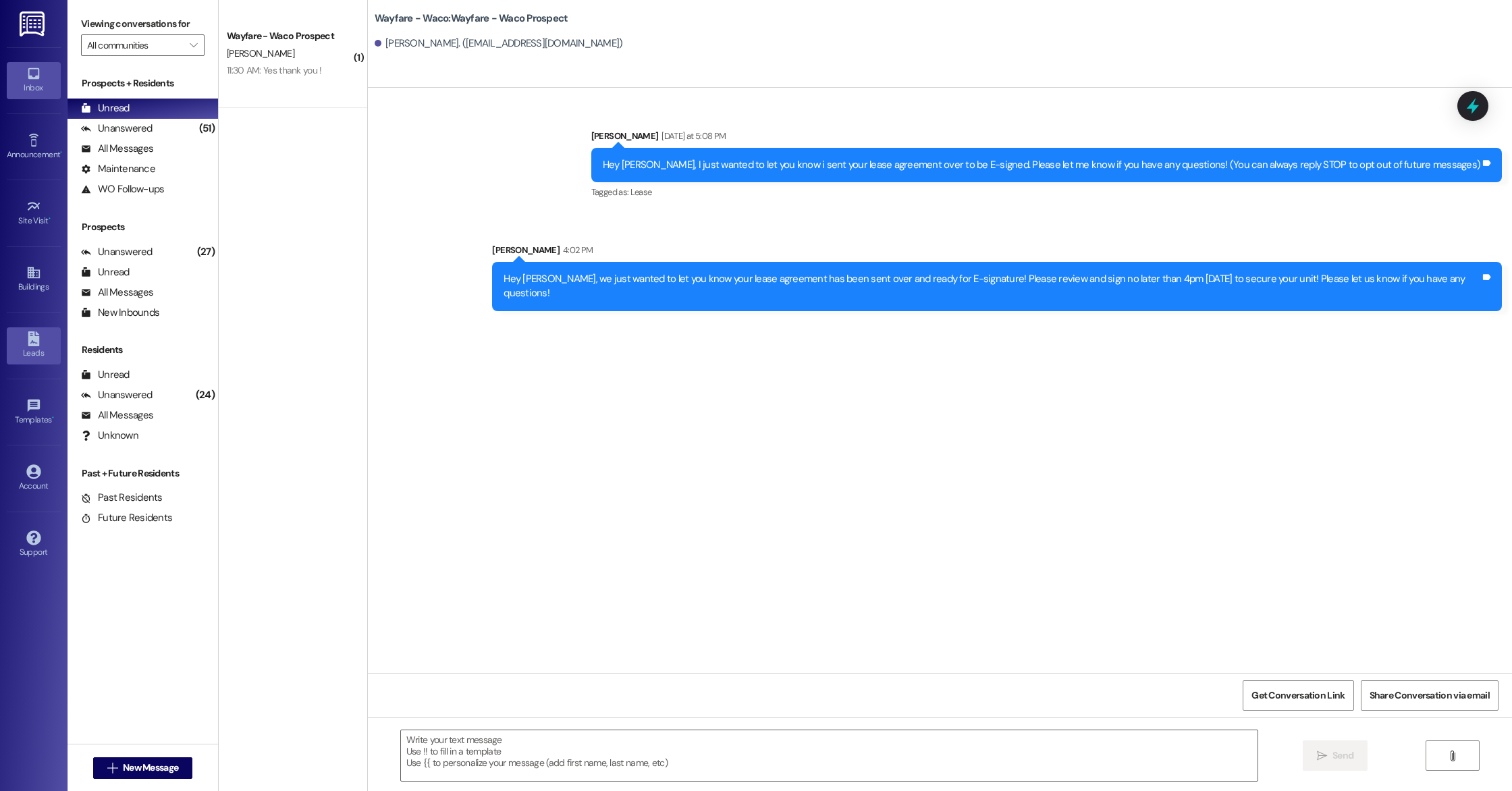
click at [45, 340] on link "Leads" at bounding box center [34, 346] width 54 height 37
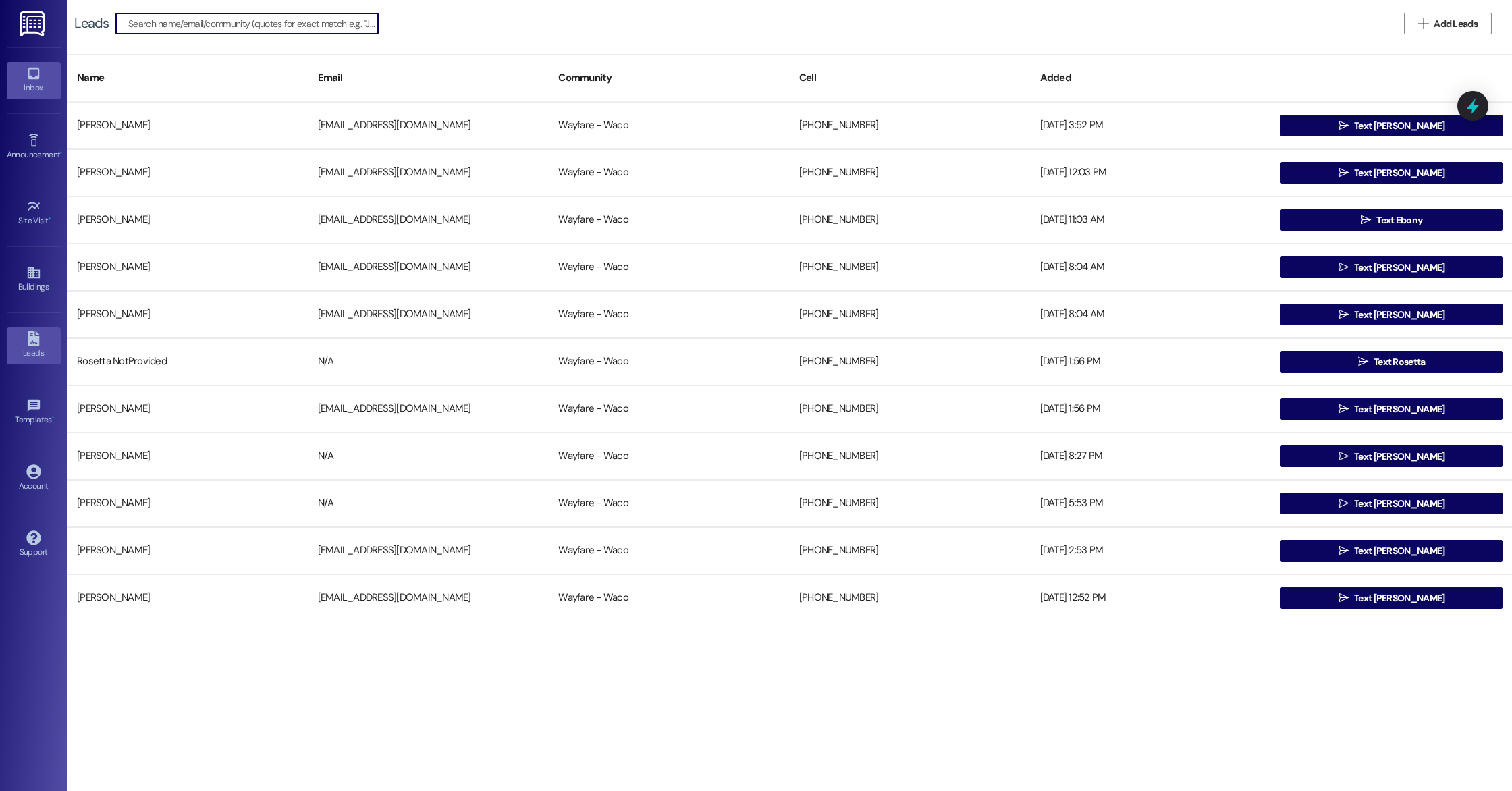
click at [26, 76] on icon at bounding box center [33, 73] width 15 height 15
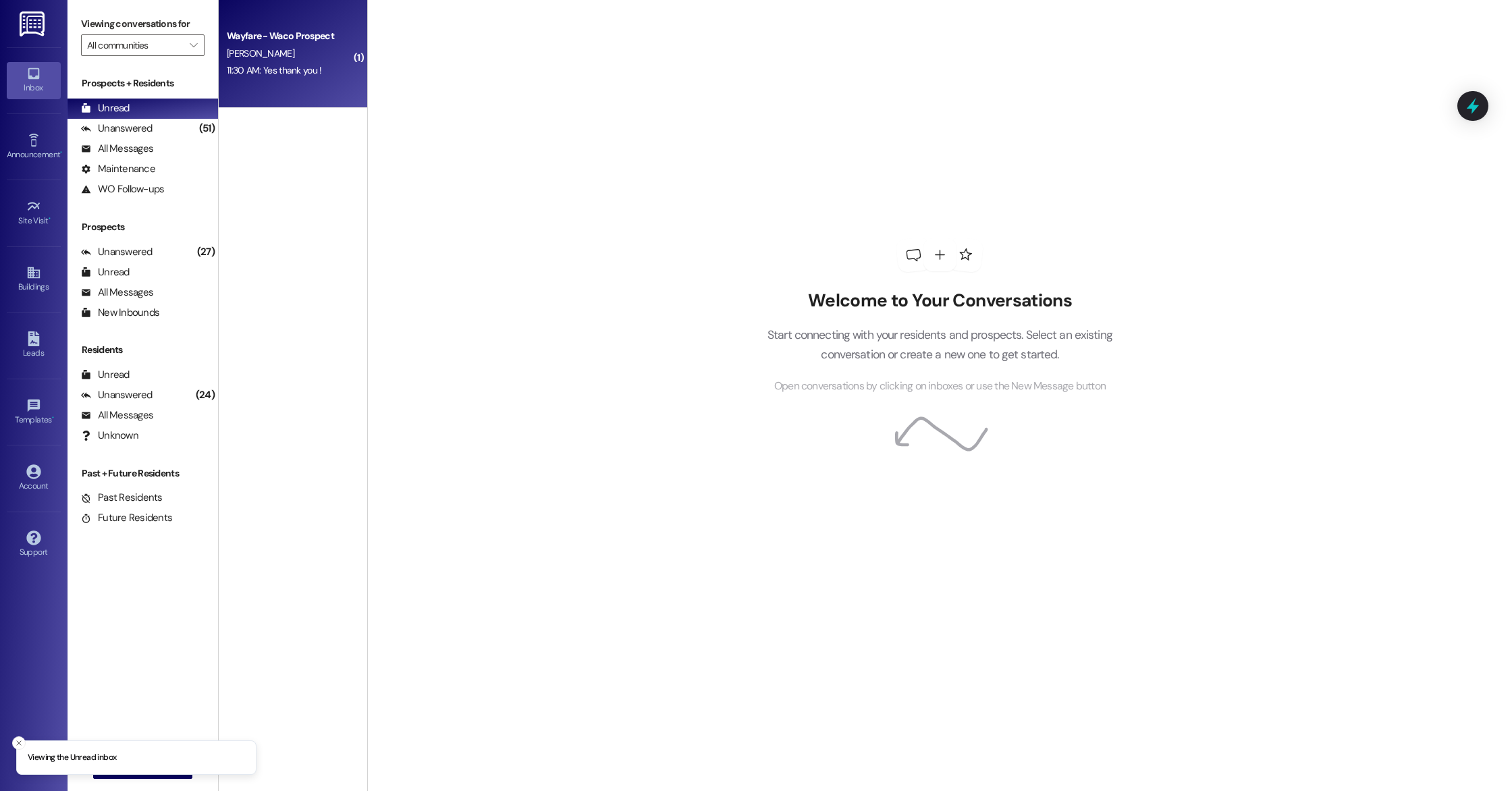
click at [303, 71] on div "11:30 AM: Yes thank you ! 11:30 AM: Yes thank you !" at bounding box center [274, 70] width 95 height 13
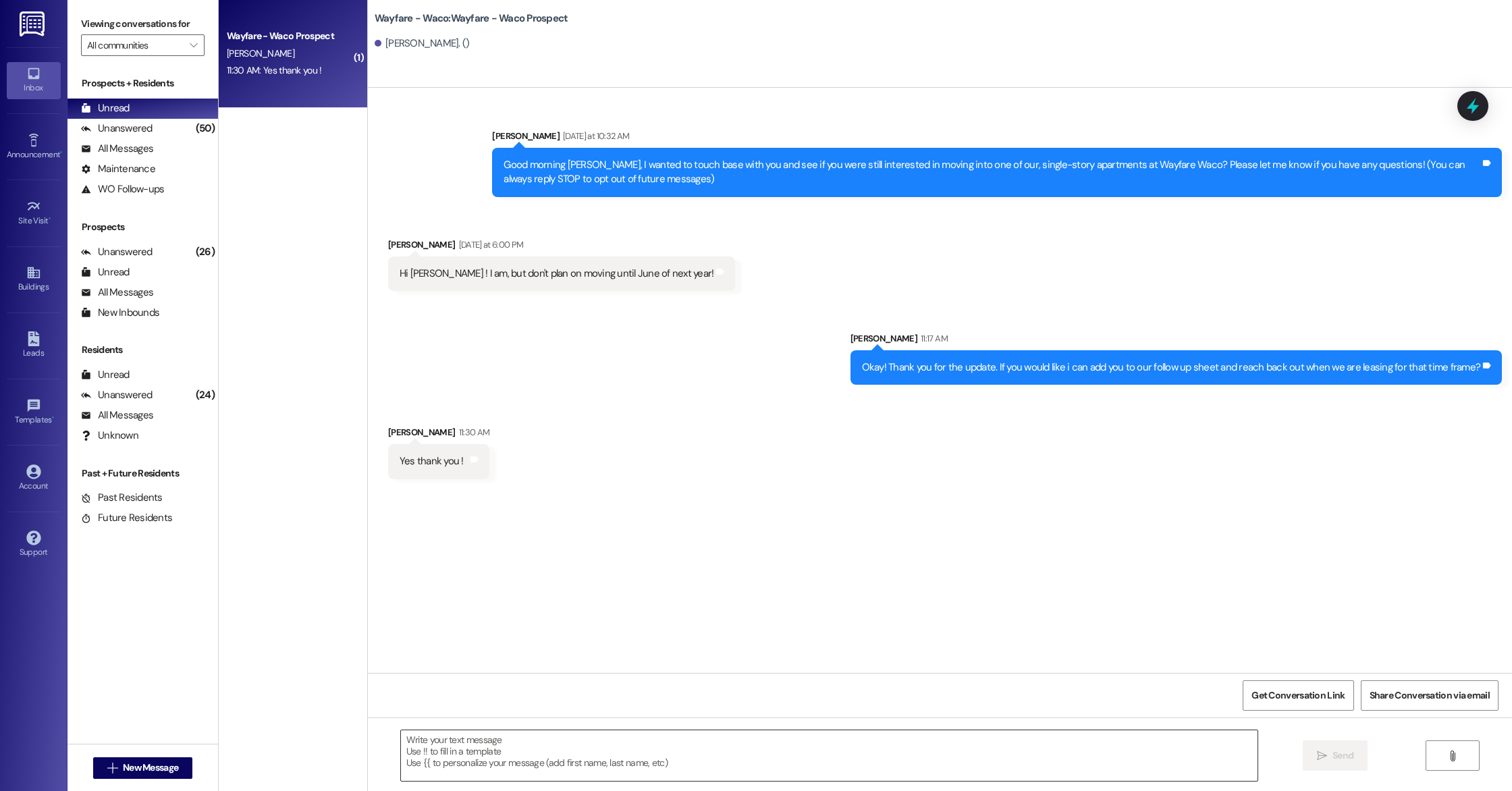
click at [522, 776] on textarea at bounding box center [829, 755] width 856 height 50
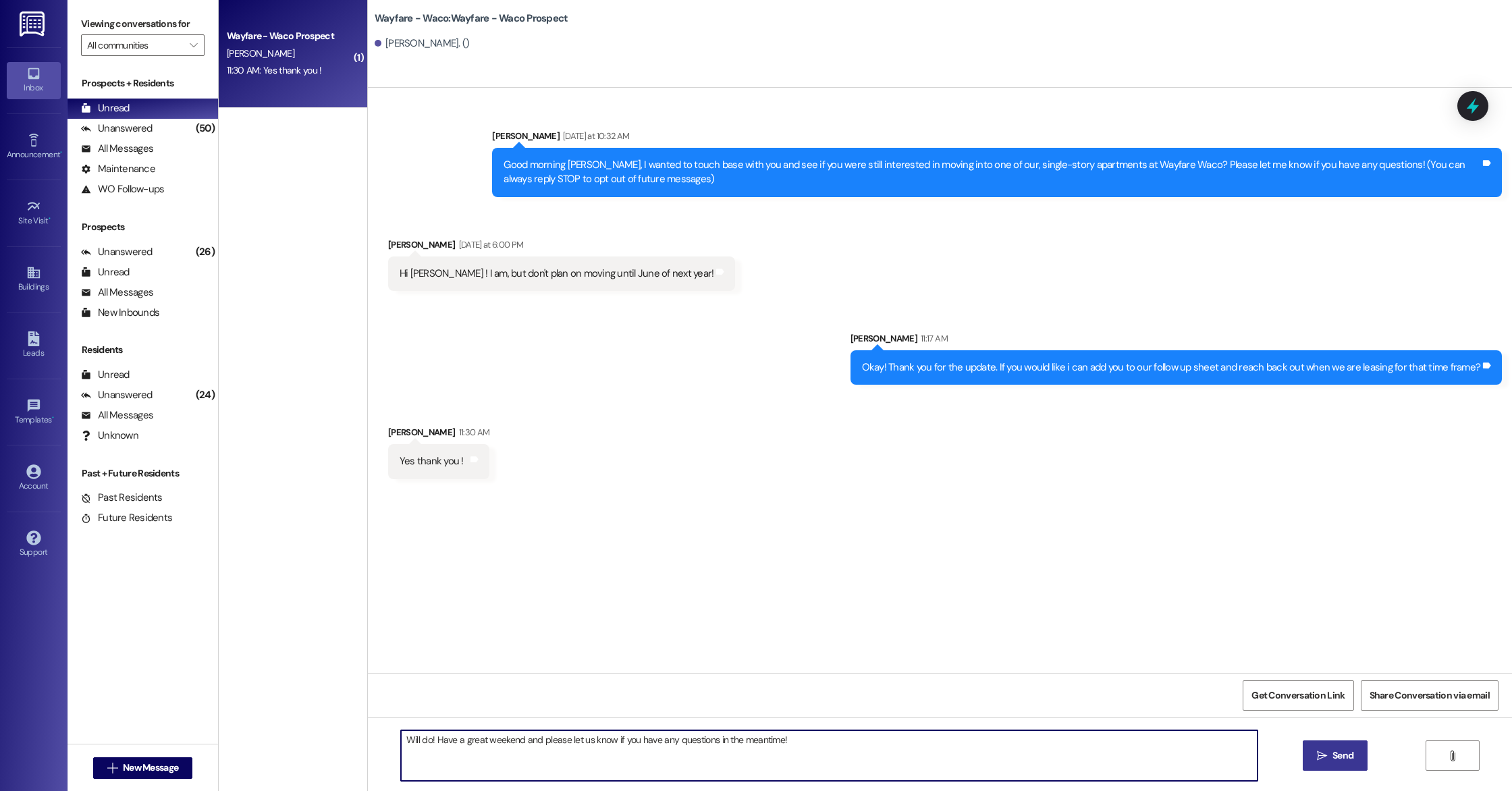
type textarea "Will do! Have a great weekend and please let us know if you have any questions …"
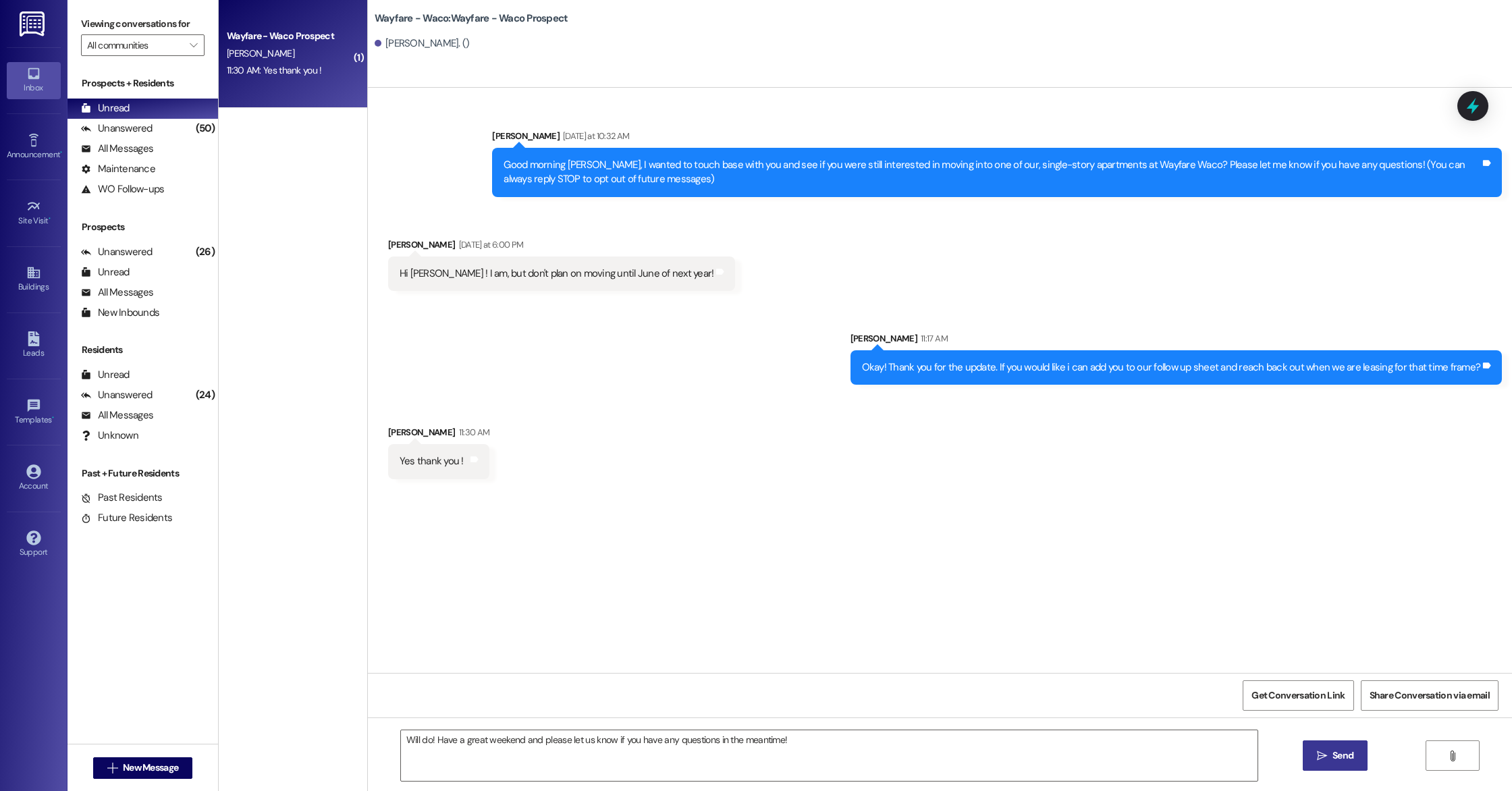
click at [1339, 770] on button " Send" at bounding box center [1336, 755] width 66 height 30
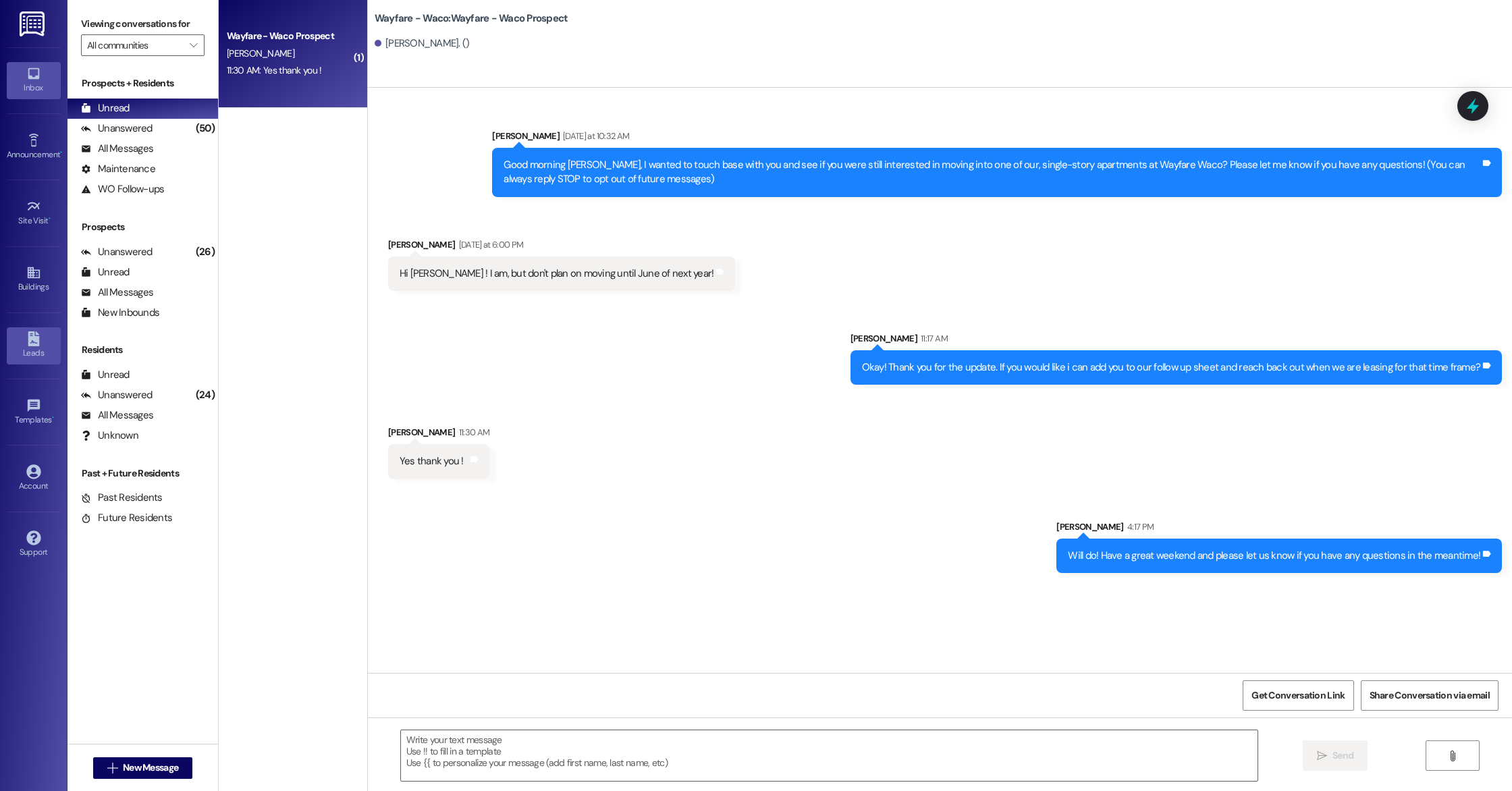
click at [39, 347] on div "Leads" at bounding box center [34, 353] width 68 height 14
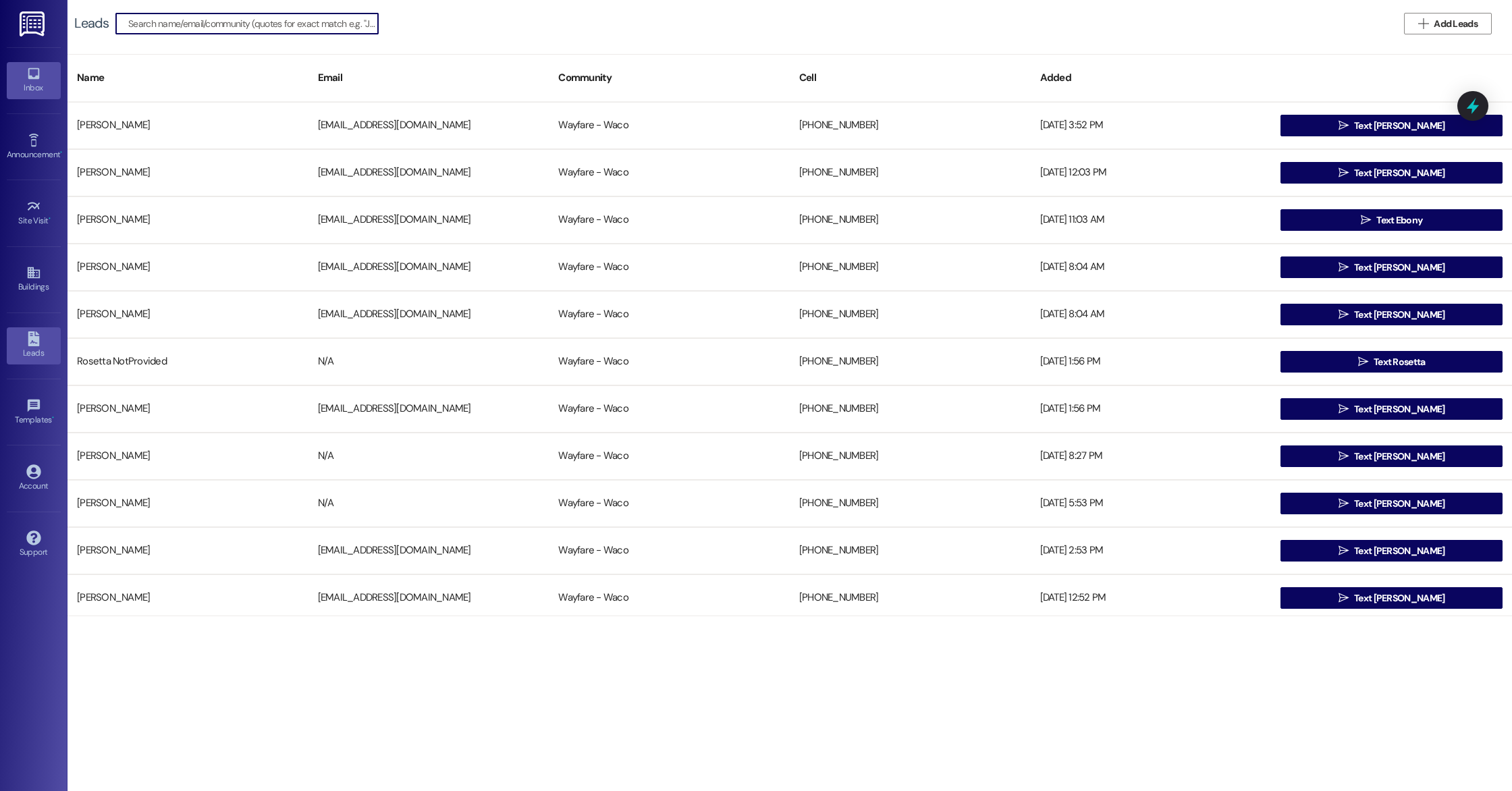
click at [44, 79] on link "Inbox" at bounding box center [34, 80] width 54 height 37
